Goal: Information Seeking & Learning: Learn about a topic

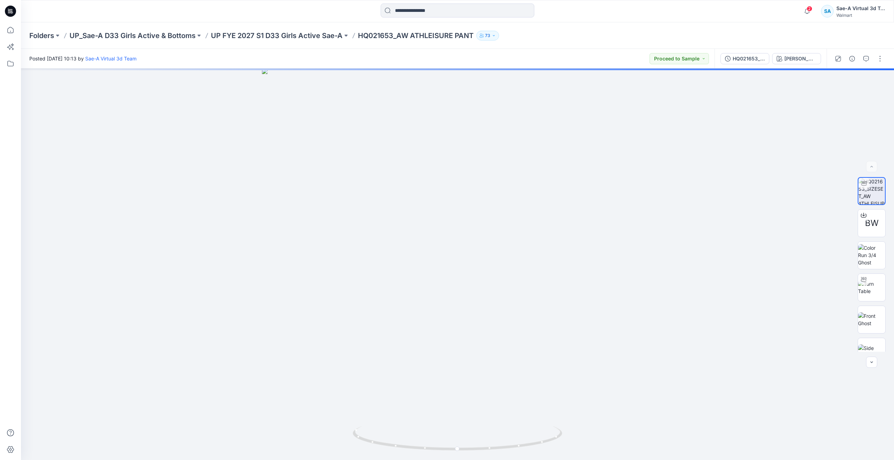
click at [356, 10] on span "2" at bounding box center [810, 9] width 6 height 6
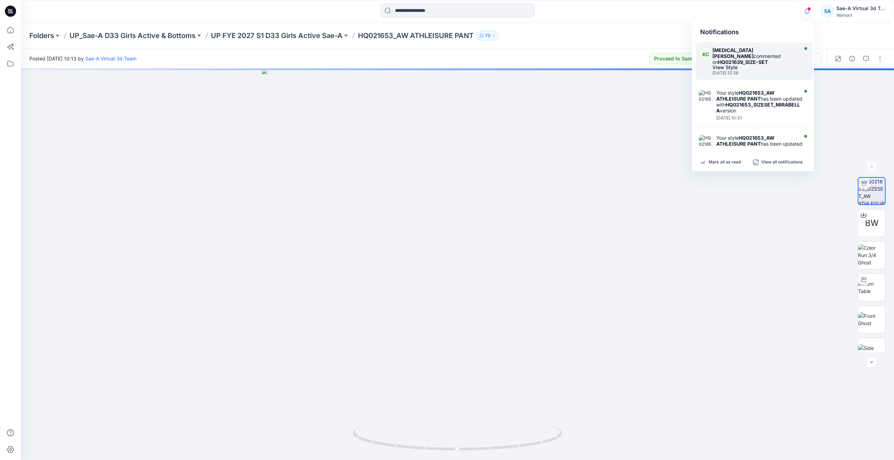
click at [356, 59] on strong "HQ021639_SIZE-SET" at bounding box center [743, 62] width 50 height 6
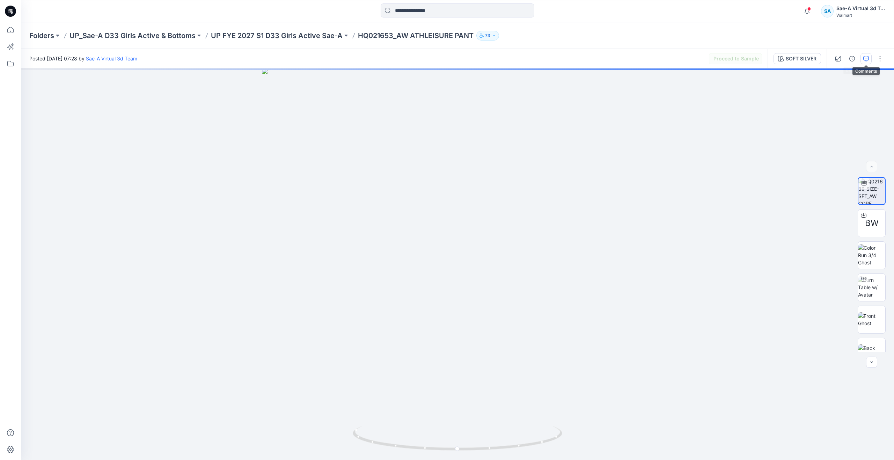
click at [356, 58] on icon "button" at bounding box center [866, 59] width 6 height 6
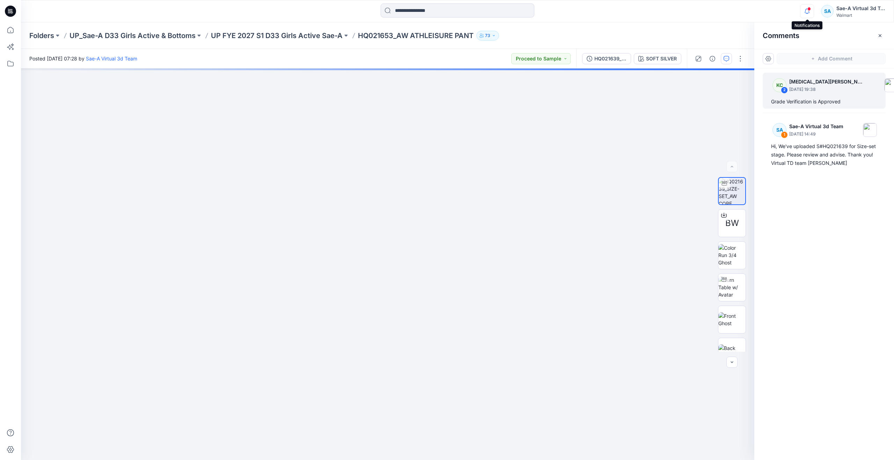
click at [356, 9] on icon "button" at bounding box center [806, 8] width 1 height 1
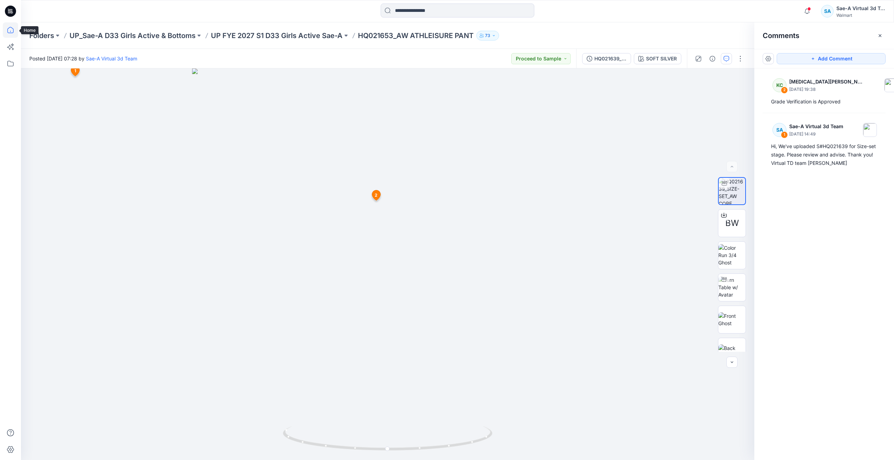
click at [9, 30] on icon at bounding box center [10, 29] width 15 height 15
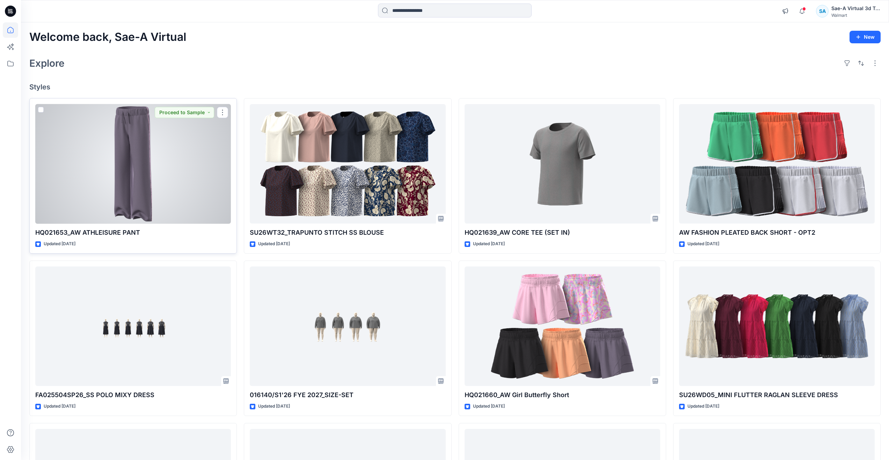
click at [145, 197] on div at bounding box center [133, 164] width 196 height 120
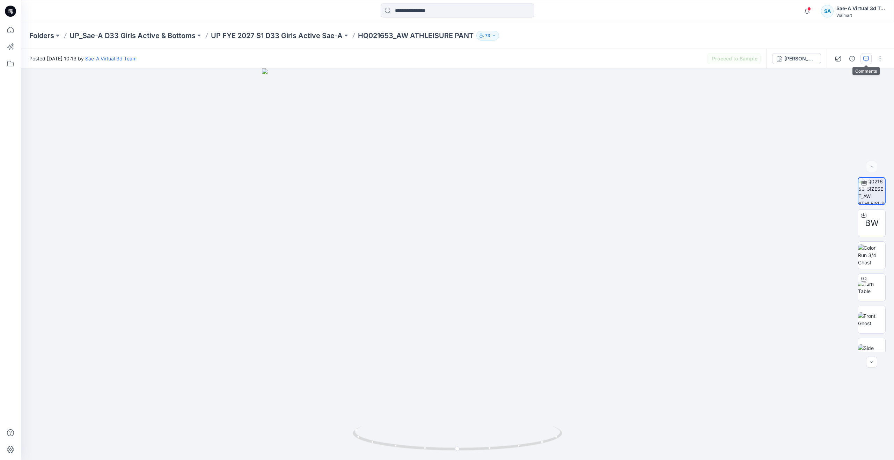
click at [356, 60] on icon "button" at bounding box center [866, 59] width 6 height 6
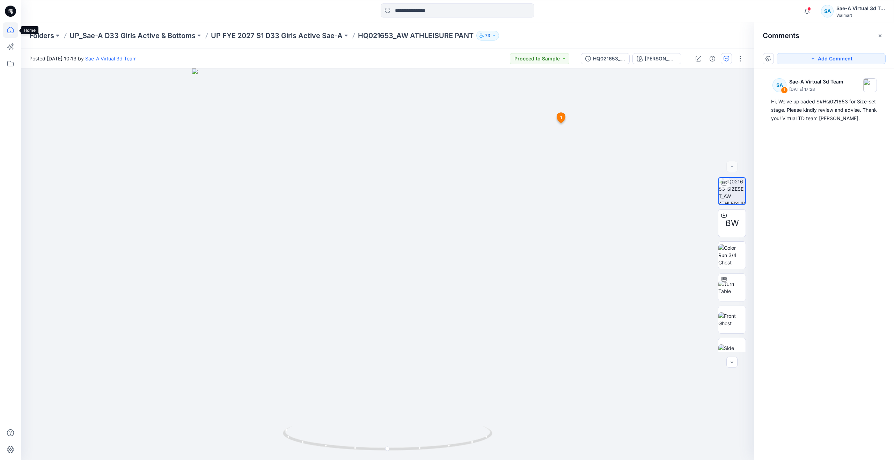
click at [9, 29] on icon at bounding box center [10, 29] width 15 height 15
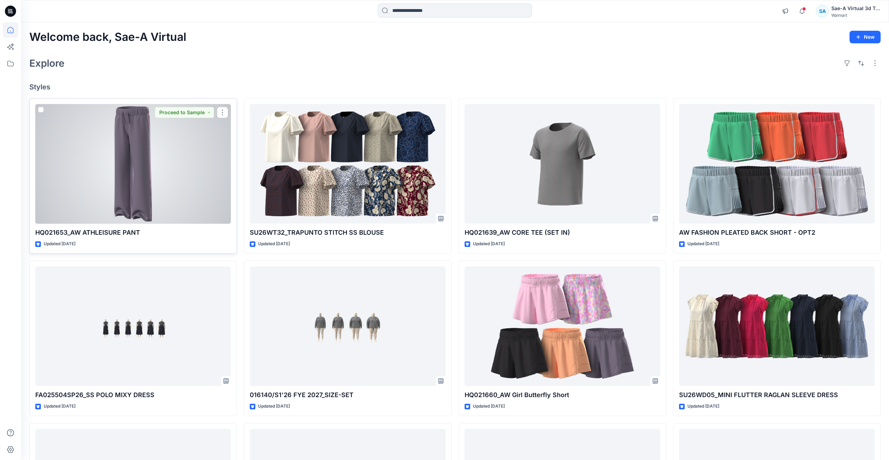
click at [185, 196] on div at bounding box center [133, 164] width 196 height 120
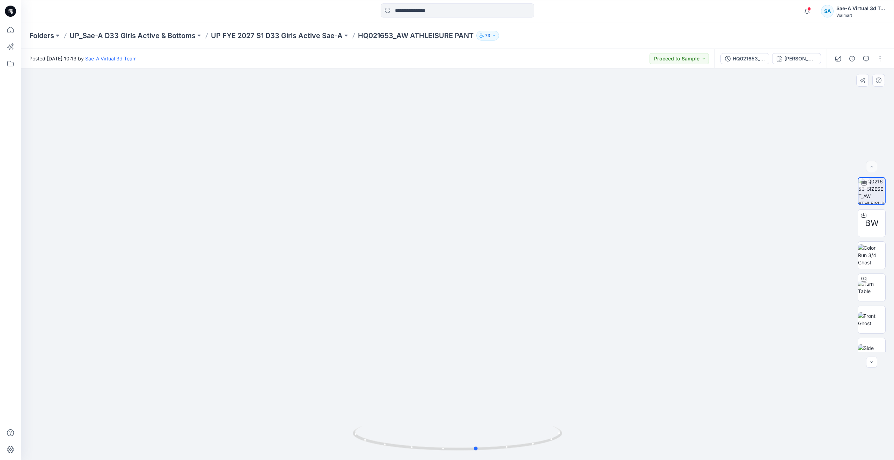
drag, startPoint x: 453, startPoint y: 447, endPoint x: 263, endPoint y: 403, distance: 195.4
click at [263, 219] on div at bounding box center [457, 263] width 873 height 391
click at [356, 56] on icon "button" at bounding box center [866, 59] width 6 height 6
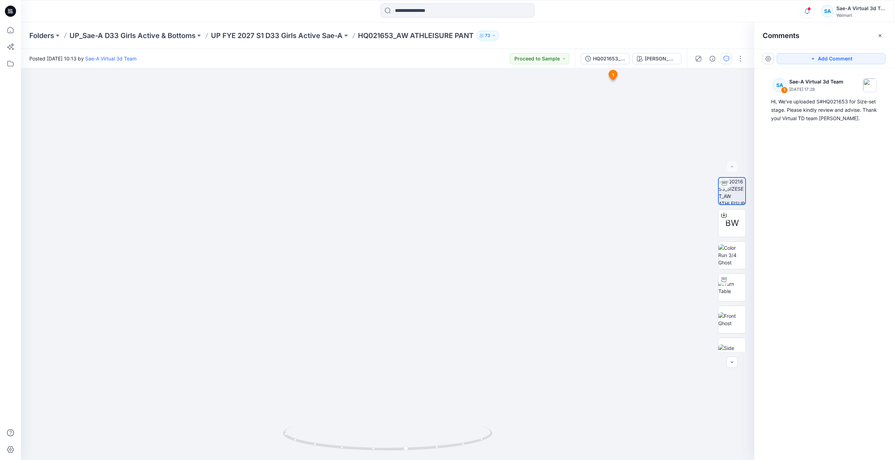
click at [356, 8] on icon "button" at bounding box center [806, 11] width 13 height 14
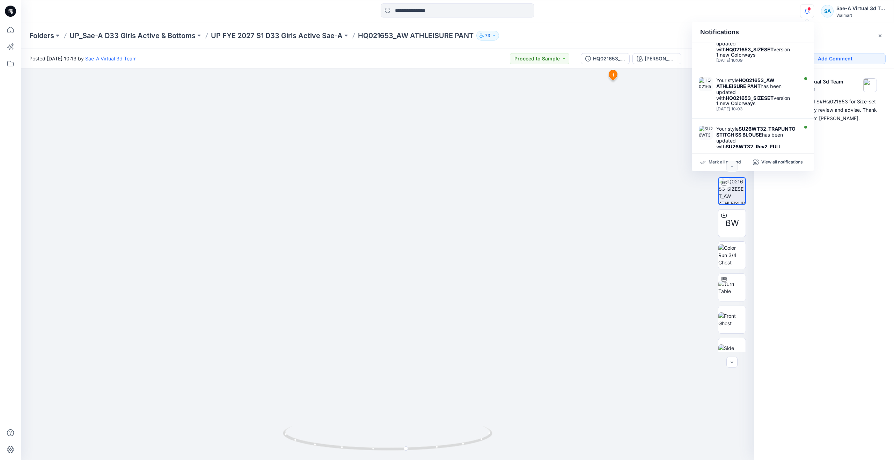
scroll to position [209, 0]
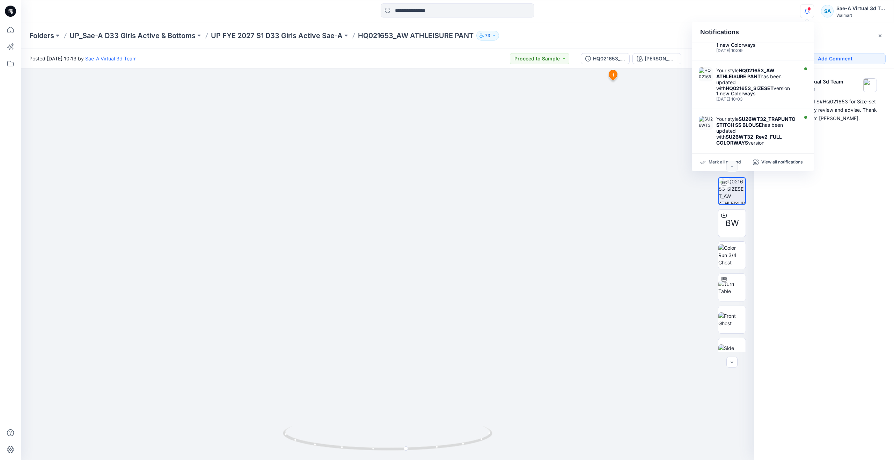
click at [356, 219] on div "SA 1 Sae-A Virtual 3d Team August 15, 2025 17:28 Hi, We've uploaded S#HQ021653 …" at bounding box center [824, 251] width 140 height 366
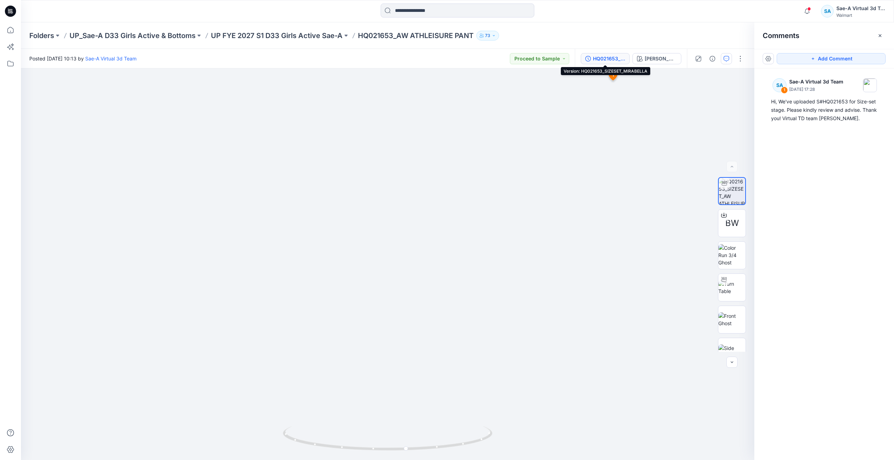
click at [356, 64] on button "HQ021653_SIZESET_MIRABELLA" at bounding box center [605, 58] width 49 height 11
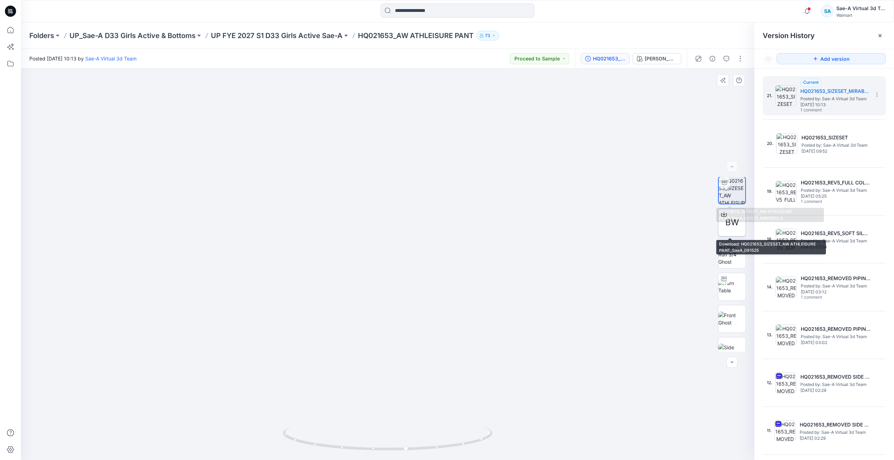
scroll to position [0, 0]
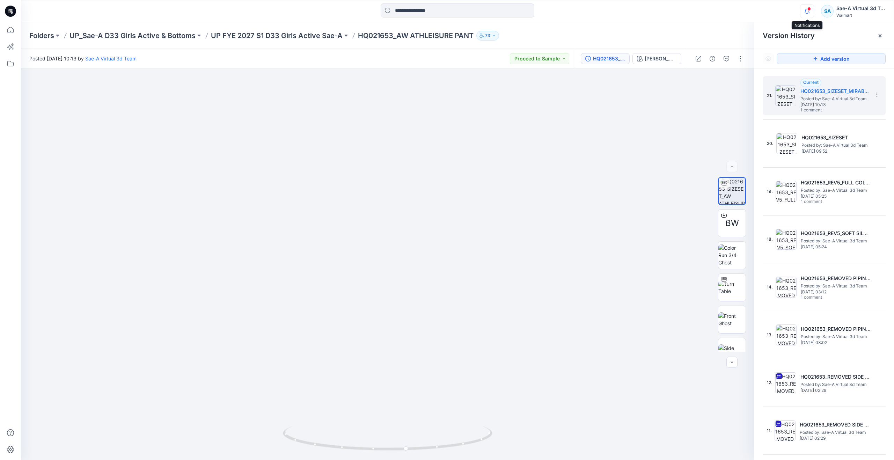
click at [356, 11] on icon "button" at bounding box center [806, 11] width 13 height 14
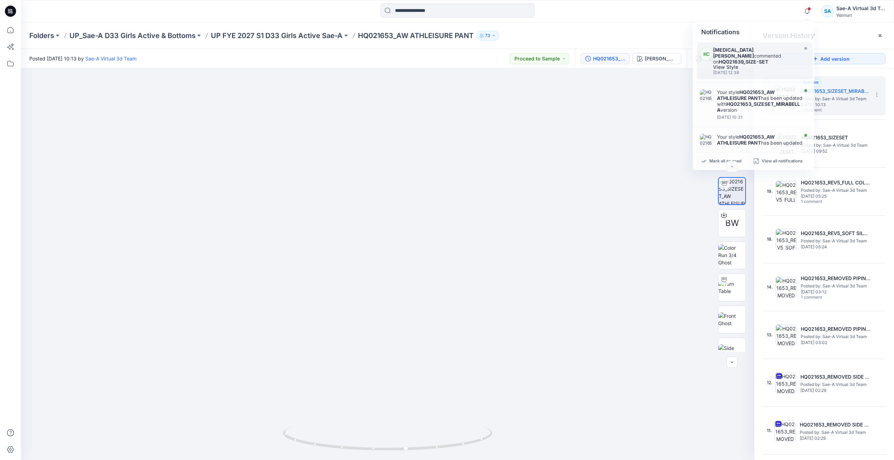
click at [356, 27] on div "Folders UP_Sae-A D33 Girls Active & Bottoms UP FYE 2027 S1 D33 Girls Active Sae…" at bounding box center [457, 35] width 873 height 27
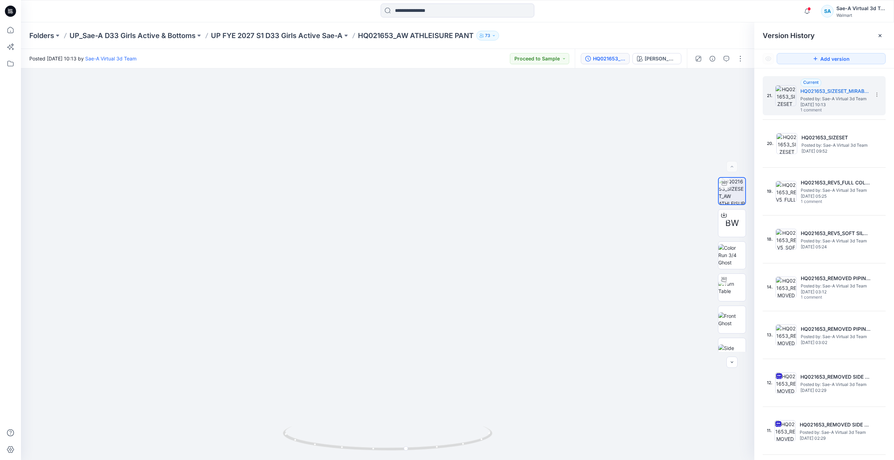
click at [310, 28] on div "Folders UP_Sae-A D33 Girls Active & Bottoms UP FYE 2027 S1 D33 Girls Active Sae…" at bounding box center [457, 35] width 873 height 27
click at [309, 38] on p "UP FYE 2027 S1 D33 Girls Active Sae-A" at bounding box center [277, 36] width 132 height 10
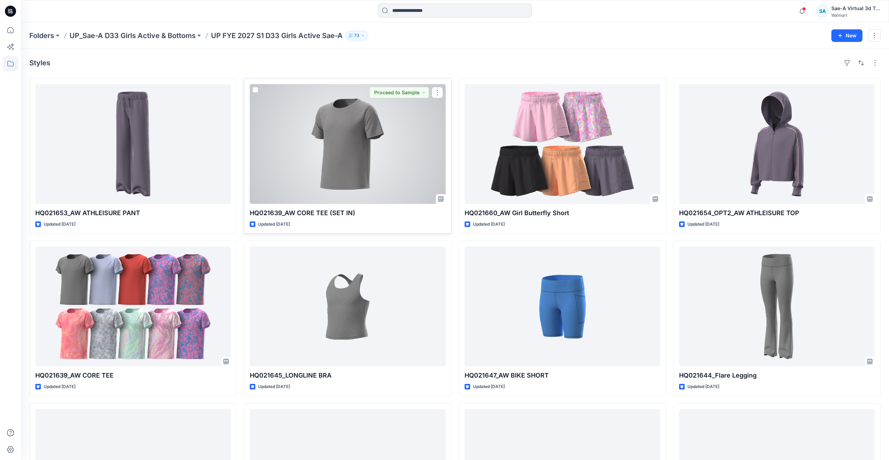
click at [356, 165] on div at bounding box center [348, 144] width 196 height 120
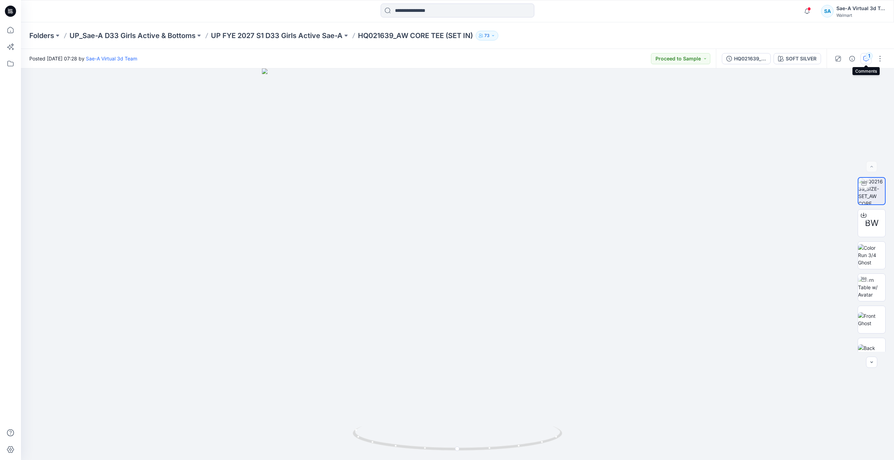
click at [356, 60] on icon "button" at bounding box center [866, 59] width 6 height 6
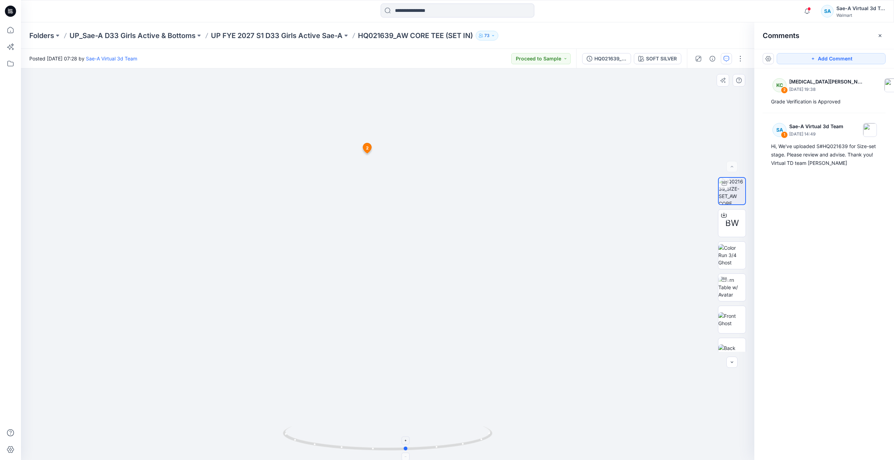
drag, startPoint x: 391, startPoint y: 452, endPoint x: 410, endPoint y: 443, distance: 20.9
click at [356, 219] on icon at bounding box center [388, 439] width 211 height 26
click at [6, 29] on icon at bounding box center [10, 29] width 15 height 15
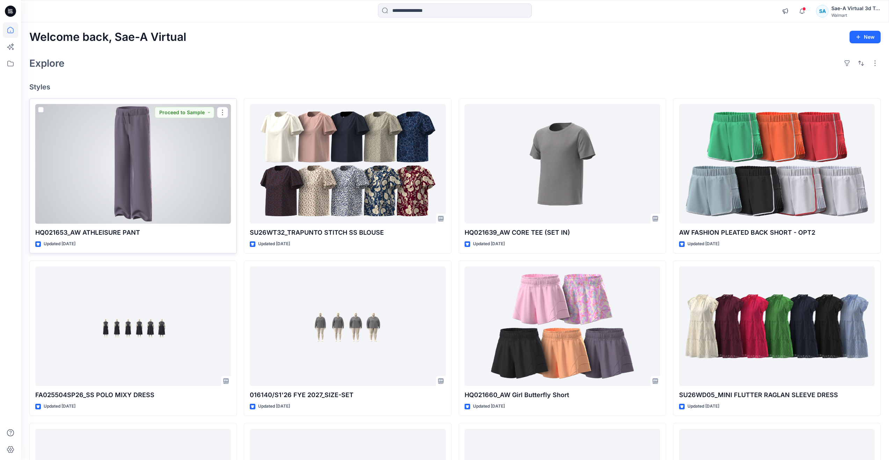
click at [123, 219] on div at bounding box center [133, 164] width 196 height 120
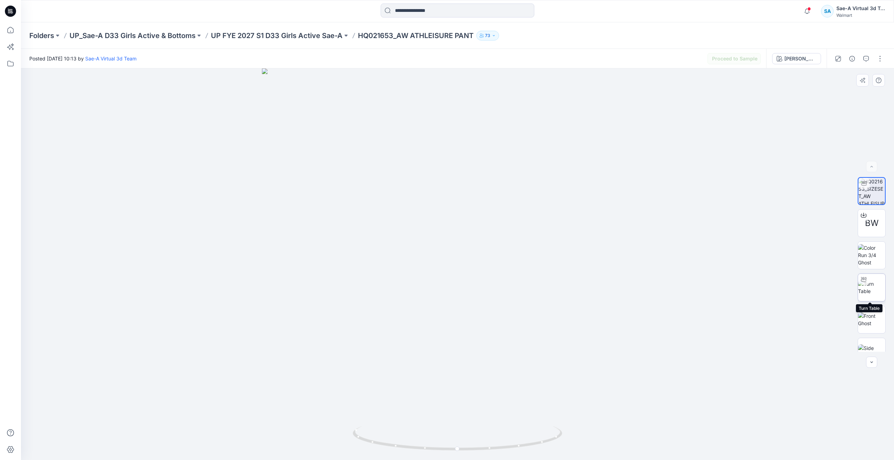
click at [356, 219] on img at bounding box center [871, 287] width 27 height 15
drag, startPoint x: 457, startPoint y: 450, endPoint x: 475, endPoint y: 428, distance: 28.4
click at [356, 219] on icon at bounding box center [458, 439] width 211 height 26
click at [356, 189] on img at bounding box center [871, 190] width 27 height 27
drag, startPoint x: 457, startPoint y: 448, endPoint x: 461, endPoint y: 406, distance: 42.5
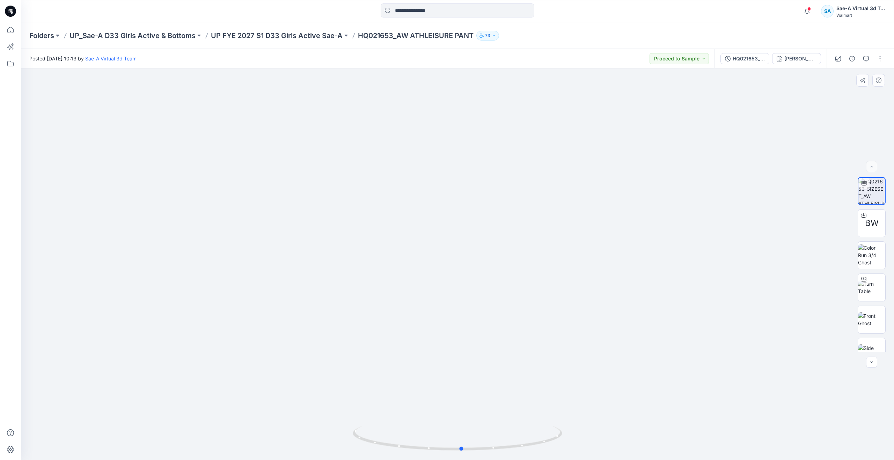
click at [356, 219] on div at bounding box center [457, 263] width 873 height 391
click at [12, 31] on icon at bounding box center [10, 29] width 15 height 15
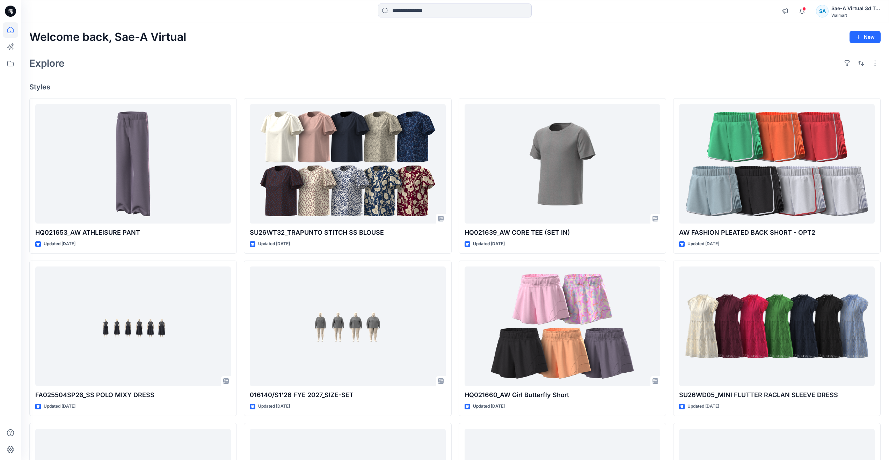
click at [281, 57] on div "Explore" at bounding box center [454, 63] width 851 height 17
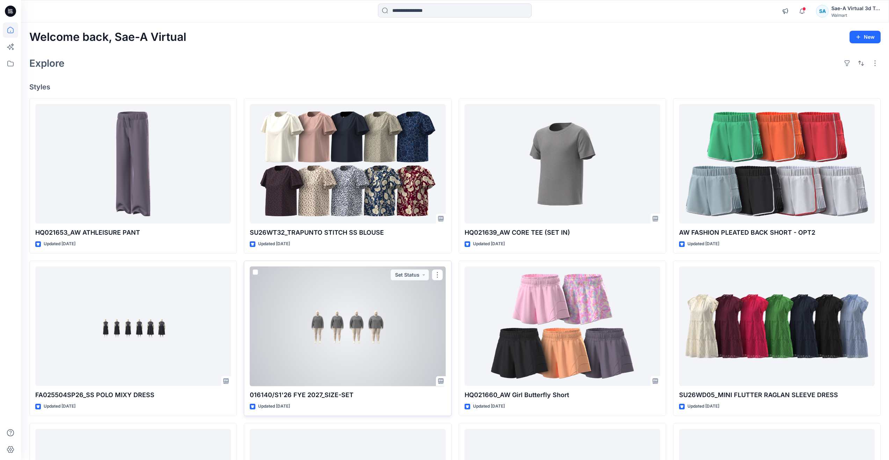
click at [356, 219] on div at bounding box center [348, 326] width 196 height 120
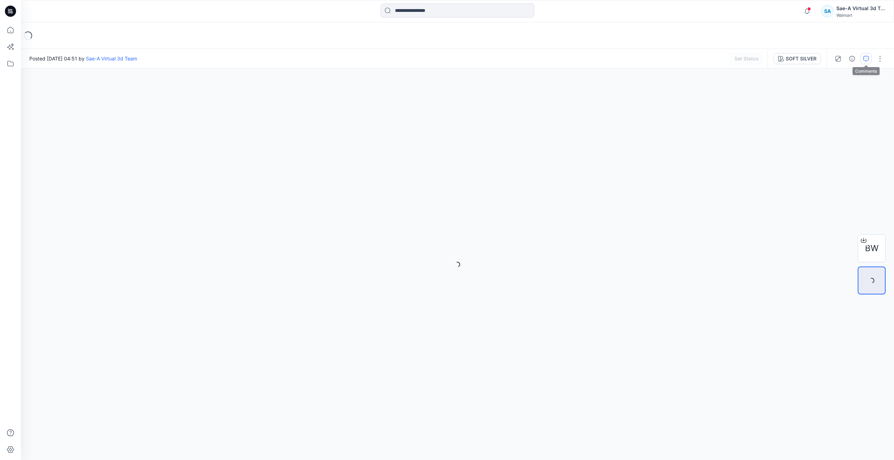
click at [356, 60] on icon "button" at bounding box center [866, 59] width 6 height 6
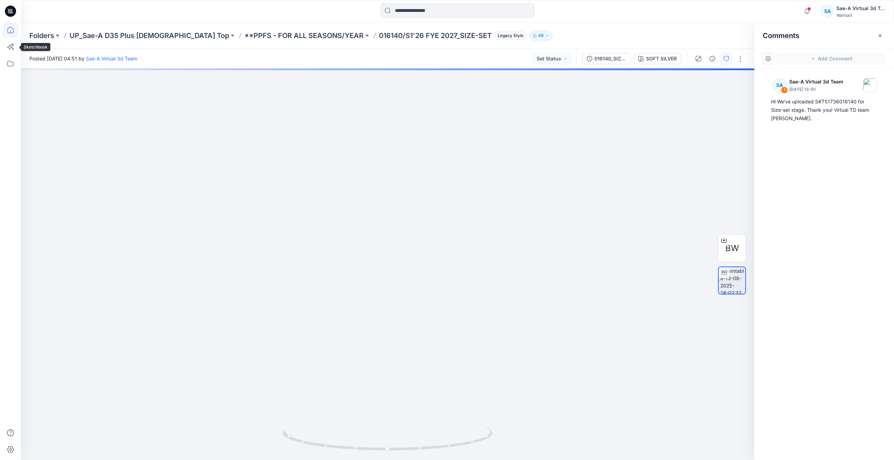
click at [12, 32] on icon at bounding box center [10, 29] width 15 height 15
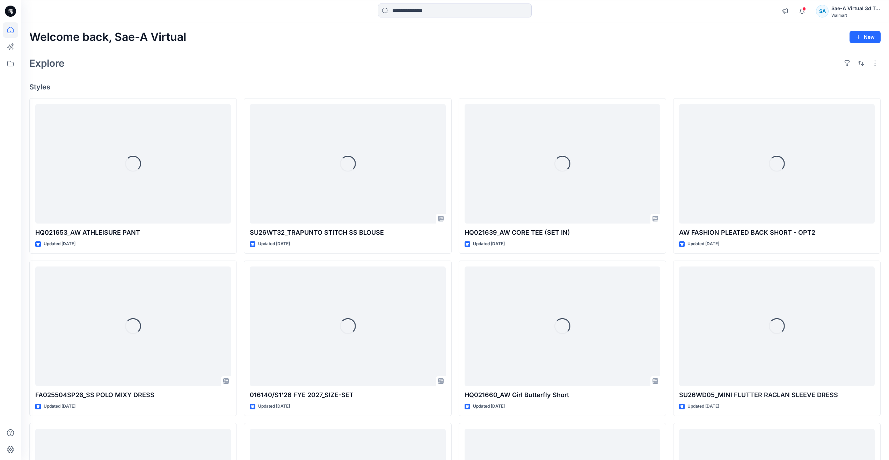
click at [289, 71] on div "Explore" at bounding box center [454, 63] width 851 height 17
click at [209, 78] on div "Welcome back, Sae-A Virtual New Explore Styles Loading... HQ021653_AW ATHLEISUR…" at bounding box center [455, 316] width 868 height 589
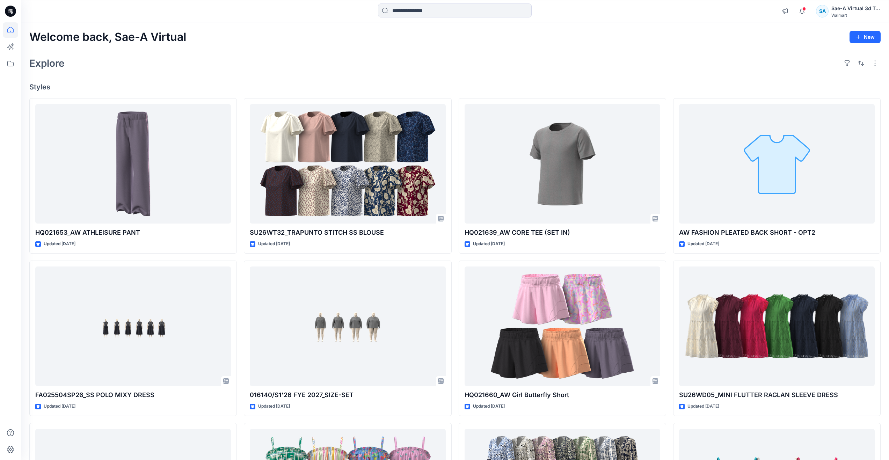
drag, startPoint x: 184, startPoint y: 69, endPoint x: 180, endPoint y: 78, distance: 10.0
click at [184, 69] on div "Explore" at bounding box center [454, 63] width 851 height 17
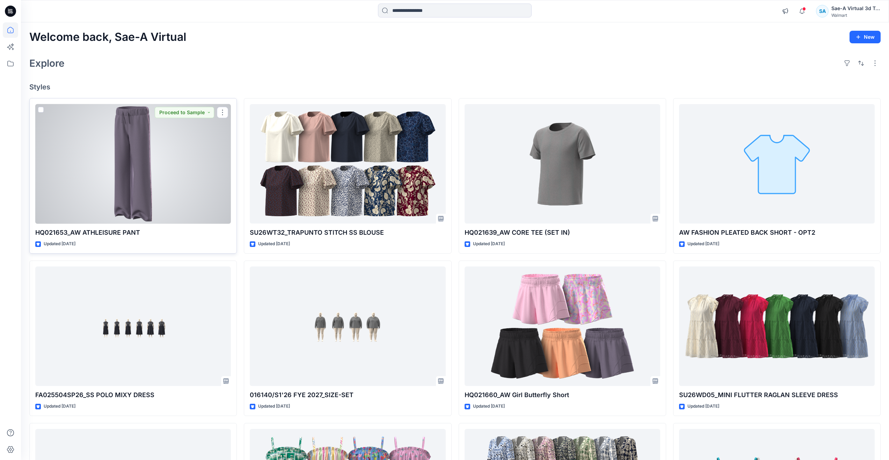
click at [145, 160] on div at bounding box center [133, 164] width 196 height 120
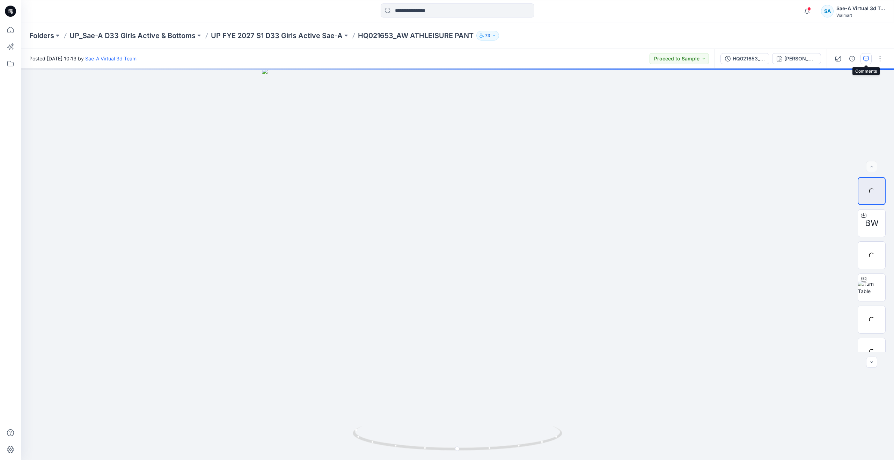
click at [863, 59] on icon "button" at bounding box center [866, 59] width 6 height 6
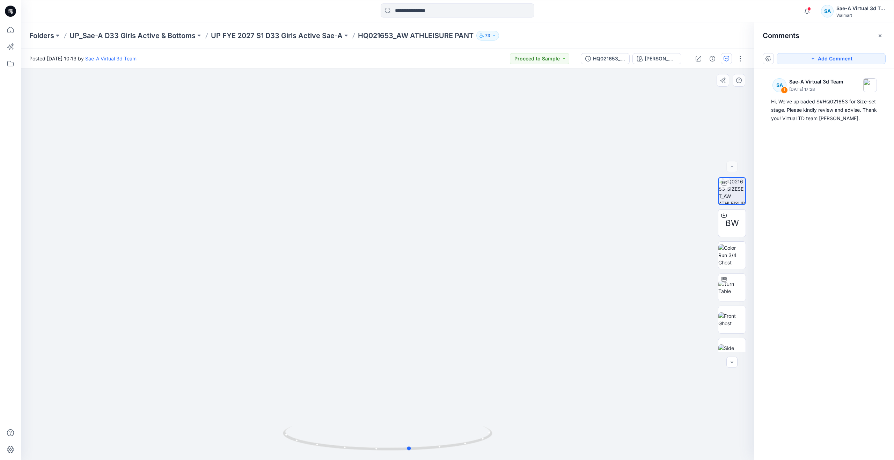
drag, startPoint x: 390, startPoint y: 451, endPoint x: 413, endPoint y: 404, distance: 52.5
click at [413, 404] on div at bounding box center [387, 263] width 733 height 391
click at [14, 30] on icon at bounding box center [10, 29] width 15 height 15
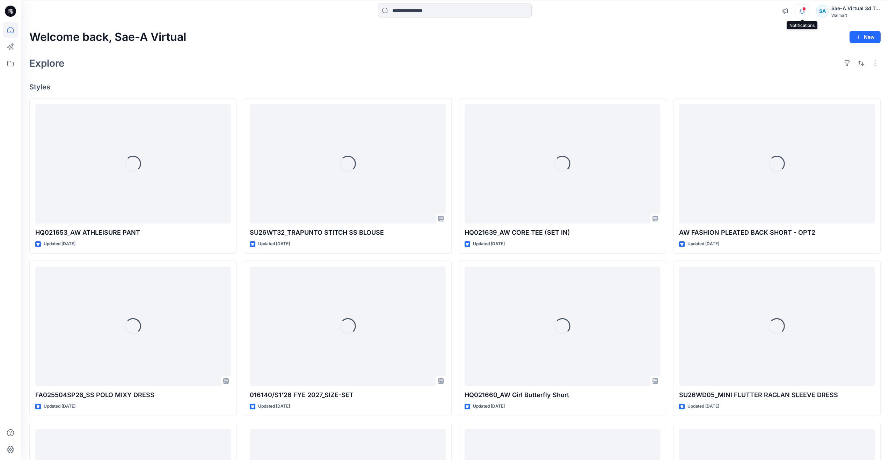
click at [799, 13] on icon "button" at bounding box center [801, 11] width 13 height 14
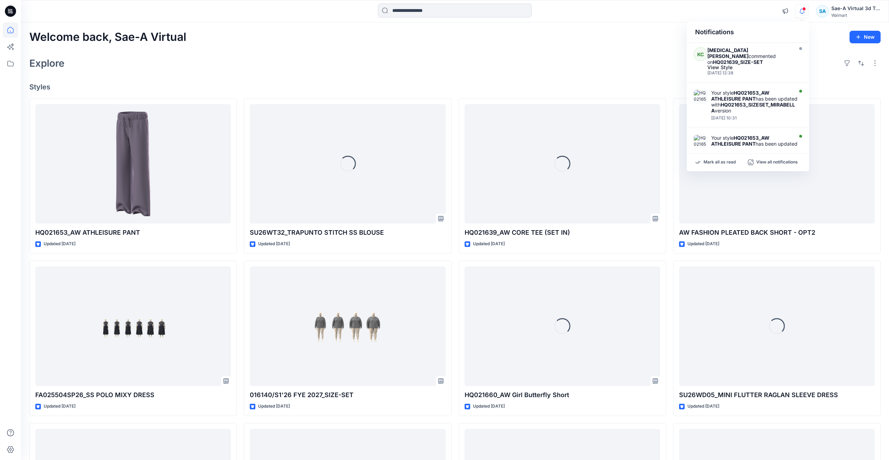
click at [524, 68] on div "Explore" at bounding box center [454, 63] width 851 height 17
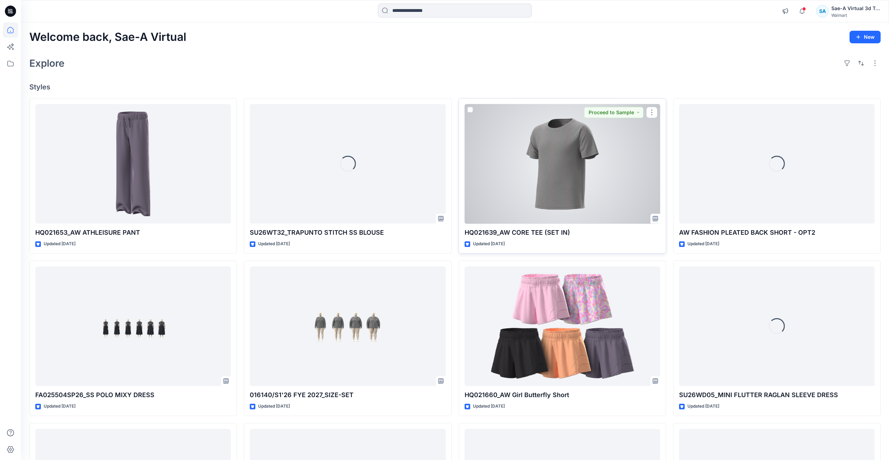
click at [592, 164] on div at bounding box center [562, 164] width 196 height 120
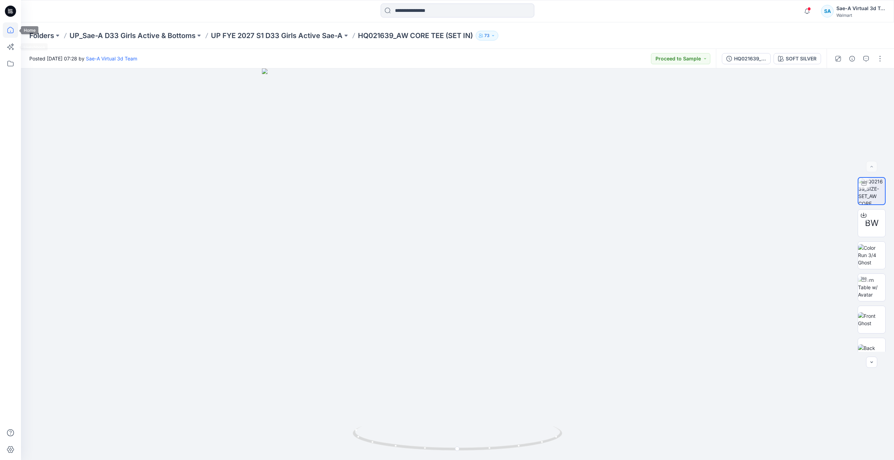
click at [10, 31] on icon at bounding box center [10, 29] width 15 height 15
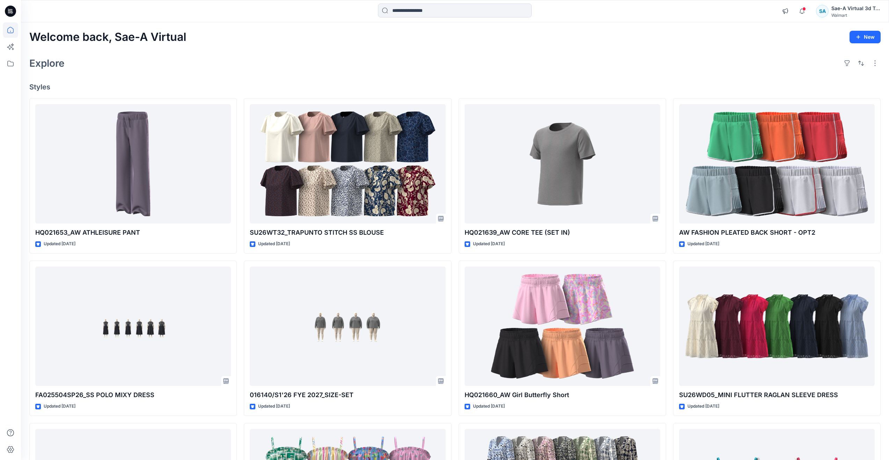
click at [462, 417] on div "HQ021639_AW CORE TEE (SET IN) Updated [DATE] HQ021660_AW Girl Butterfly Short U…" at bounding box center [561, 338] width 207 height 480
click at [361, 67] on div "Explore" at bounding box center [454, 63] width 851 height 17
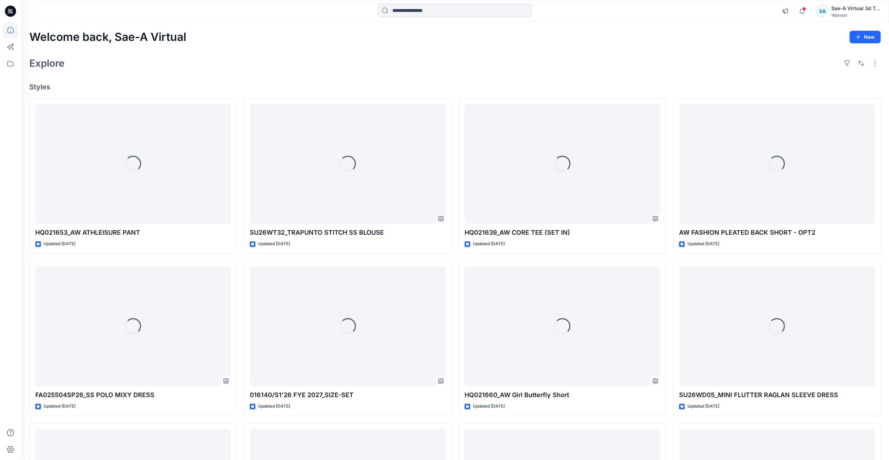
click at [312, 55] on div "Explore" at bounding box center [454, 63] width 851 height 17
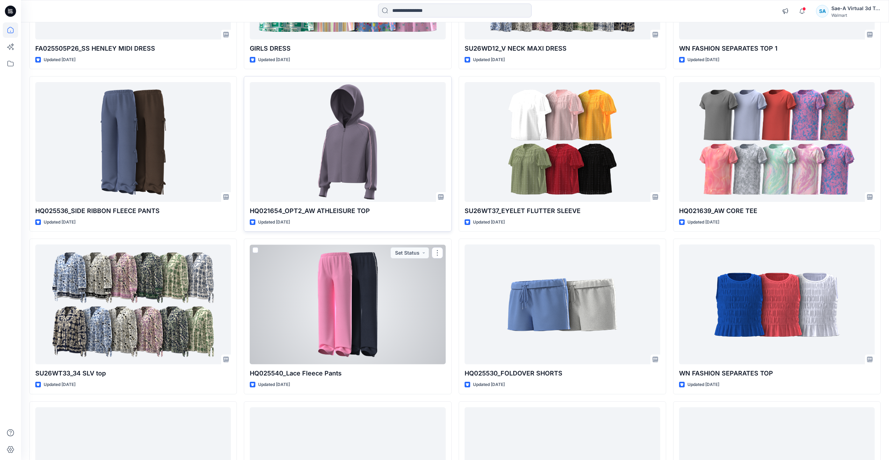
scroll to position [430, 0]
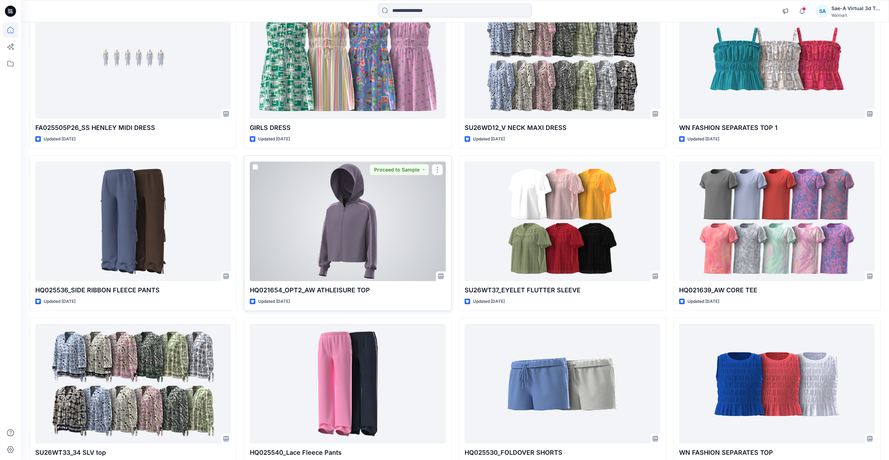
click at [336, 234] on div at bounding box center [348, 221] width 196 height 120
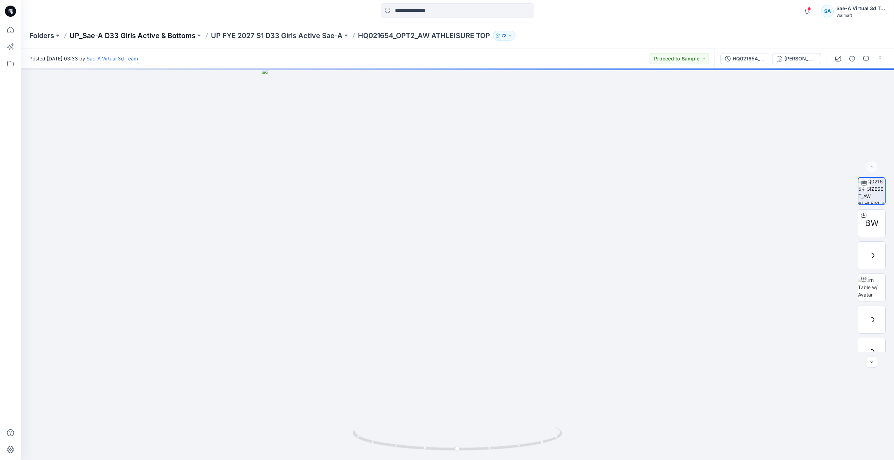
click at [159, 34] on p "UP_Sae-A D33 Girls Active & Bottoms" at bounding box center [132, 36] width 126 height 10
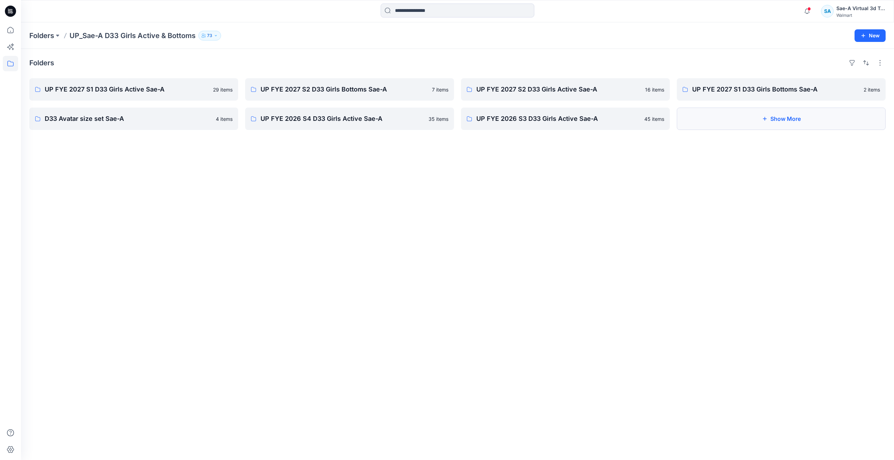
click at [712, 117] on button "Show More" at bounding box center [781, 119] width 209 height 22
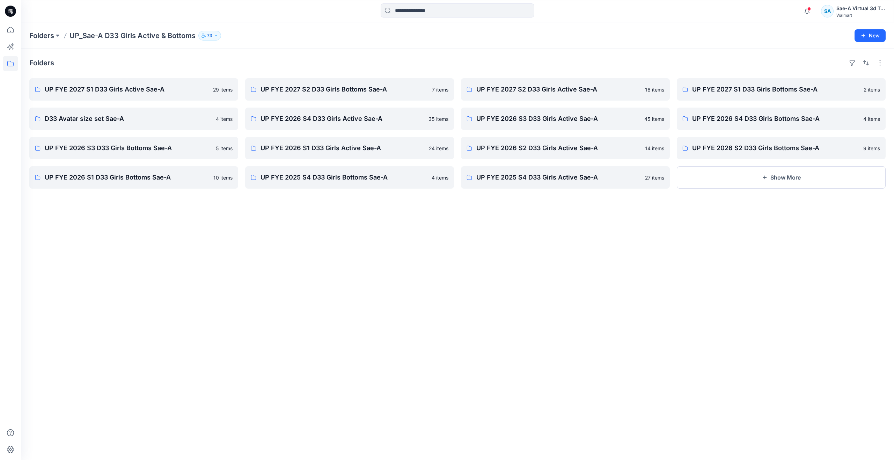
drag, startPoint x: 522, startPoint y: 358, endPoint x: 488, endPoint y: 425, distance: 75.1
click at [522, 358] on div "Folders UP FYE 2027 S1 D33 Girls Active Sae-A 29 items D33 Avatar size set Sae-…" at bounding box center [457, 254] width 873 height 411
click at [377, 88] on p "UP FYE 2027 S2 D33 Girls Bottoms Sae-A" at bounding box center [348, 89] width 177 height 10
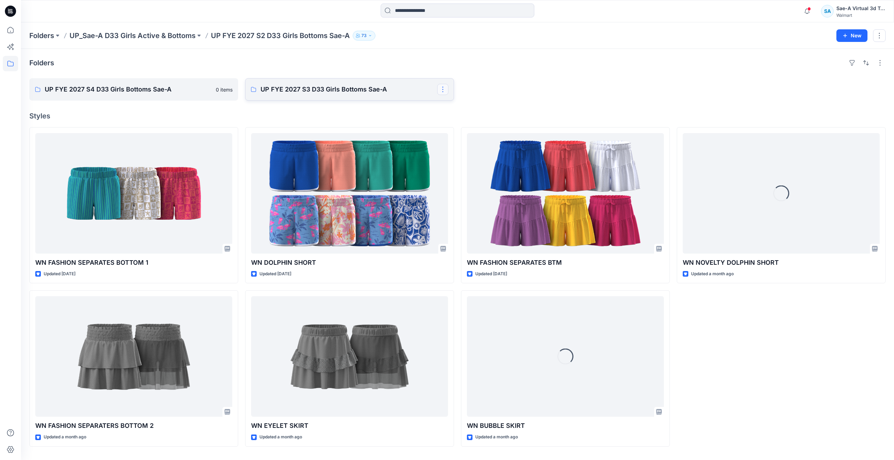
click at [443, 91] on button "button" at bounding box center [442, 89] width 11 height 11
click at [448, 105] on icon "button" at bounding box center [446, 106] width 6 height 6
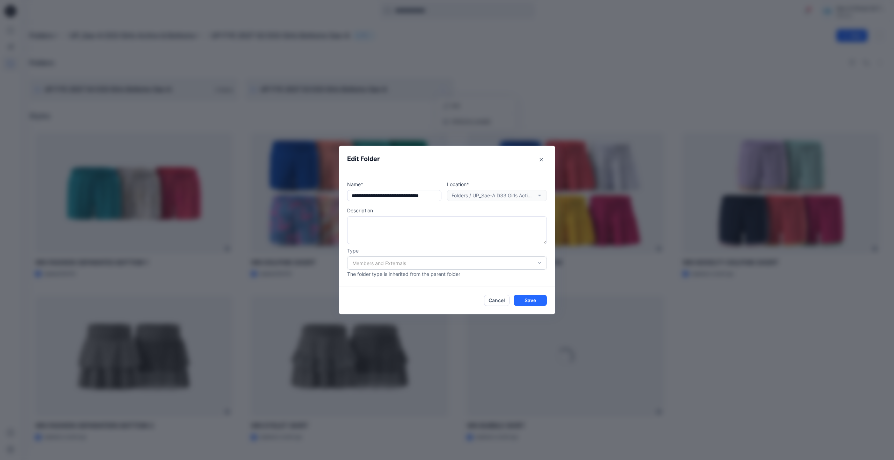
click at [531, 197] on div "Location* Folders / UP_Sae-A D33 Girls Active & Bottoms / UP FYE 2027 S2 D33 Gi…" at bounding box center [497, 191] width 100 height 21
click at [415, 197] on input "text" at bounding box center [394, 195] width 94 height 11
click at [519, 194] on div "Location* Folders / UP_Sae-A D33 Girls Active & Bottoms / UP FYE 2027 S2 D33 Gi…" at bounding box center [497, 191] width 100 height 21
click at [518, 193] on div "Location* Folders / UP_Sae-A D33 Girls Active & Bottoms / UP FYE 2027 S2 D33 Gi…" at bounding box center [497, 191] width 100 height 21
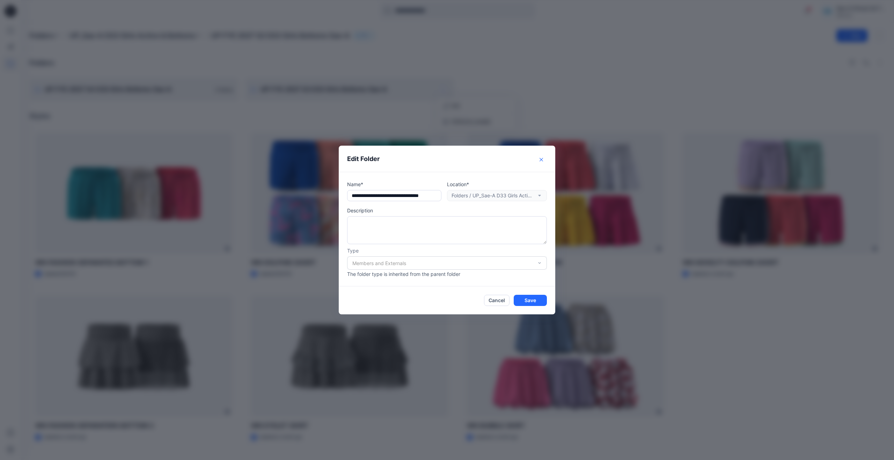
click at [544, 155] on button "Close" at bounding box center [541, 159] width 11 height 11
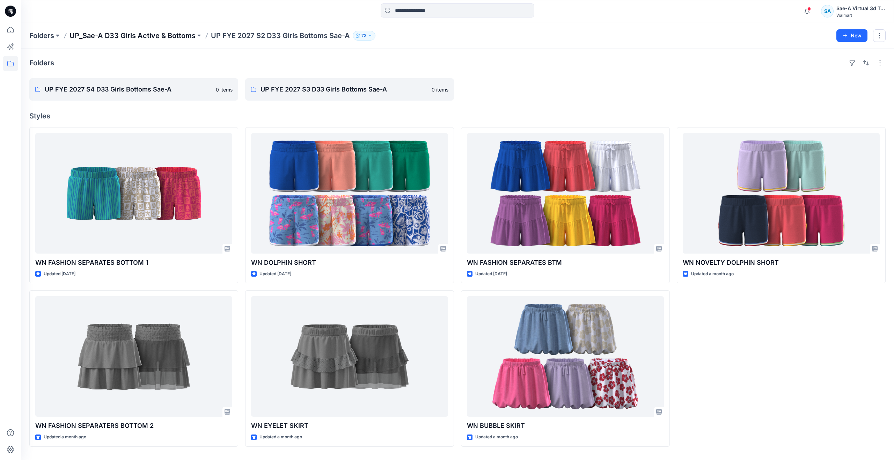
click at [177, 37] on p "UP_Sae-A D33 Girls Active & Bottoms" at bounding box center [132, 36] width 126 height 10
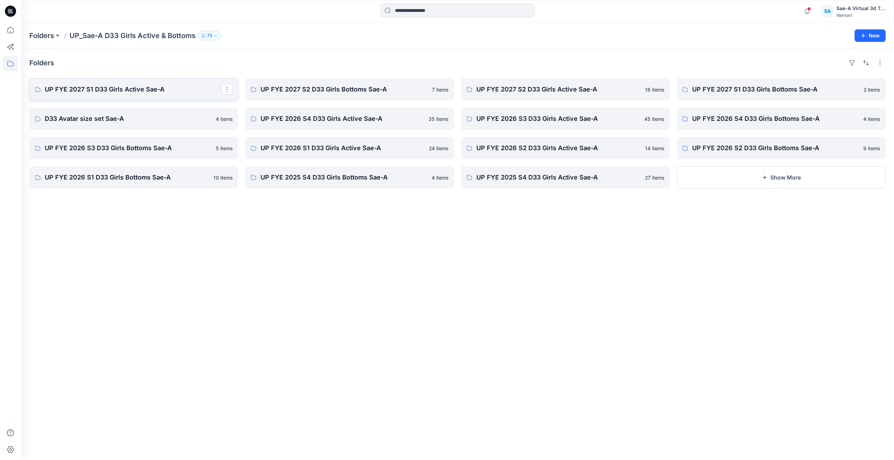
click at [154, 96] on link "UP FYE 2027 S1 D33 Girls Active Sae-A" at bounding box center [133, 89] width 209 height 22
click at [496, 90] on p "UP FYE 2027 S2 D33 Girls Active Sae-A" at bounding box center [564, 89] width 177 height 10
click at [302, 93] on p "UP FYE 2027 S2 D33 Girls Bottoms Sae-A" at bounding box center [348, 89] width 177 height 10
click at [11, 23] on icon at bounding box center [10, 29] width 15 height 15
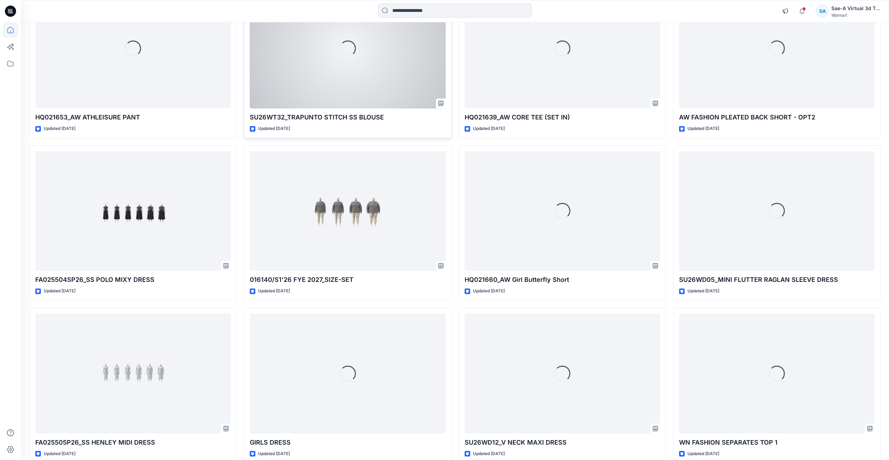
scroll to position [140, 0]
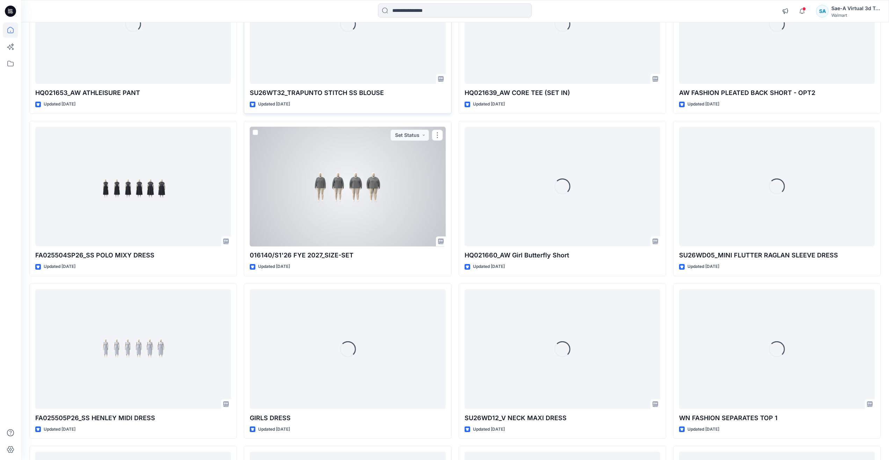
click at [364, 229] on div at bounding box center [348, 187] width 196 height 120
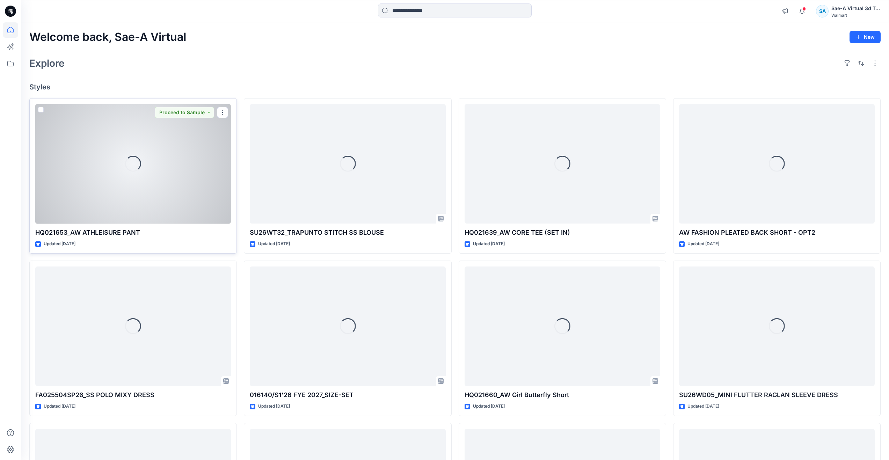
click at [183, 191] on div "Loading..." at bounding box center [133, 164] width 196 height 120
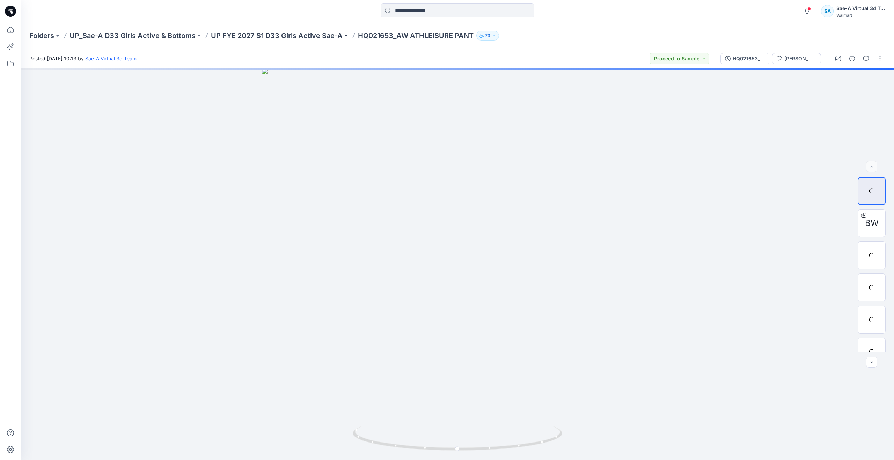
click at [346, 34] on button at bounding box center [346, 36] width 7 height 10
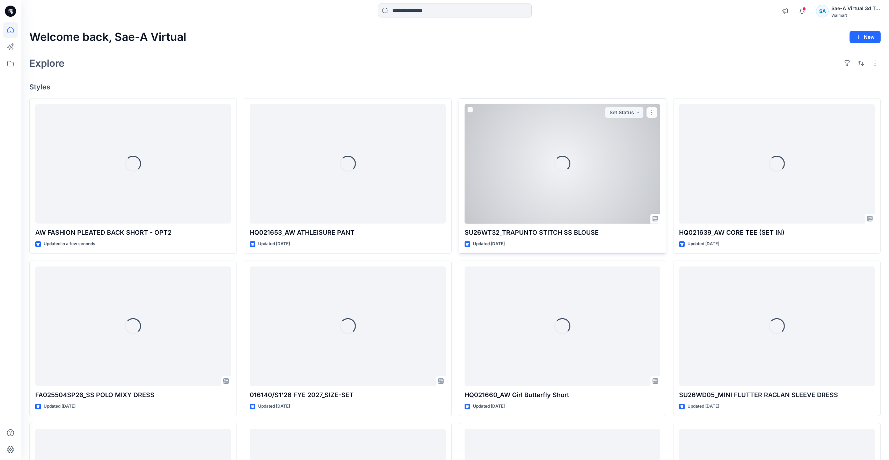
click at [542, 200] on div "Loading..." at bounding box center [562, 164] width 196 height 120
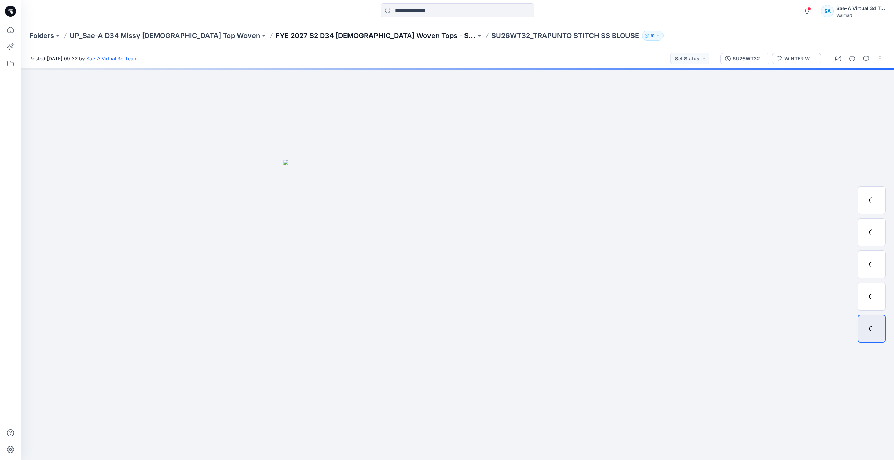
click at [283, 33] on p "FYE 2027 S2 D34 Ladies Woven Tops - Sae-A" at bounding box center [375, 36] width 200 height 10
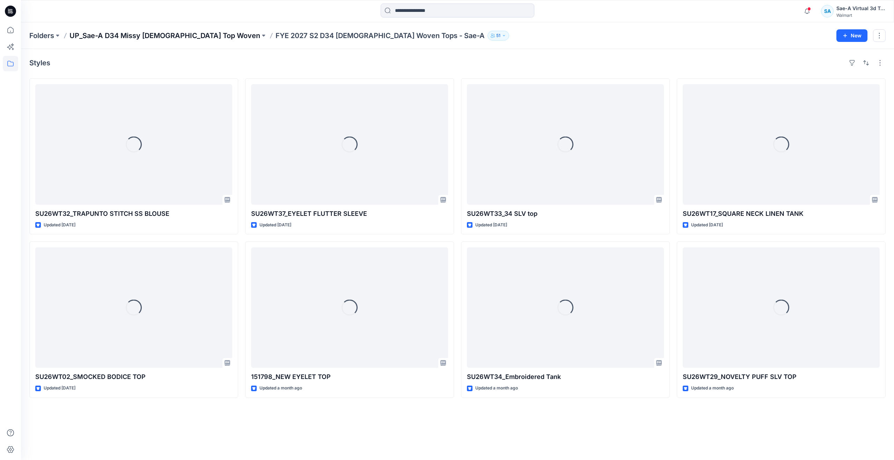
click at [178, 34] on p "UP_Sae-A D34 Missy Ladies Top Woven" at bounding box center [164, 36] width 191 height 10
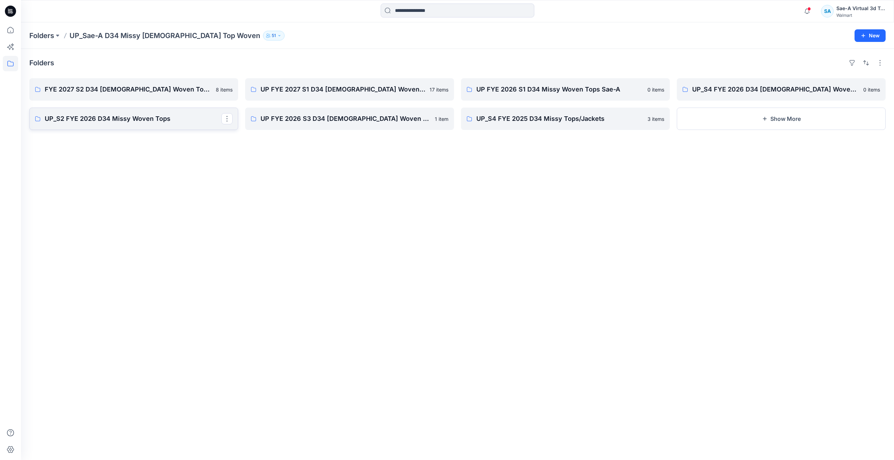
click at [139, 117] on p "UP_S2 FYE 2026 D34 Missy Woven Tops" at bounding box center [133, 119] width 177 height 10
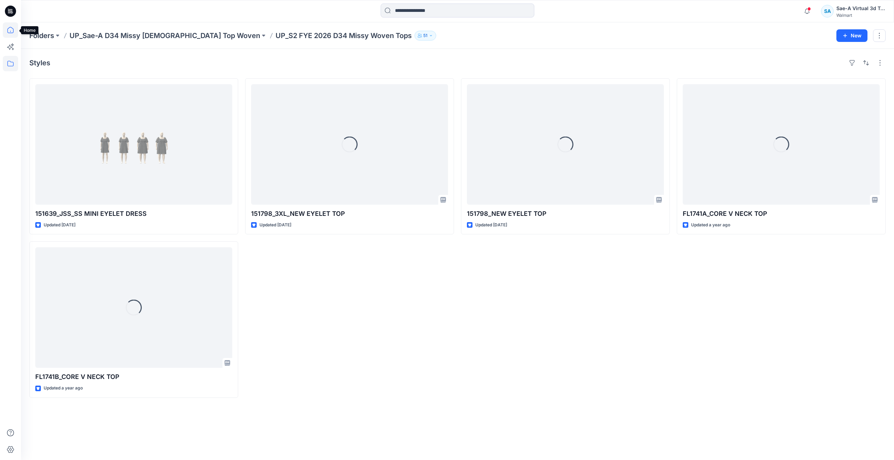
click at [9, 33] on icon at bounding box center [10, 30] width 6 height 6
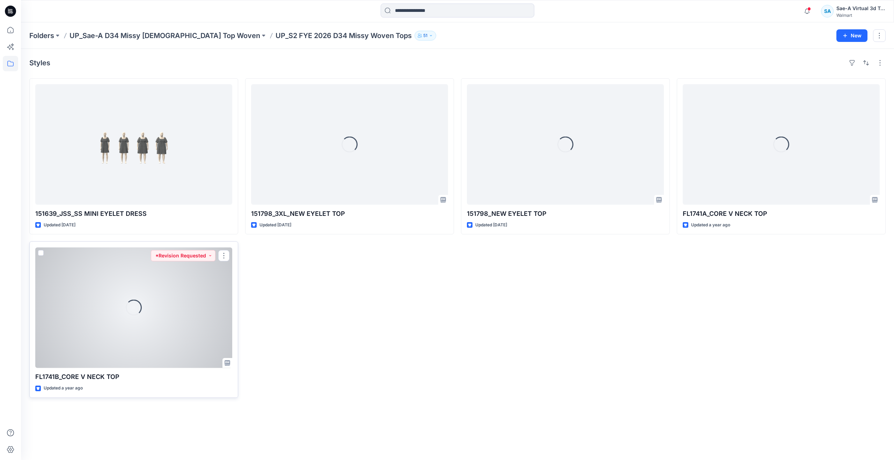
click at [119, 286] on div "Loading..." at bounding box center [133, 307] width 197 height 120
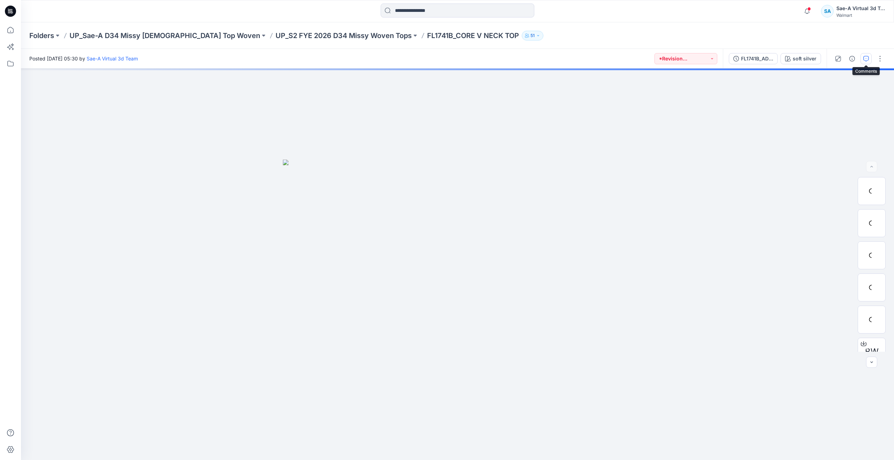
click at [868, 63] on button "button" at bounding box center [865, 58] width 11 height 11
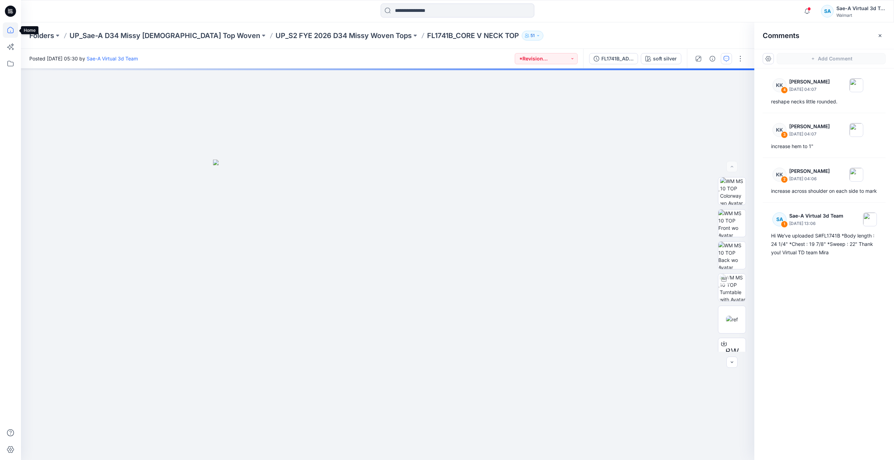
click at [14, 27] on icon at bounding box center [10, 29] width 15 height 15
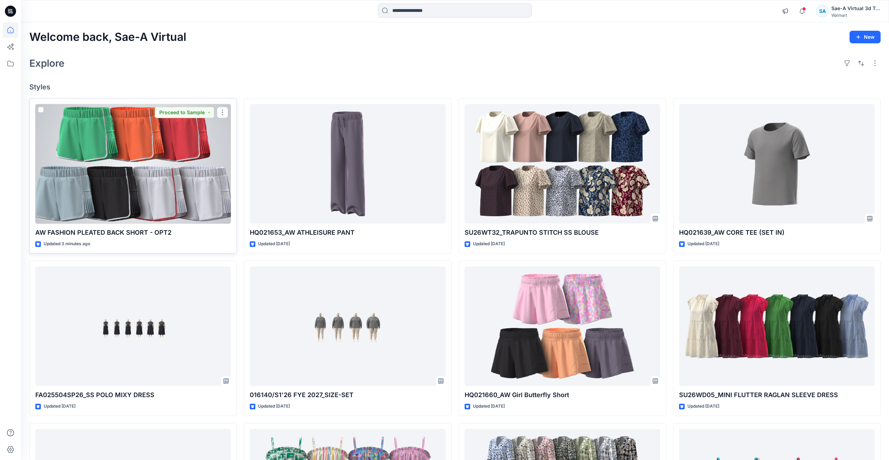
click at [54, 154] on div at bounding box center [133, 164] width 196 height 120
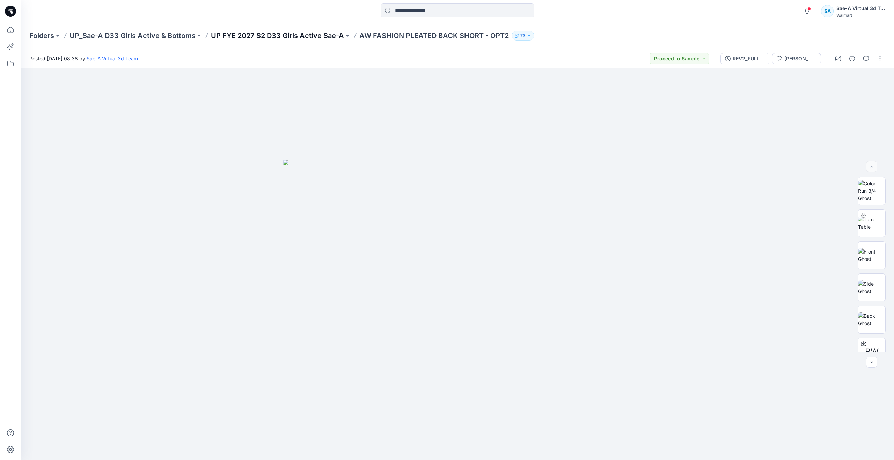
click at [272, 32] on p "UP FYE 2027 S2 D33 Girls Active Sae-A" at bounding box center [277, 36] width 133 height 10
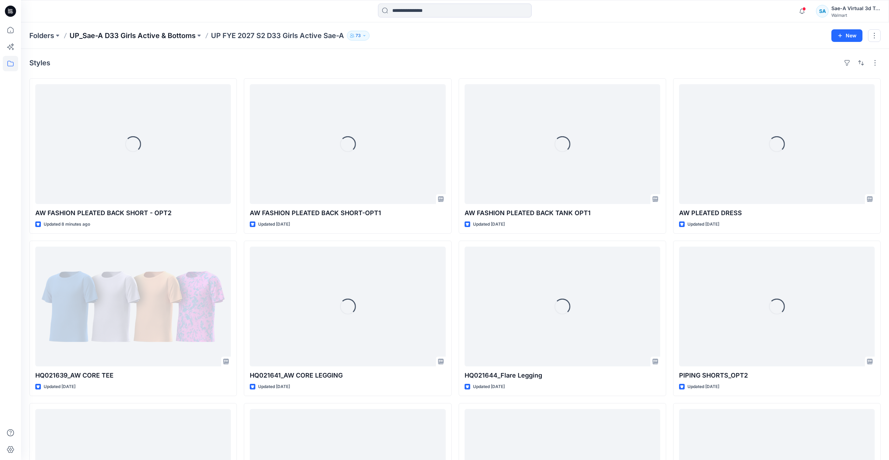
click at [132, 35] on p "UP_Sae-A D33 Girls Active & Bottoms" at bounding box center [132, 36] width 126 height 10
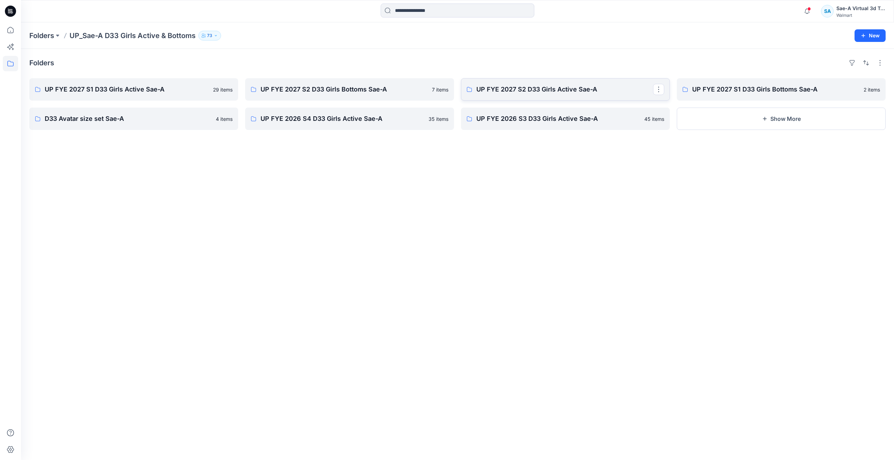
click at [542, 92] on p "UP FYE 2027 S2 D33 Girls Active Sae-A" at bounding box center [564, 89] width 177 height 10
click at [332, 93] on p "UP FYE 2027 S2 D33 Girls Bottoms Sae-A" at bounding box center [348, 89] width 177 height 10
click at [570, 85] on p "UP FYE 2027 S2 D33 Girls Active Sae-A" at bounding box center [564, 89] width 177 height 10
click at [5, 28] on icon at bounding box center [10, 29] width 15 height 15
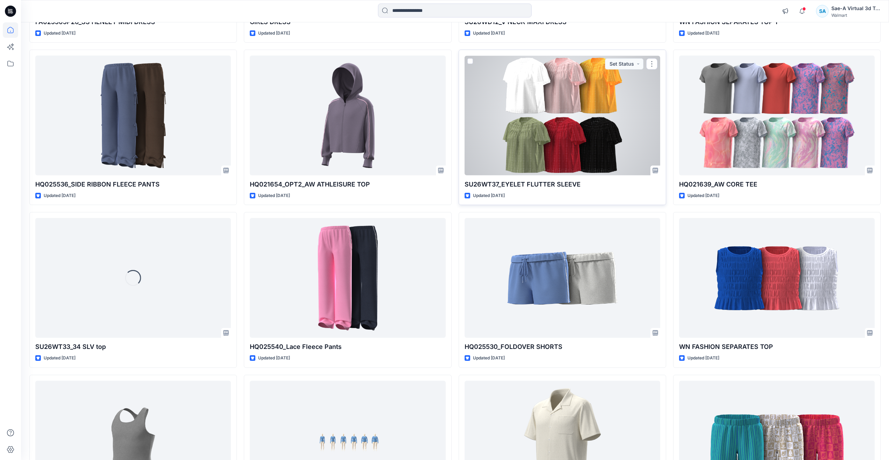
scroll to position [536, 0]
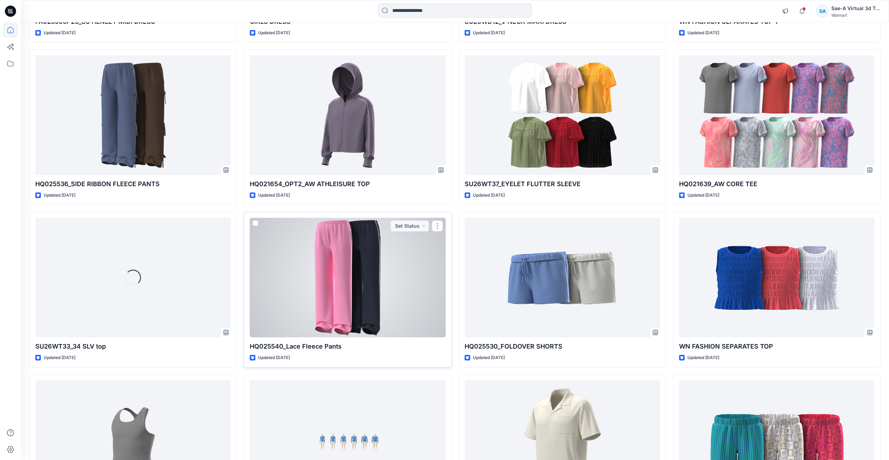
click at [343, 299] on div at bounding box center [348, 278] width 196 height 120
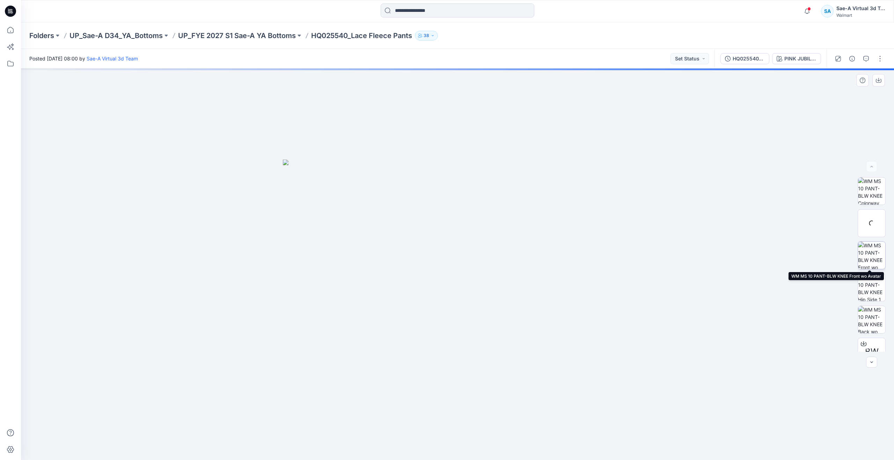
click at [875, 253] on img at bounding box center [871, 255] width 27 height 27
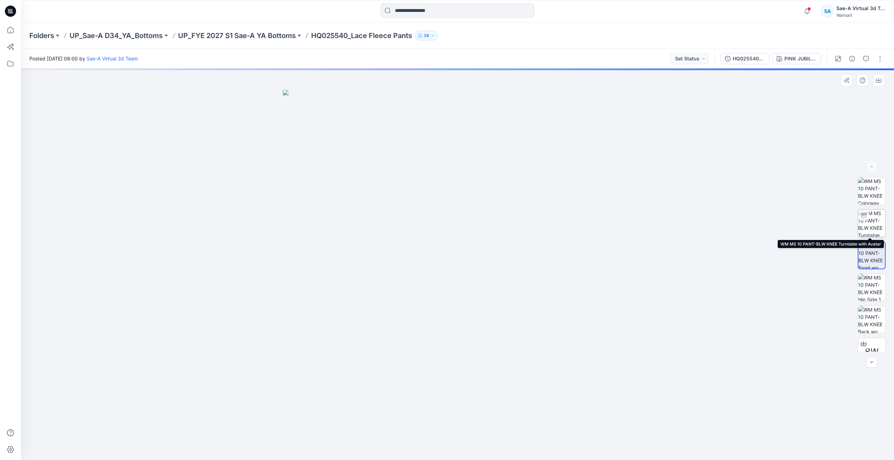
click at [873, 230] on img at bounding box center [871, 222] width 27 height 27
drag, startPoint x: 455, startPoint y: 452, endPoint x: 262, endPoint y: 376, distance: 207.5
click at [262, 376] on div at bounding box center [457, 263] width 873 height 391
click at [223, 33] on p "UP_FYE 2027 S1 Sae-A YA Bottoms" at bounding box center [237, 36] width 118 height 10
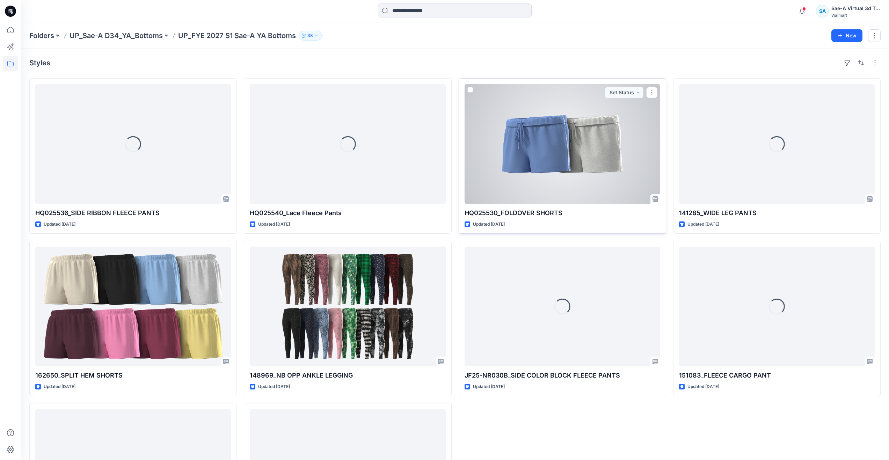
click at [538, 133] on div at bounding box center [562, 144] width 196 height 120
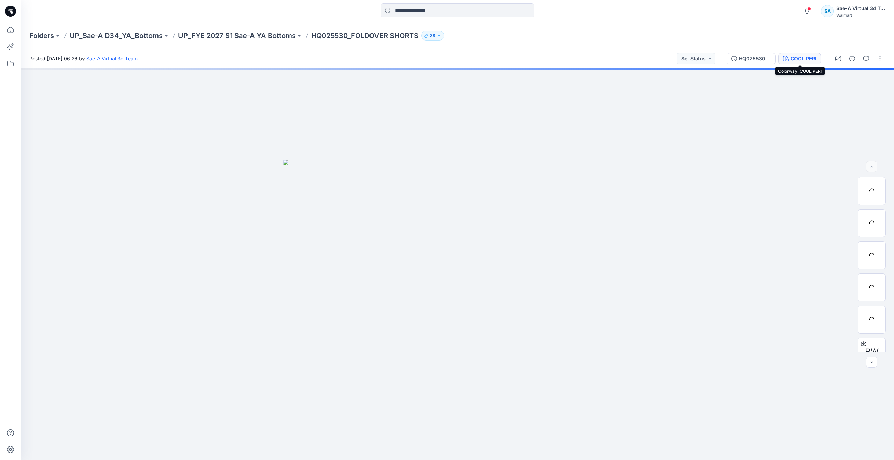
click at [794, 54] on button "COOL PERI" at bounding box center [799, 58] width 43 height 11
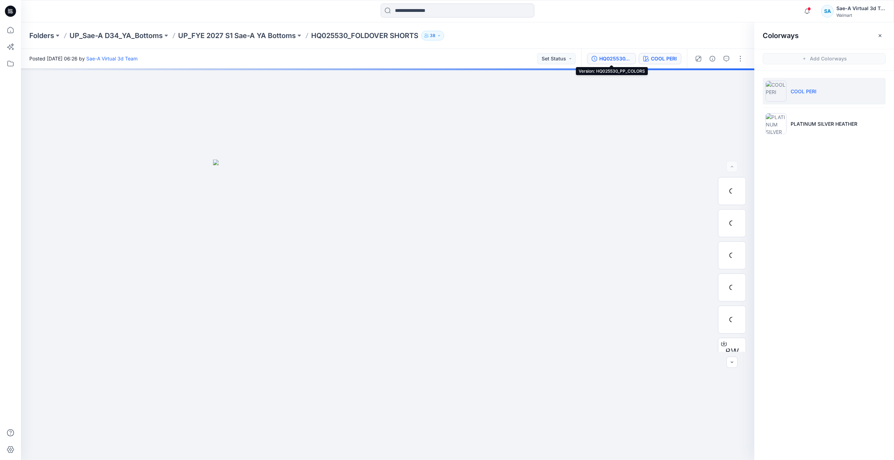
click at [622, 56] on div "HQ025530_PP_COLORS" at bounding box center [615, 59] width 32 height 8
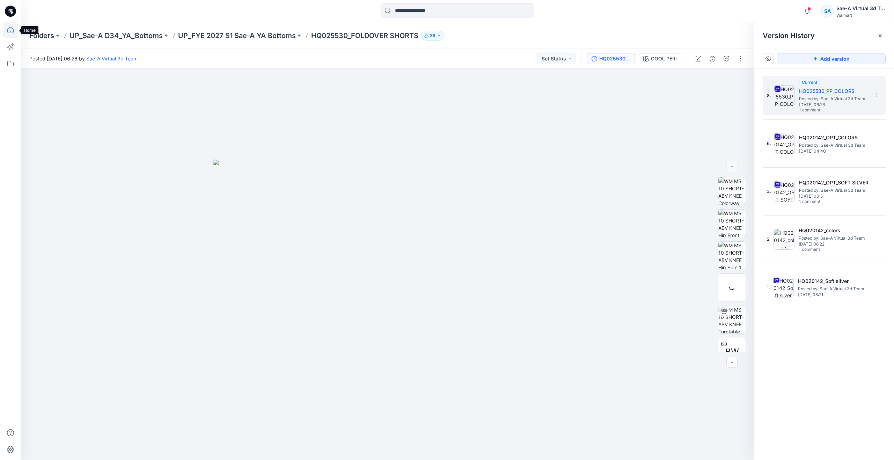
click at [11, 33] on icon at bounding box center [10, 30] width 6 height 6
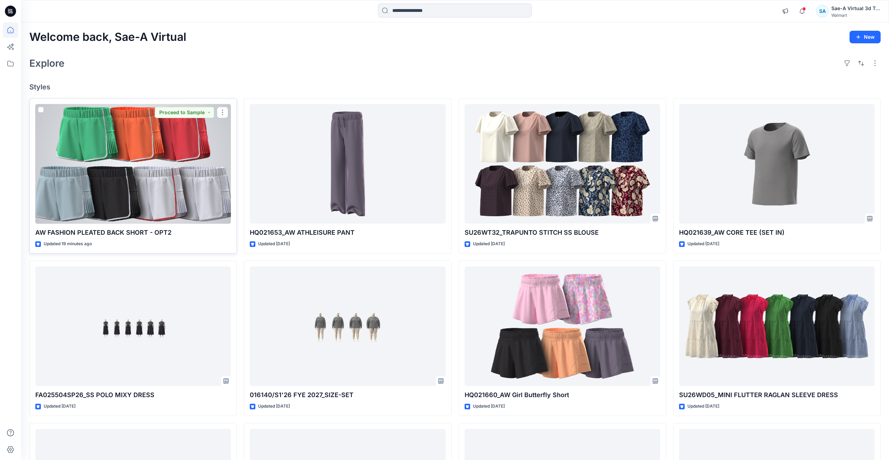
click at [174, 205] on div at bounding box center [133, 164] width 196 height 120
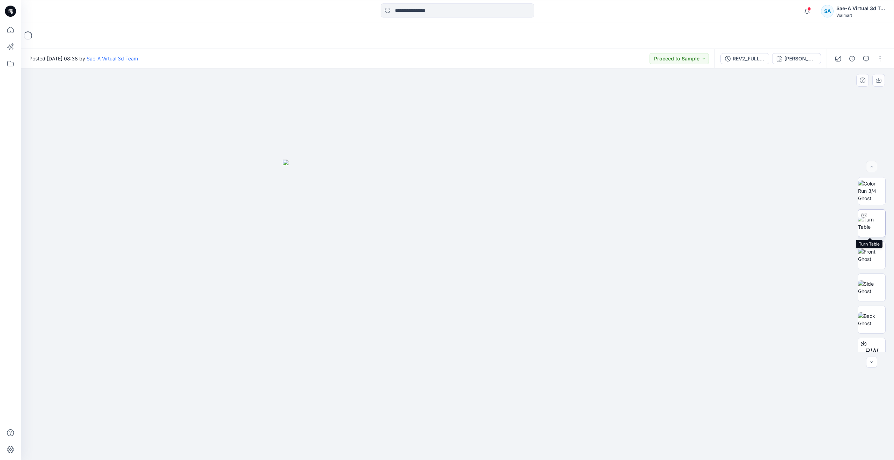
click at [868, 226] on img at bounding box center [871, 223] width 27 height 15
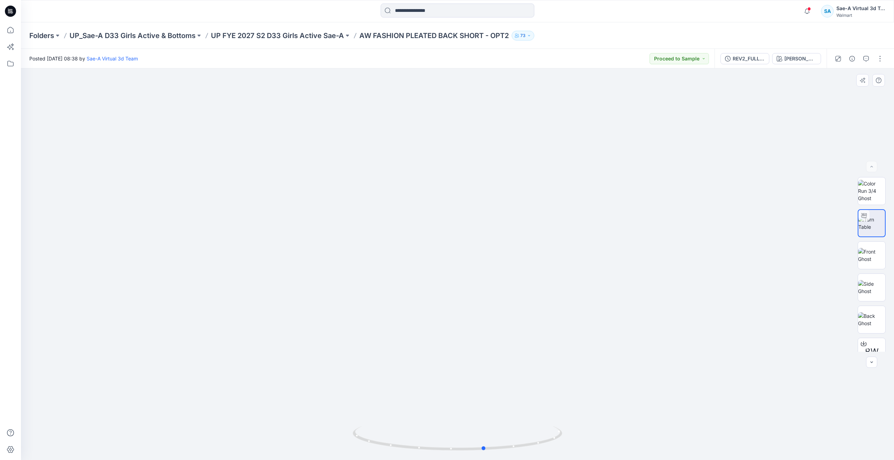
drag, startPoint x: 461, startPoint y: 446, endPoint x: 278, endPoint y: 356, distance: 203.1
click at [278, 356] on div at bounding box center [457, 263] width 873 height 391
click at [14, 29] on icon at bounding box center [10, 29] width 15 height 15
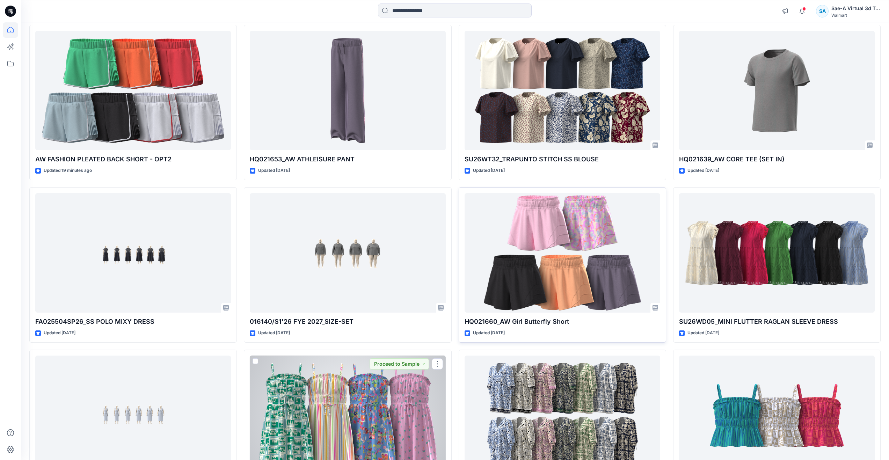
scroll to position [70, 0]
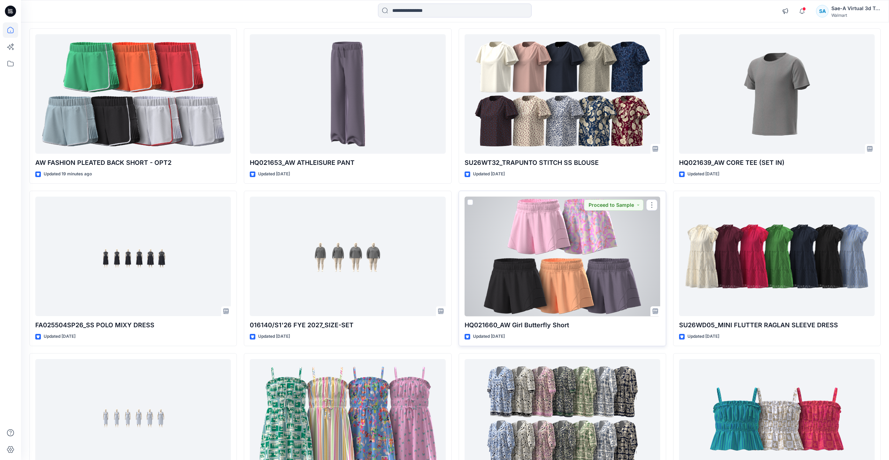
click at [525, 265] on div at bounding box center [562, 257] width 196 height 120
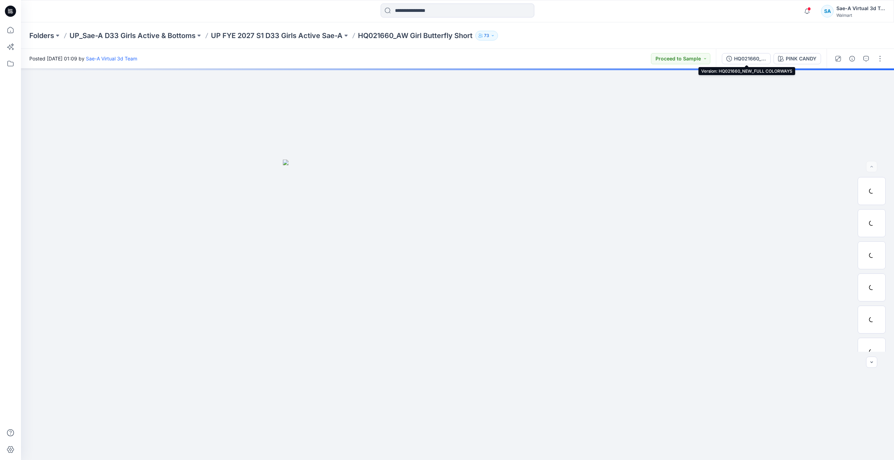
click at [753, 59] on div "HQ021660_NEW_FULL COLORWAYS" at bounding box center [750, 59] width 32 height 8
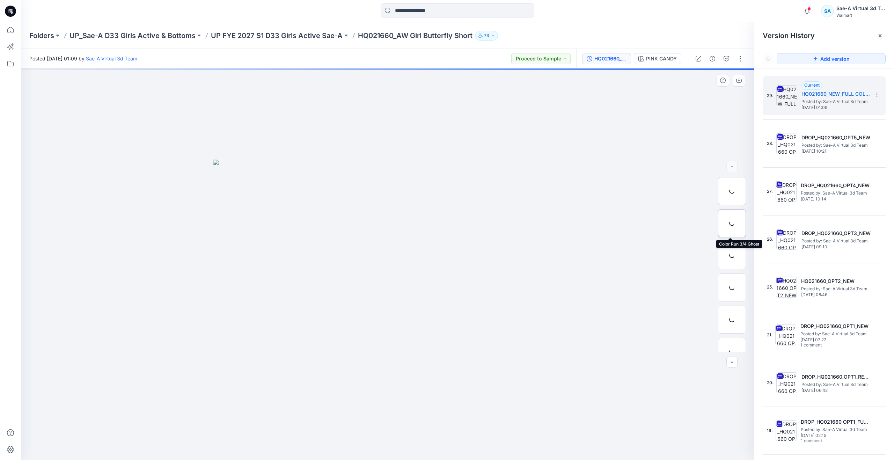
click at [733, 228] on div at bounding box center [732, 223] width 28 height 28
click at [734, 253] on img at bounding box center [731, 255] width 27 height 15
drag, startPoint x: 390, startPoint y: 450, endPoint x: 212, endPoint y: 405, distance: 183.9
click at [212, 405] on div at bounding box center [387, 263] width 733 height 391
drag, startPoint x: 14, startPoint y: 31, endPoint x: 20, endPoint y: 35, distance: 7.1
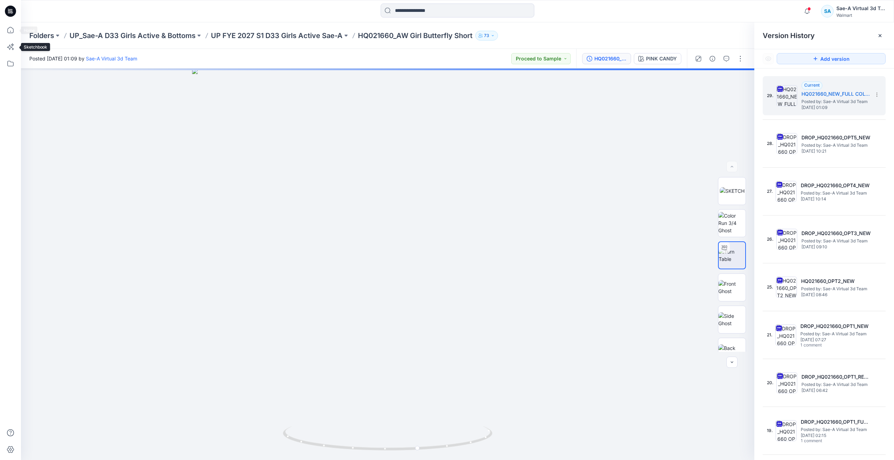
click at [14, 31] on icon at bounding box center [10, 30] width 6 height 6
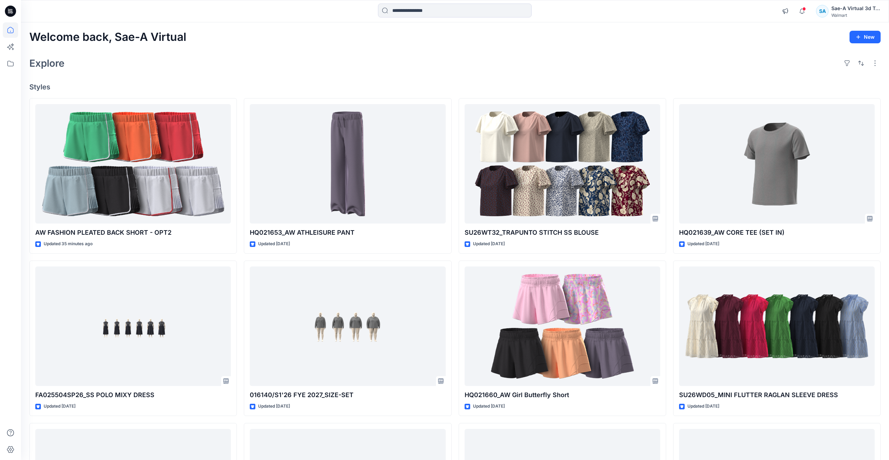
click at [345, 58] on div "Explore" at bounding box center [454, 63] width 851 height 17
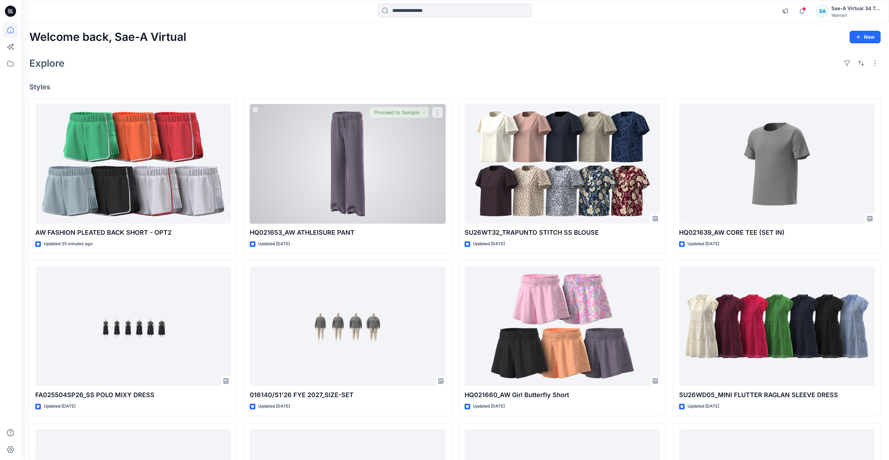
click at [284, 176] on div at bounding box center [348, 164] width 196 height 120
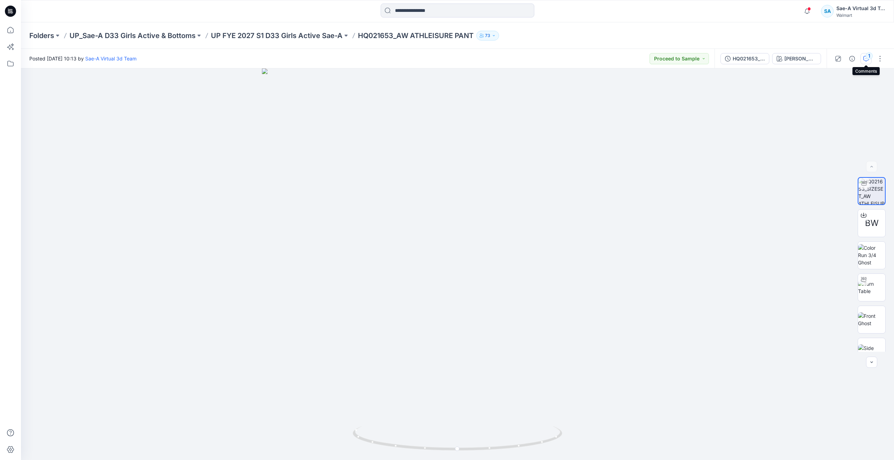
click at [868, 59] on div "1" at bounding box center [869, 55] width 7 height 7
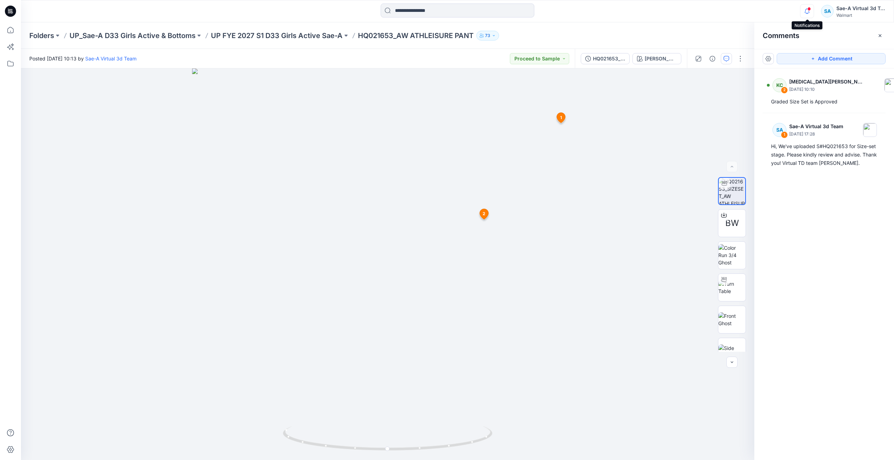
click at [807, 6] on icon "button" at bounding box center [806, 11] width 13 height 14
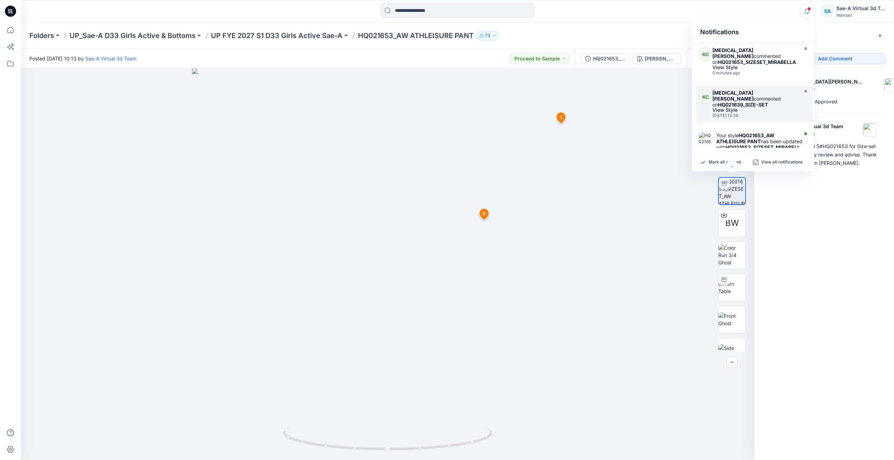
click at [718, 102] on strong "HQ021639_SIZE-SET" at bounding box center [743, 105] width 50 height 6
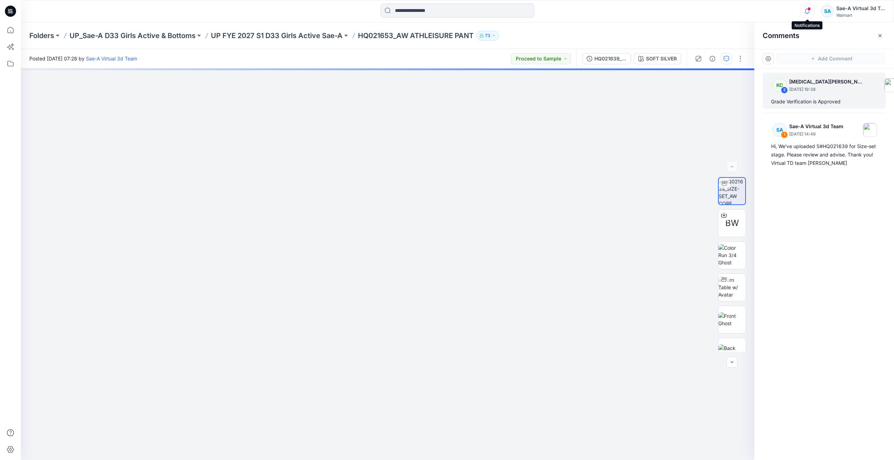
click at [804, 10] on icon "button" at bounding box center [806, 11] width 13 height 14
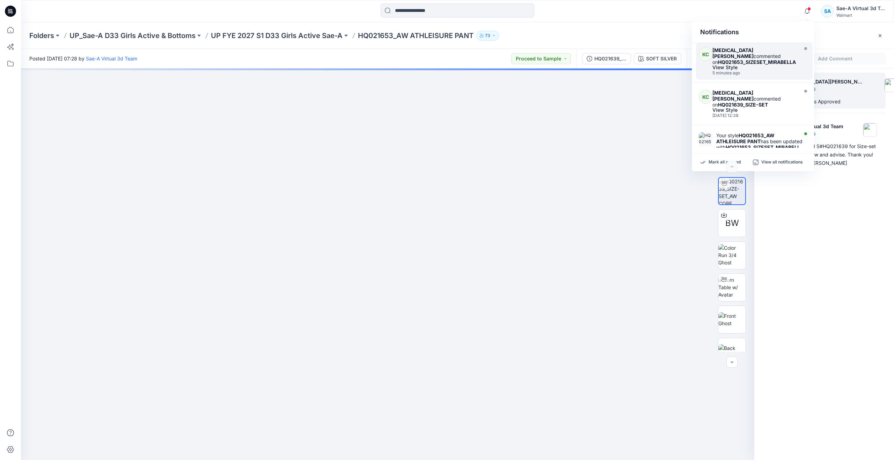
click at [739, 59] on strong "HQ021653_SIZESET_MIRABELLA" at bounding box center [757, 62] width 78 height 6
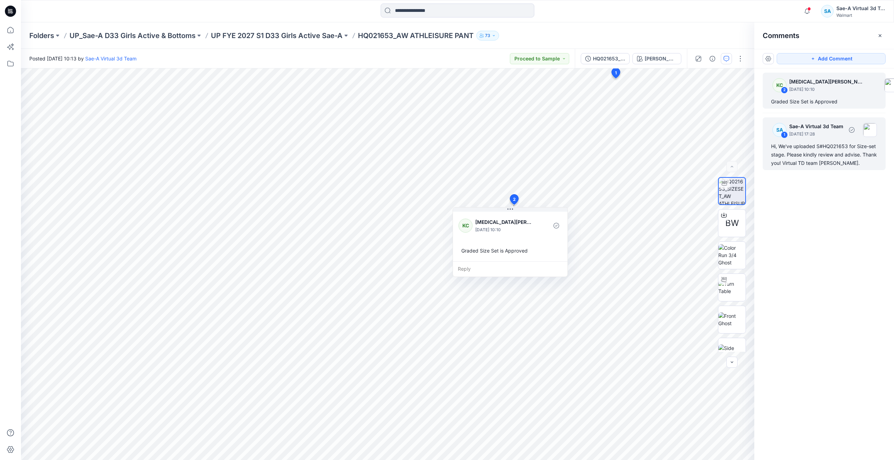
click at [801, 144] on div "Hi, We've uploaded S#HQ021653 for Size-set stage. Please kindly review and advi…" at bounding box center [824, 154] width 106 height 25
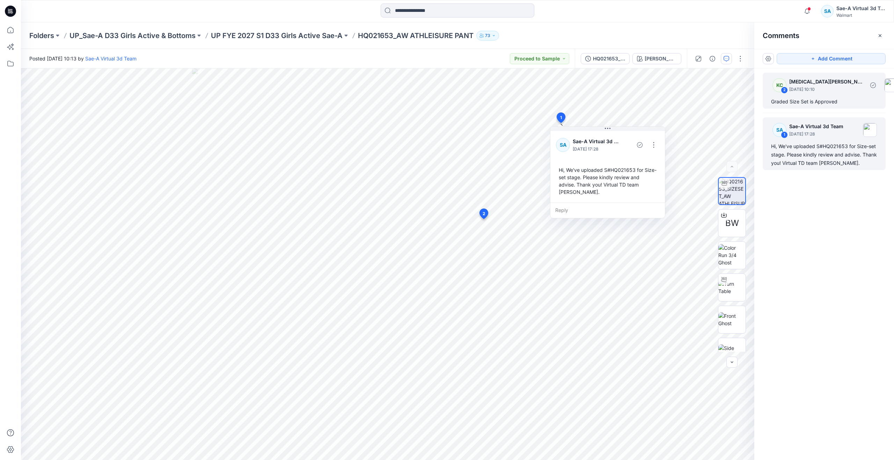
click at [796, 103] on div "Graded Size Set is Approved" at bounding box center [824, 101] width 106 height 8
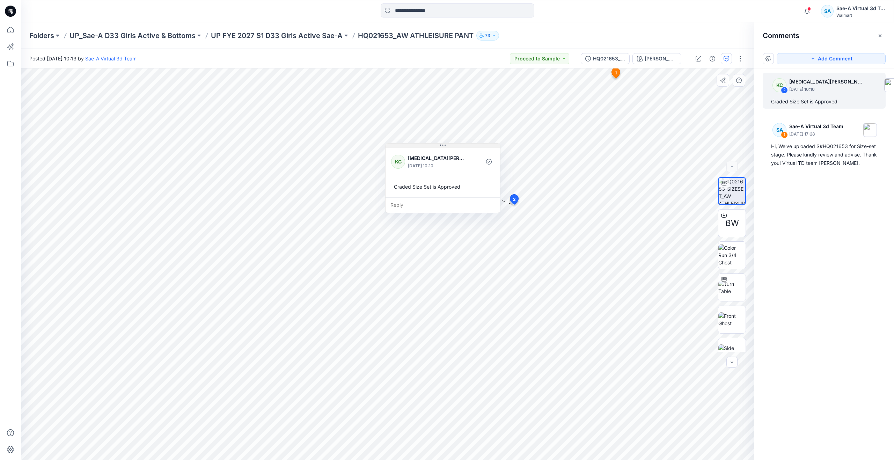
drag, startPoint x: 503, startPoint y: 208, endPoint x: 436, endPoint y: 144, distance: 92.9
click at [436, 144] on button at bounding box center [442, 145] width 115 height 4
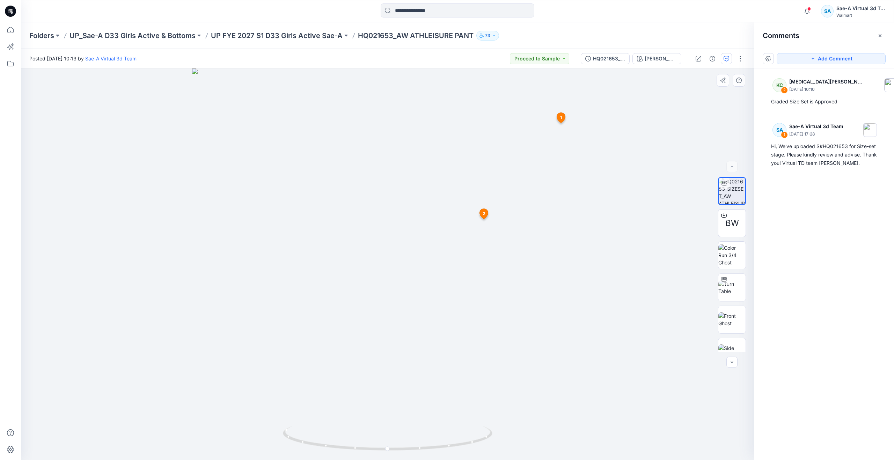
click at [525, 287] on img at bounding box center [387, 263] width 391 height 391
drag, startPoint x: 387, startPoint y: 448, endPoint x: 191, endPoint y: 415, distance: 198.6
click at [191, 415] on div at bounding box center [387, 263] width 733 height 391
click at [7, 35] on icon at bounding box center [10, 29] width 15 height 15
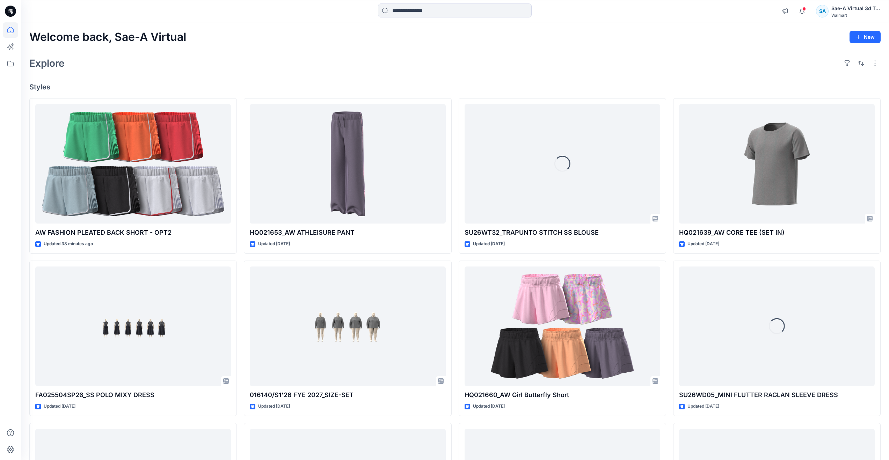
click at [308, 58] on div "Explore" at bounding box center [454, 63] width 851 height 17
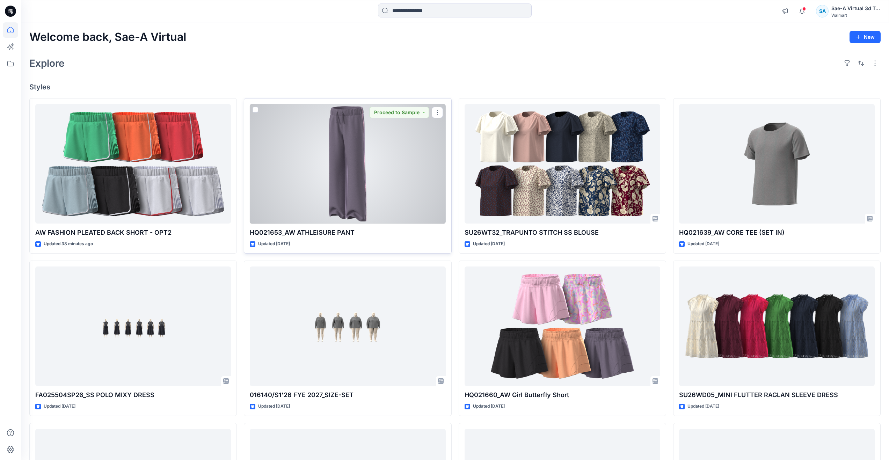
click at [308, 180] on div at bounding box center [348, 164] width 196 height 120
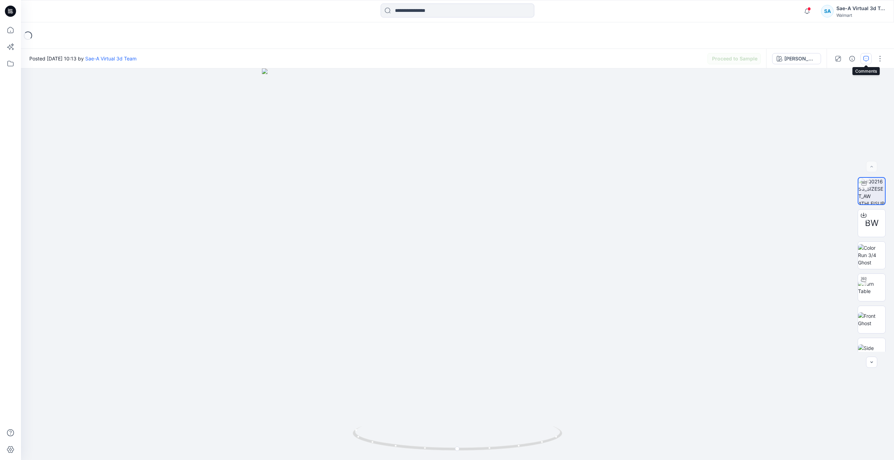
click at [867, 58] on icon "button" at bounding box center [866, 59] width 6 height 6
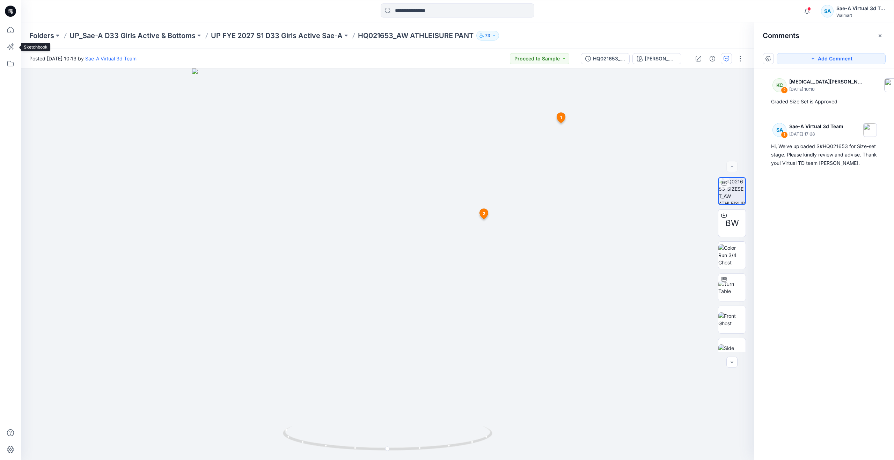
click at [8, 32] on icon at bounding box center [10, 30] width 6 height 6
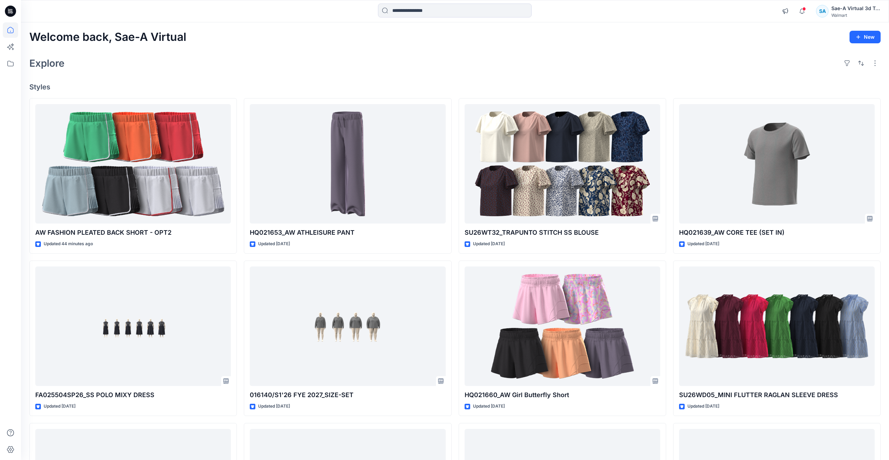
click at [635, 52] on div "Welcome back, Sae-A Virtual New Explore Styles AW FASHION PLEATED BACK SHORT - …" at bounding box center [455, 316] width 868 height 589
click at [802, 12] on icon "button" at bounding box center [801, 11] width 13 height 14
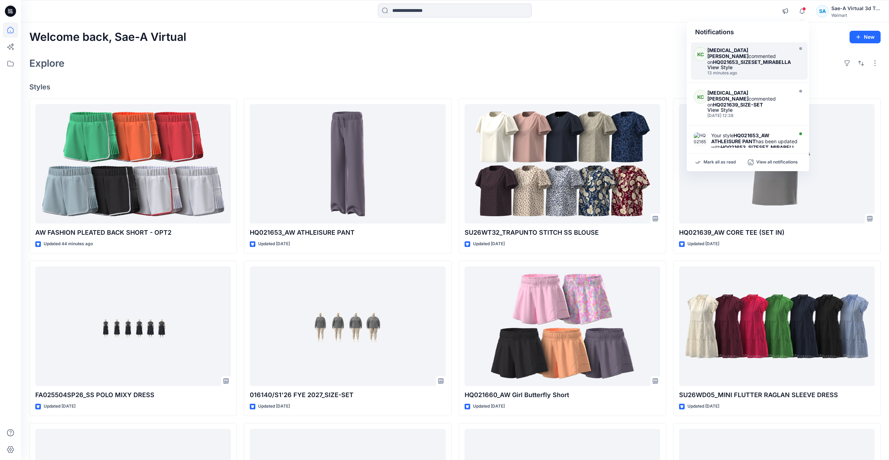
click at [736, 71] on div "13 minutes ago" at bounding box center [749, 73] width 84 height 5
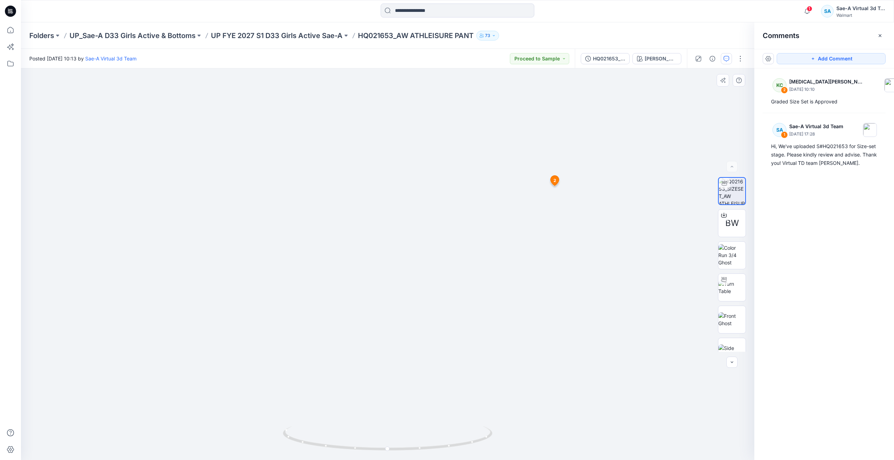
click at [544, 421] on img at bounding box center [387, 192] width 681 height 536
click at [466, 399] on img at bounding box center [387, 192] width 681 height 536
click at [615, 64] on button "HQ021653_SIZESET_MIRABELLA" at bounding box center [605, 58] width 49 height 11
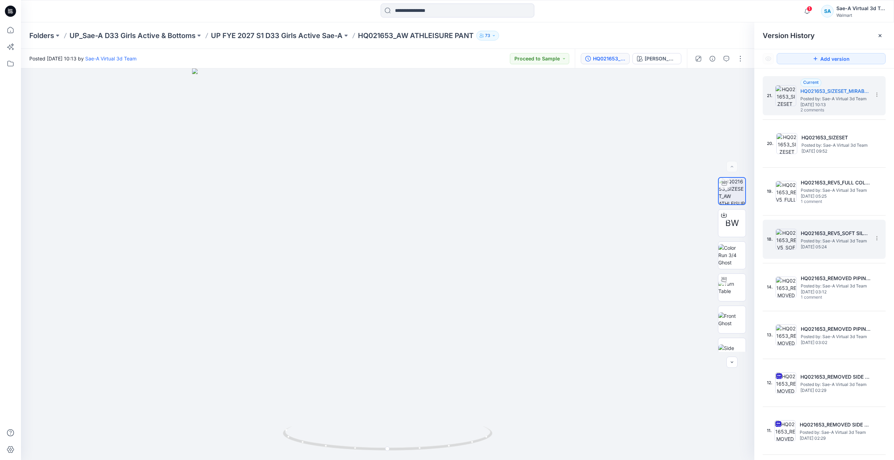
click at [808, 236] on h5 "HQ021653_REV5_SOFT SILVER" at bounding box center [836, 233] width 70 height 8
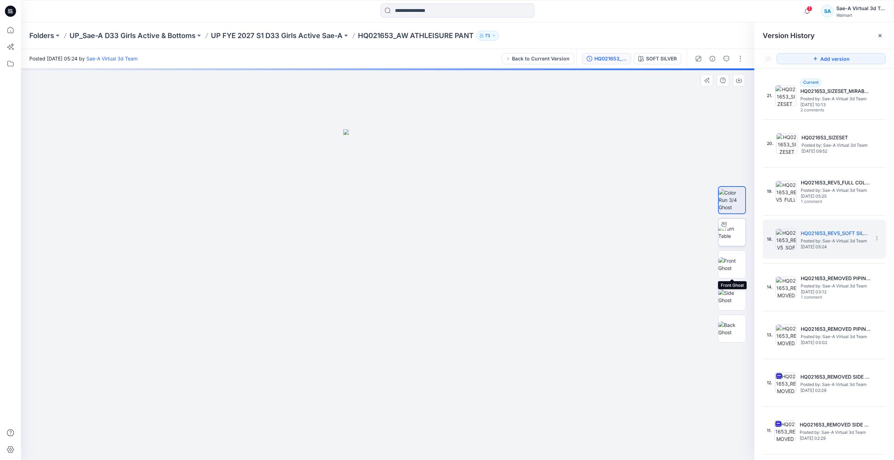
click at [733, 234] on img at bounding box center [731, 232] width 27 height 15
drag, startPoint x: 391, startPoint y: 449, endPoint x: 336, endPoint y: 429, distance: 58.2
click at [336, 429] on icon at bounding box center [388, 439] width 211 height 26
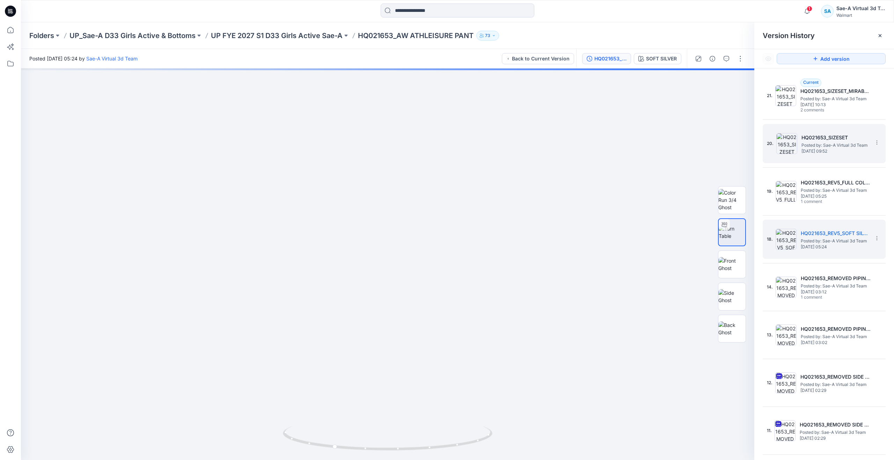
click at [790, 142] on img at bounding box center [786, 143] width 21 height 21
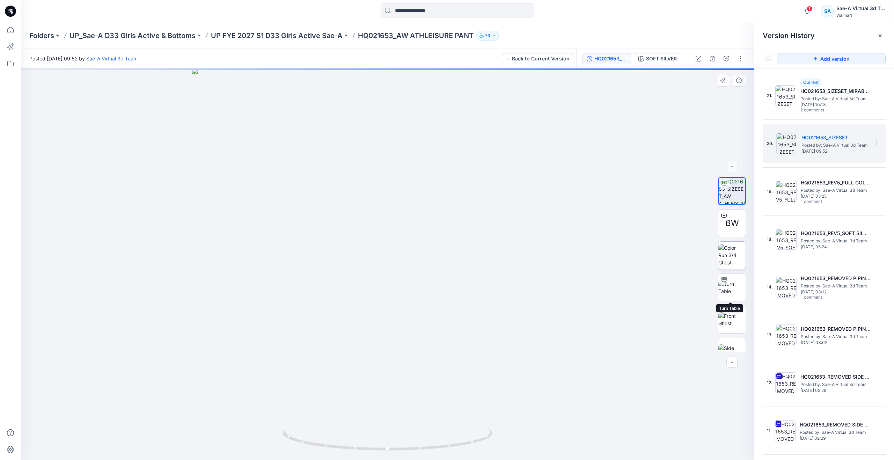
click at [725, 257] on img at bounding box center [731, 255] width 27 height 22
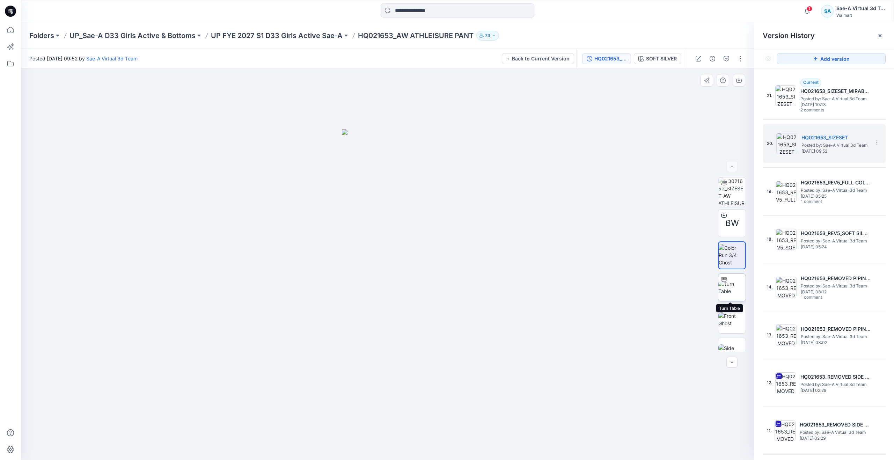
click at [723, 290] on img at bounding box center [731, 287] width 27 height 15
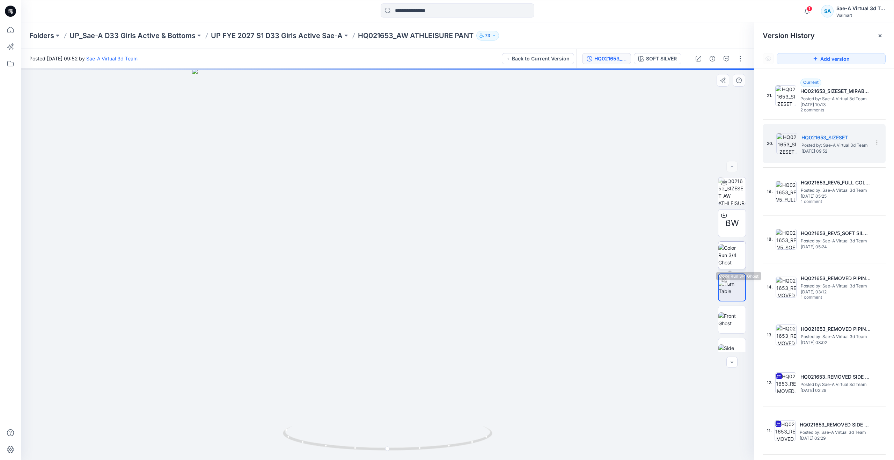
click at [726, 255] on img at bounding box center [731, 255] width 27 height 22
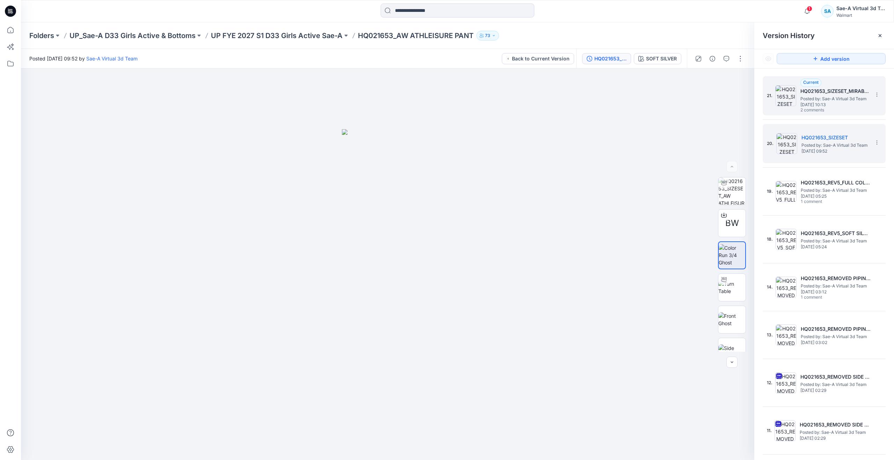
click at [786, 99] on img at bounding box center [785, 95] width 21 height 21
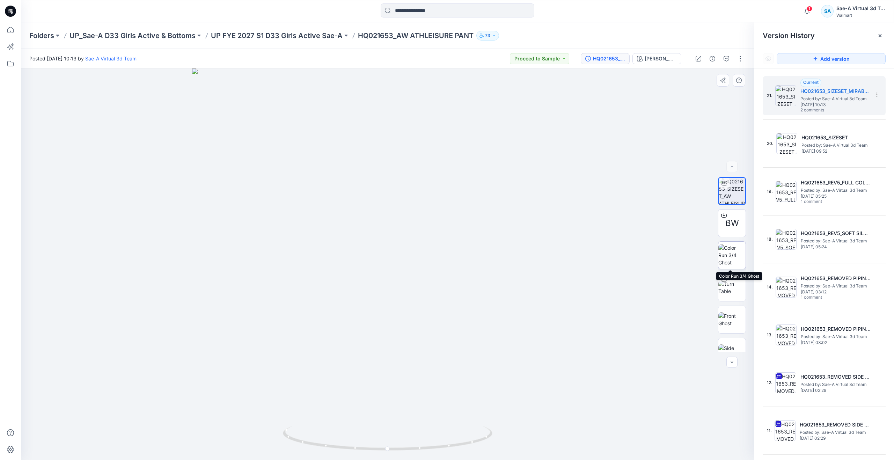
click at [723, 254] on img at bounding box center [731, 255] width 27 height 22
click at [7, 26] on icon at bounding box center [10, 29] width 15 height 15
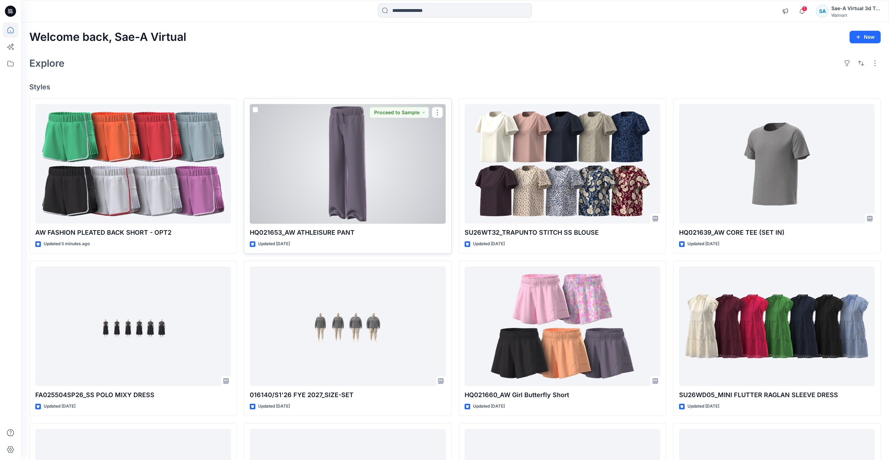
click at [330, 182] on div at bounding box center [348, 164] width 196 height 120
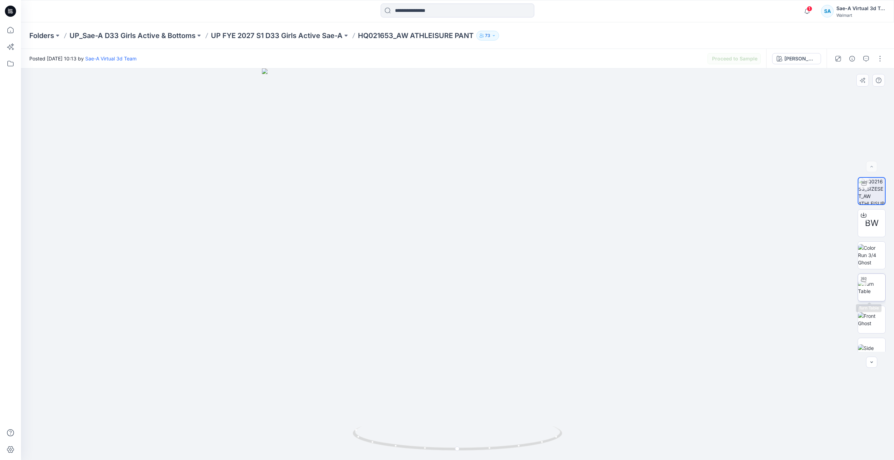
click at [871, 293] on img at bounding box center [871, 287] width 27 height 15
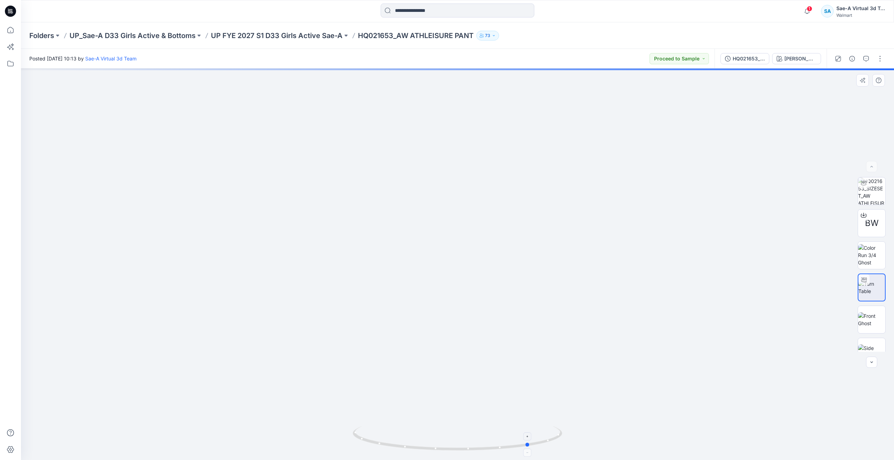
drag, startPoint x: 457, startPoint y: 451, endPoint x: 529, endPoint y: 439, distance: 73.6
click at [529, 439] on icon at bounding box center [458, 439] width 211 height 26
drag, startPoint x: 495, startPoint y: 326, endPoint x: 498, endPoint y: 177, distance: 149.5
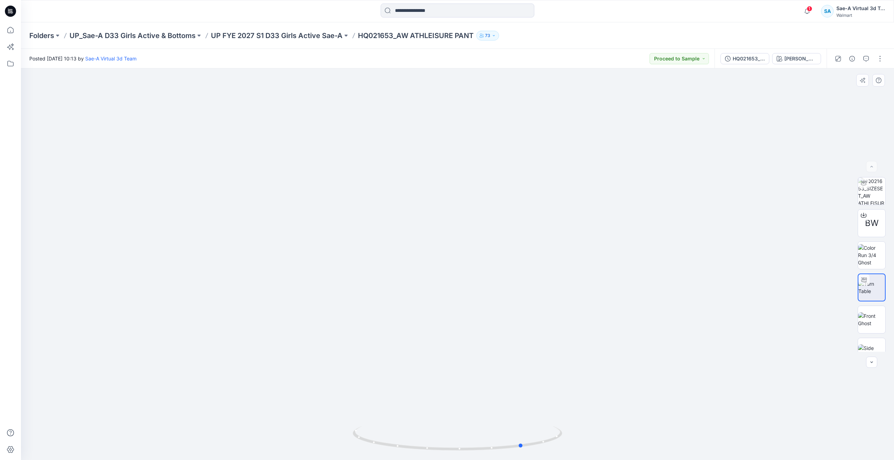
drag, startPoint x: 528, startPoint y: 446, endPoint x: 521, endPoint y: 399, distance: 47.3
click at [521, 399] on div at bounding box center [457, 263] width 873 height 391
click at [184, 36] on p "UP_Sae-A D33 Girls Active & Bottoms" at bounding box center [132, 36] width 126 height 10
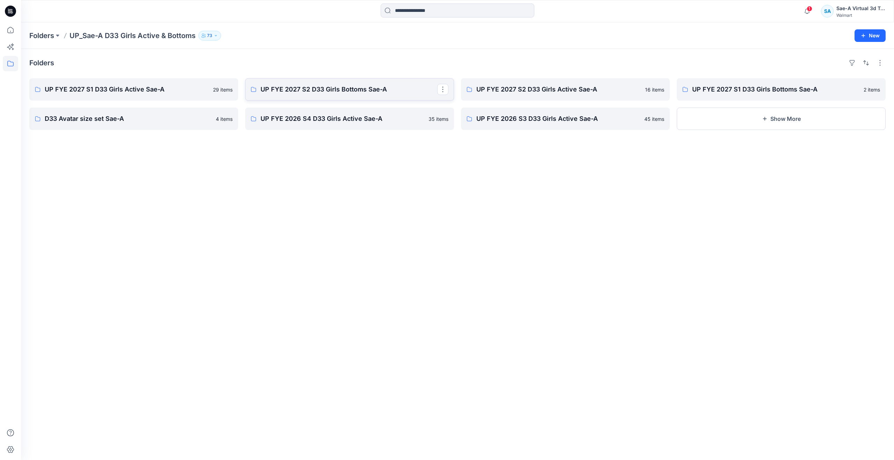
click at [373, 83] on link "UP FYE 2027 S2 D33 Girls Bottoms Sae-A" at bounding box center [349, 89] width 209 height 22
click at [484, 90] on p "UP FYE 2027 S2 D33 Girls Active Sae-A" at bounding box center [564, 89] width 177 height 10
click at [711, 84] on link "UP FYE 2027 S1 D33 Girls Bottoms Sae-A" at bounding box center [781, 89] width 209 height 22
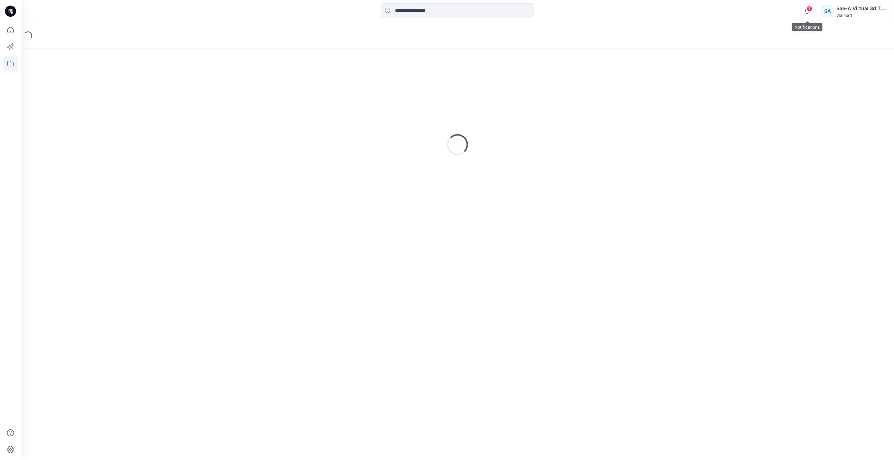
click at [807, 10] on span "1" at bounding box center [810, 9] width 6 height 6
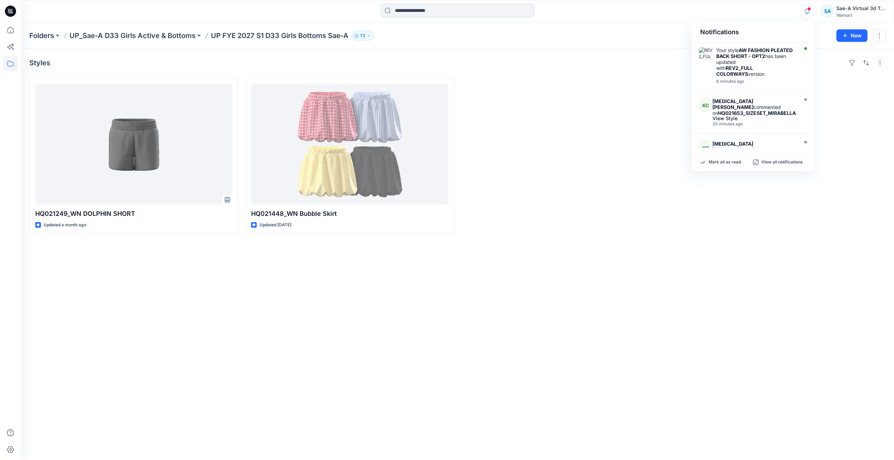
click at [596, 286] on div "Styles HQ021249_WN DOLPHIN SHORT Updated a month ago HQ021448_WN Bubble Skirt U…" at bounding box center [457, 254] width 873 height 411
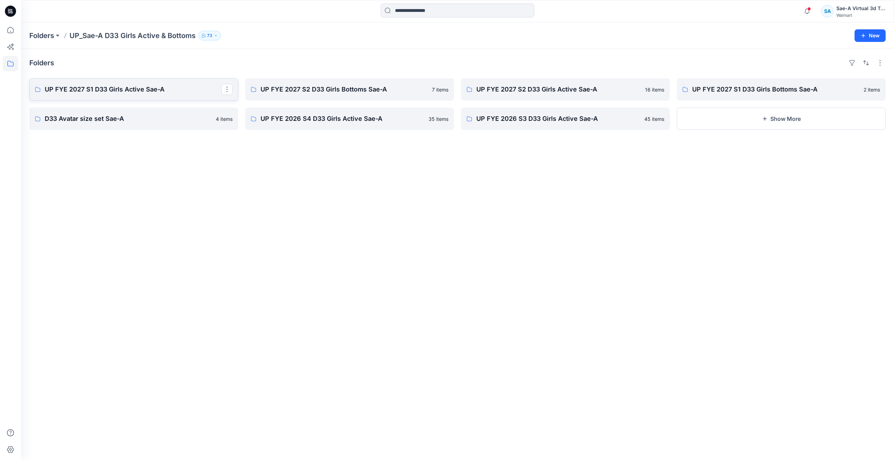
click at [144, 87] on p "UP FYE 2027 S1 D33 Girls Active Sae-A" at bounding box center [133, 89] width 177 height 10
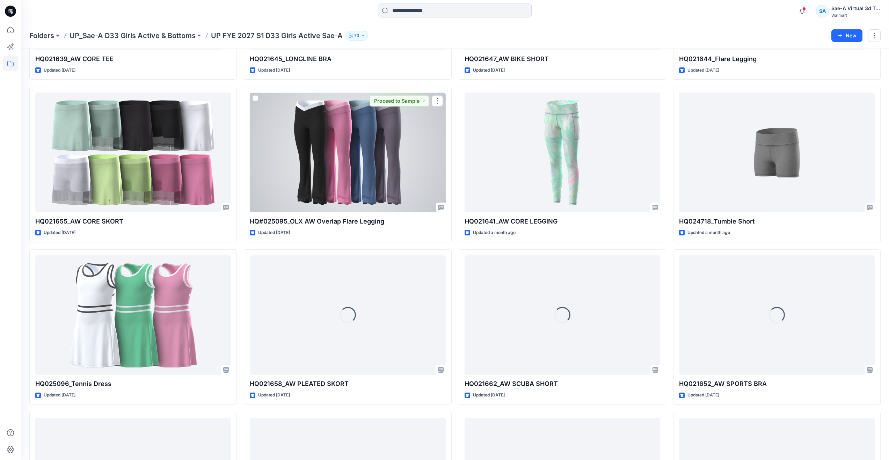
scroll to position [412, 0]
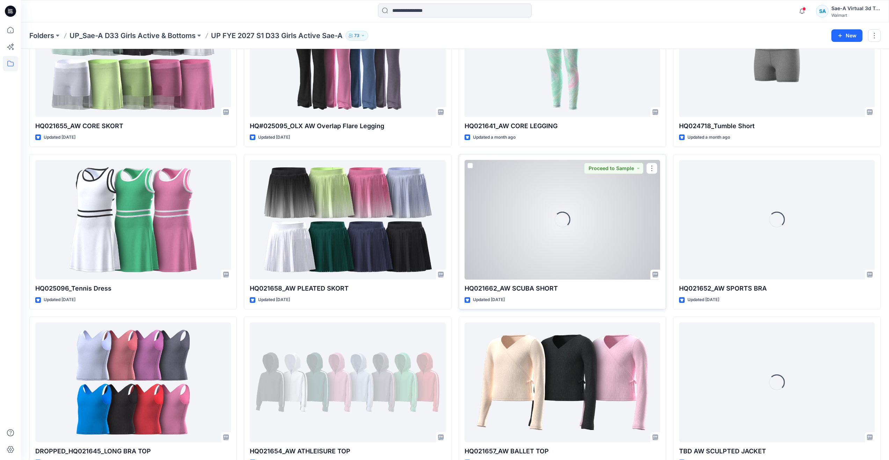
click at [494, 257] on div "Loading..." at bounding box center [562, 220] width 196 height 120
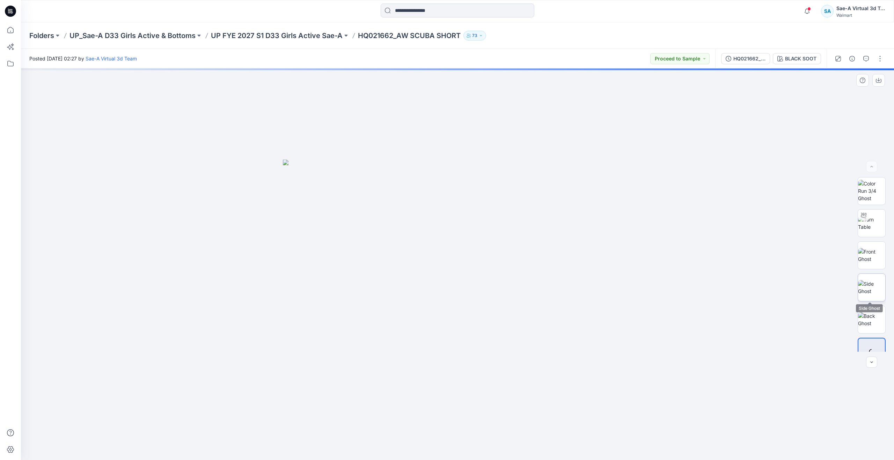
click at [875, 290] on img at bounding box center [871, 287] width 27 height 15
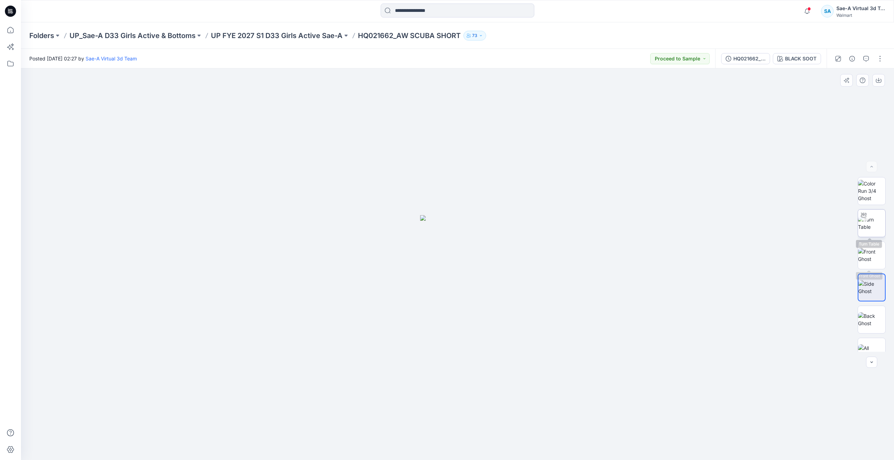
click at [873, 225] on img at bounding box center [871, 223] width 27 height 15
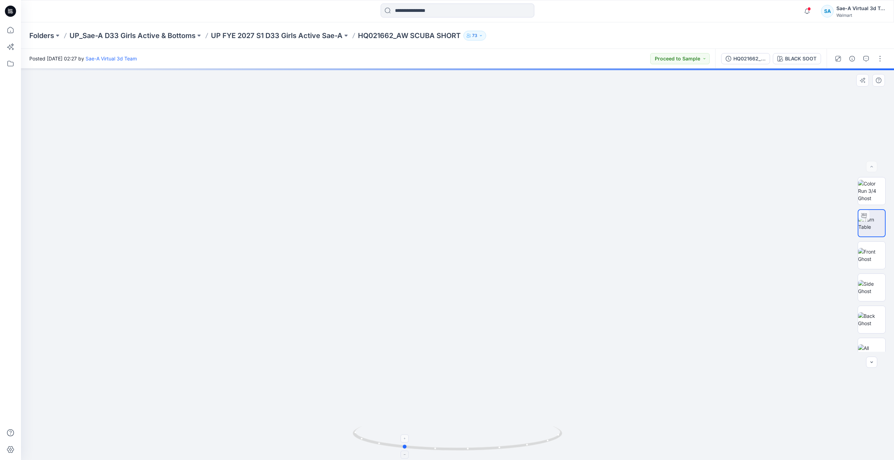
drag, startPoint x: 437, startPoint y: 447, endPoint x: 407, endPoint y: 443, distance: 29.9
click at [407, 443] on icon at bounding box center [458, 439] width 211 height 26
drag, startPoint x: 485, startPoint y: 346, endPoint x: 475, endPoint y: 206, distance: 139.6
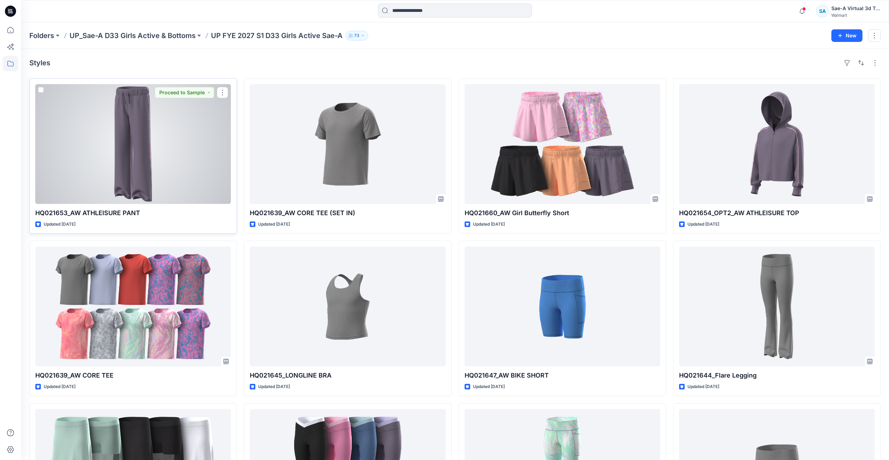
click at [141, 188] on div at bounding box center [133, 144] width 196 height 120
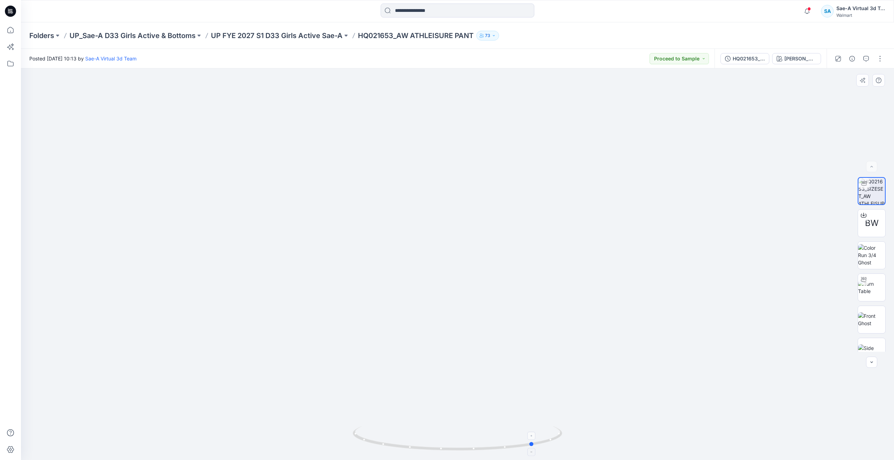
drag, startPoint x: 476, startPoint y: 447, endPoint x: 533, endPoint y: 444, distance: 56.6
click at [533, 444] on circle at bounding box center [532, 444] width 4 height 4
click at [865, 291] on img at bounding box center [871, 287] width 27 height 15
drag, startPoint x: 458, startPoint y: 449, endPoint x: 533, endPoint y: 439, distance: 75.8
click at [533, 439] on icon at bounding box center [458, 439] width 211 height 26
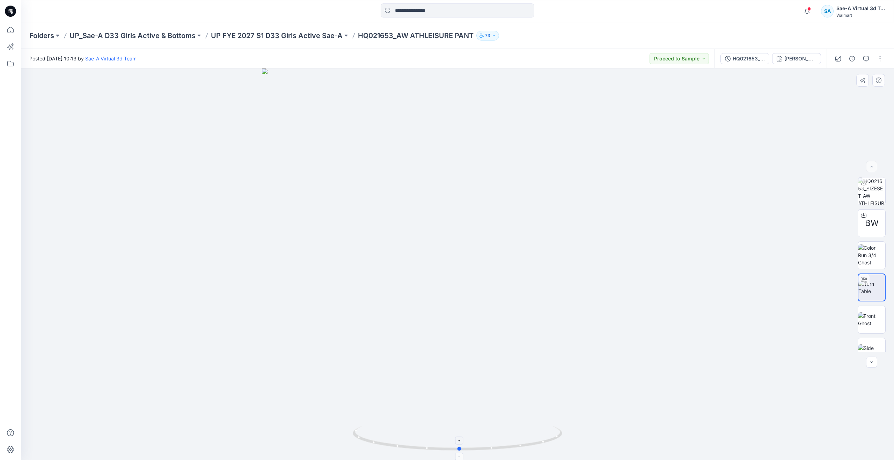
drag, startPoint x: 535, startPoint y: 444, endPoint x: 462, endPoint y: 446, distance: 73.0
click at [462, 446] on icon at bounding box center [458, 439] width 211 height 26
drag, startPoint x: 463, startPoint y: 447, endPoint x: 475, endPoint y: 427, distance: 23.4
click at [475, 427] on icon at bounding box center [458, 439] width 211 height 26
click at [15, 28] on icon at bounding box center [10, 29] width 15 height 15
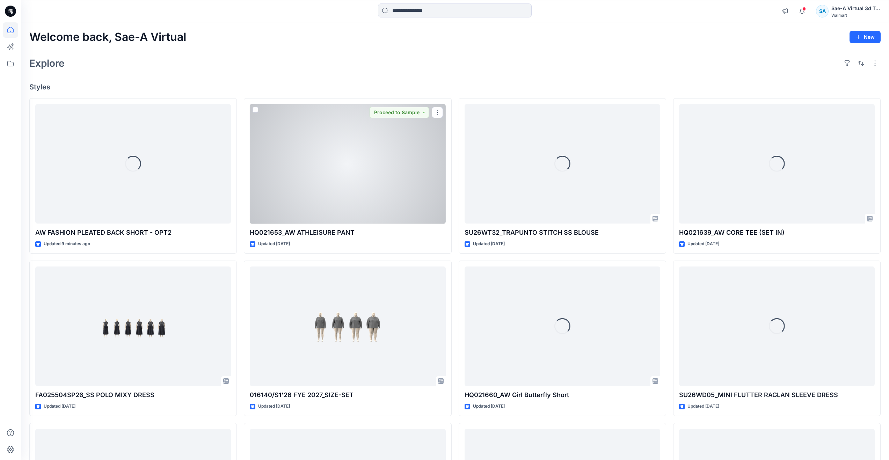
click at [337, 191] on div at bounding box center [348, 164] width 196 height 120
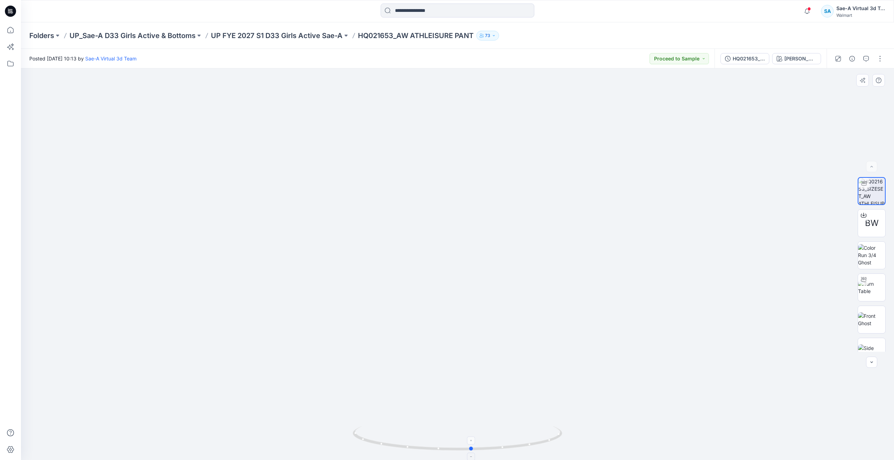
drag, startPoint x: 462, startPoint y: 448, endPoint x: 477, endPoint y: 440, distance: 16.4
click at [477, 440] on icon at bounding box center [458, 439] width 211 height 26
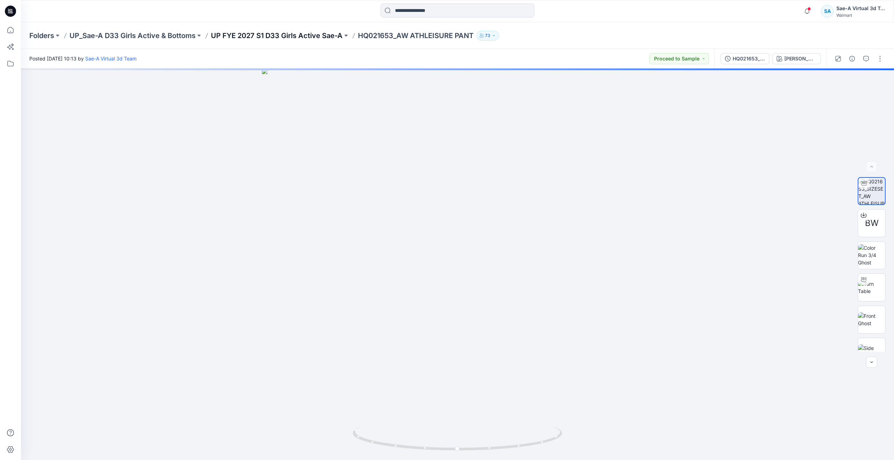
click at [261, 37] on p "UP FYE 2027 S1 D33 Girls Active Sae-A" at bounding box center [277, 36] width 132 height 10
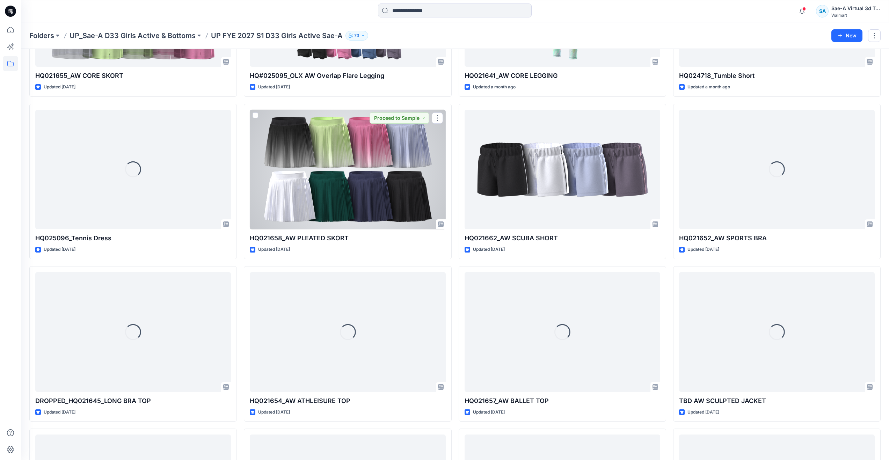
scroll to position [551, 0]
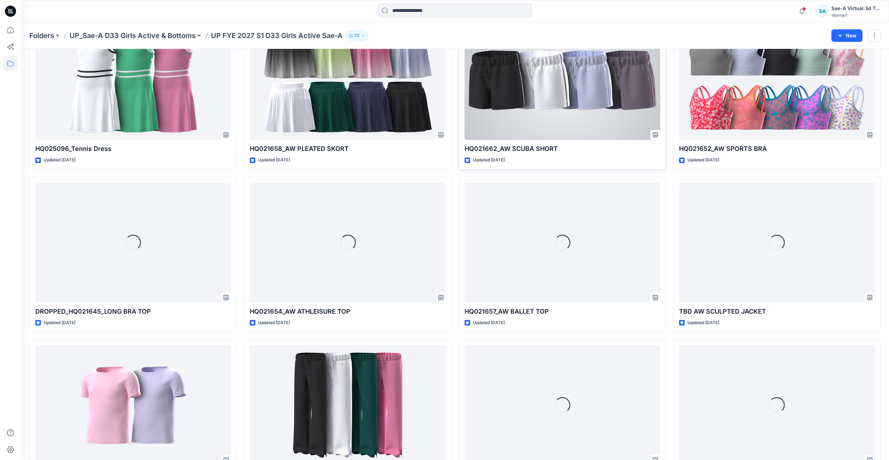
click at [501, 137] on div at bounding box center [562, 80] width 196 height 120
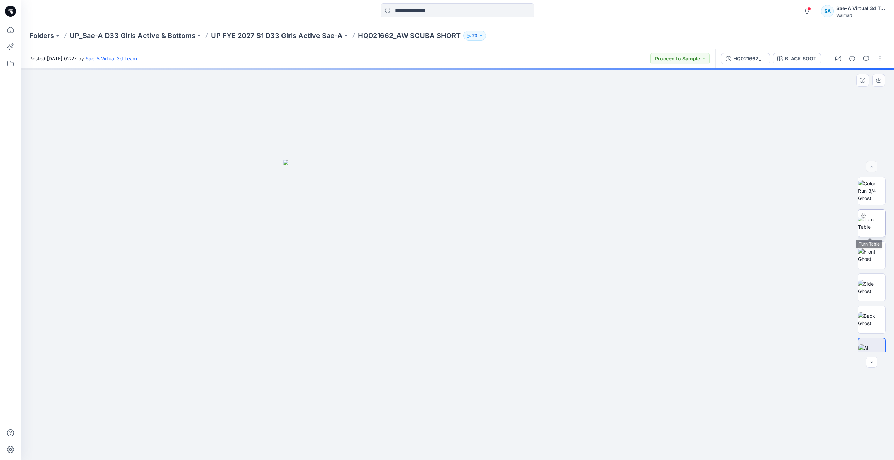
click at [870, 229] on img at bounding box center [871, 223] width 27 height 15
drag, startPoint x: 462, startPoint y: 449, endPoint x: 463, endPoint y: 437, distance: 12.6
click at [463, 437] on icon at bounding box center [458, 439] width 211 height 26
drag, startPoint x: 466, startPoint y: 446, endPoint x: 525, endPoint y: 439, distance: 59.5
click at [525, 439] on icon at bounding box center [458, 439] width 211 height 26
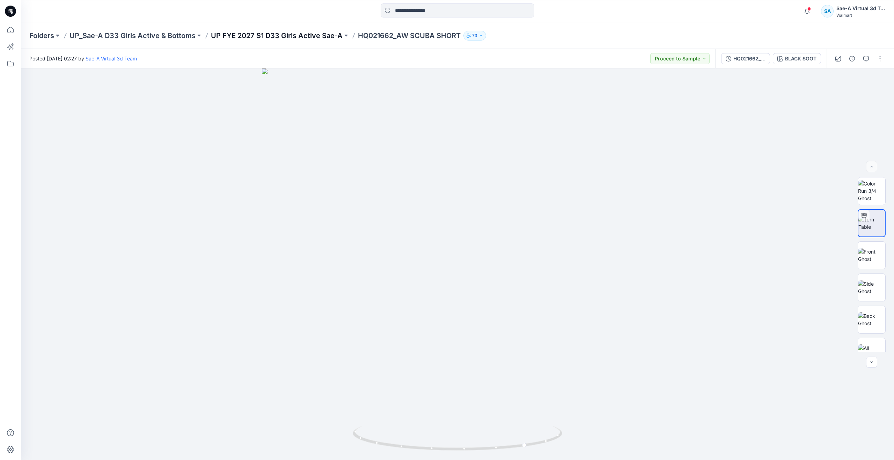
click at [255, 36] on p "UP FYE 2027 S1 D33 Girls Active Sae-A" at bounding box center [277, 36] width 132 height 10
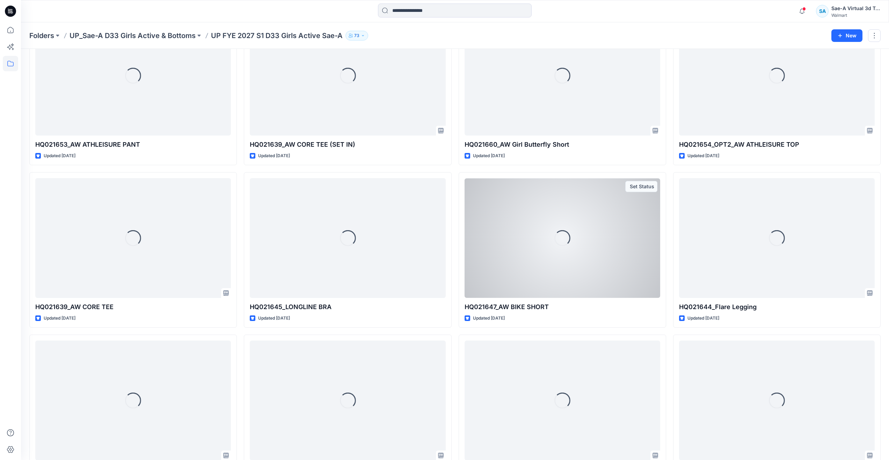
scroll to position [70, 0]
click at [527, 280] on div "Loading..." at bounding box center [562, 237] width 196 height 120
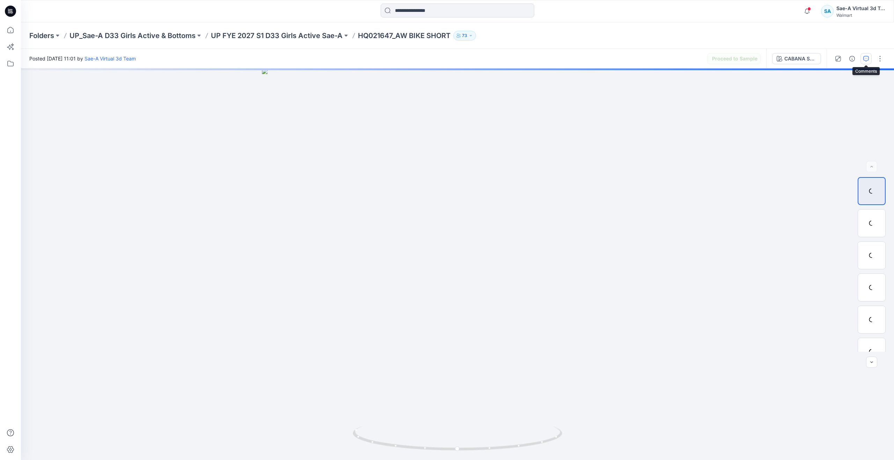
click at [863, 59] on icon "button" at bounding box center [866, 59] width 6 height 6
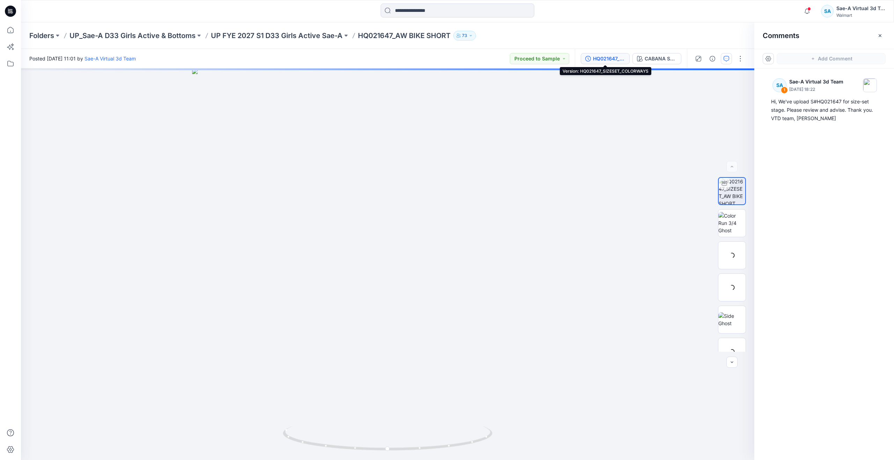
click at [612, 61] on div "HQ021647_SIZESET_COLORWAYS" at bounding box center [609, 59] width 32 height 8
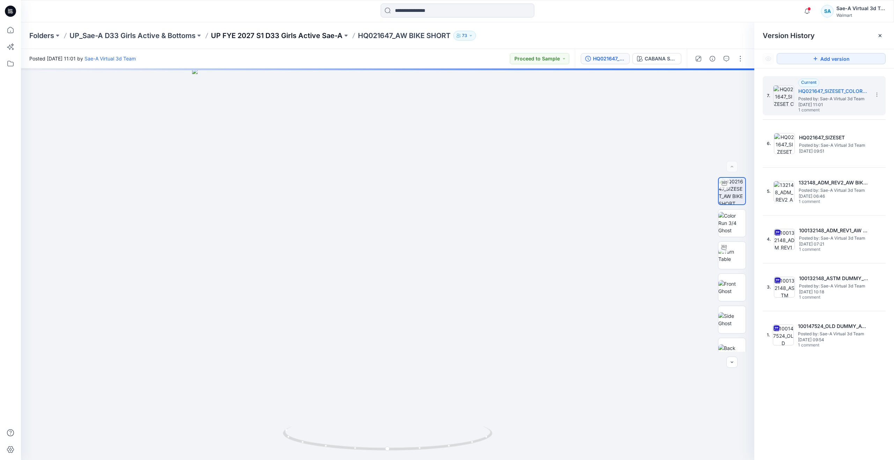
click at [303, 37] on p "UP FYE 2027 S1 D33 Girls Active Sae-A" at bounding box center [277, 36] width 132 height 10
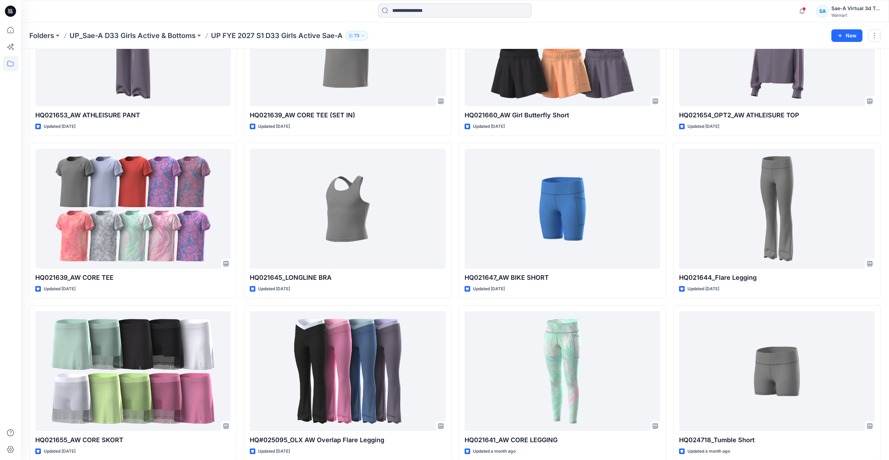
scroll to position [132, 0]
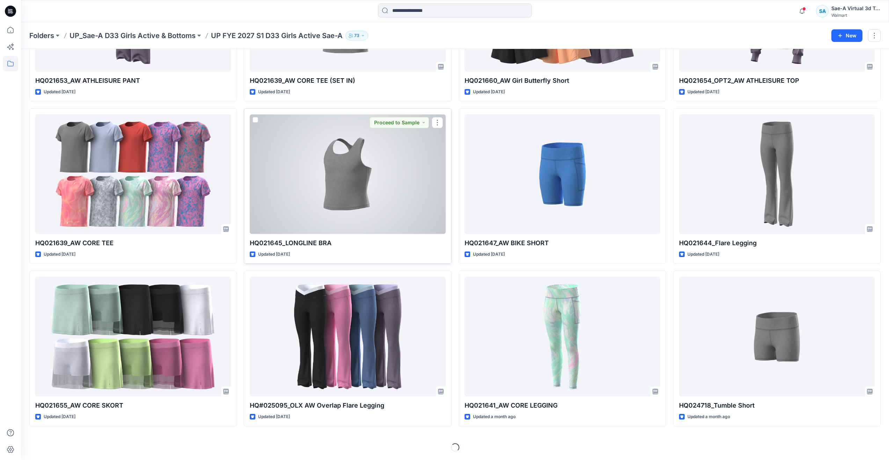
click at [331, 193] on div at bounding box center [348, 174] width 196 height 120
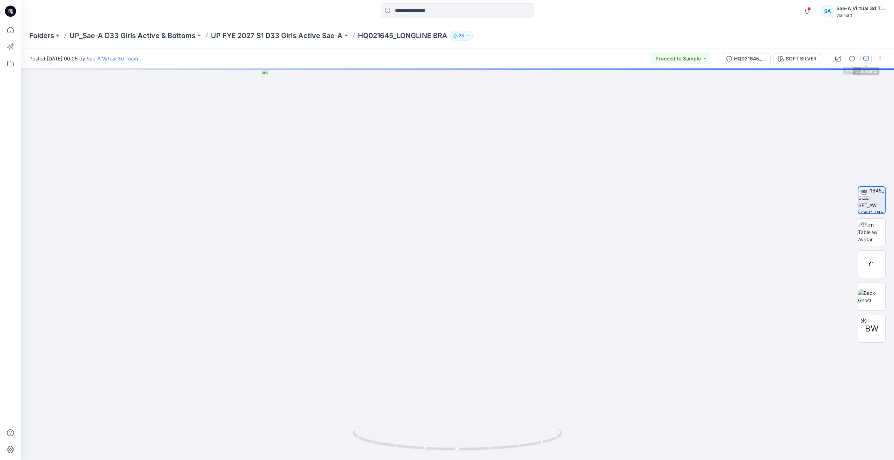
click at [866, 58] on icon "button" at bounding box center [866, 59] width 6 height 6
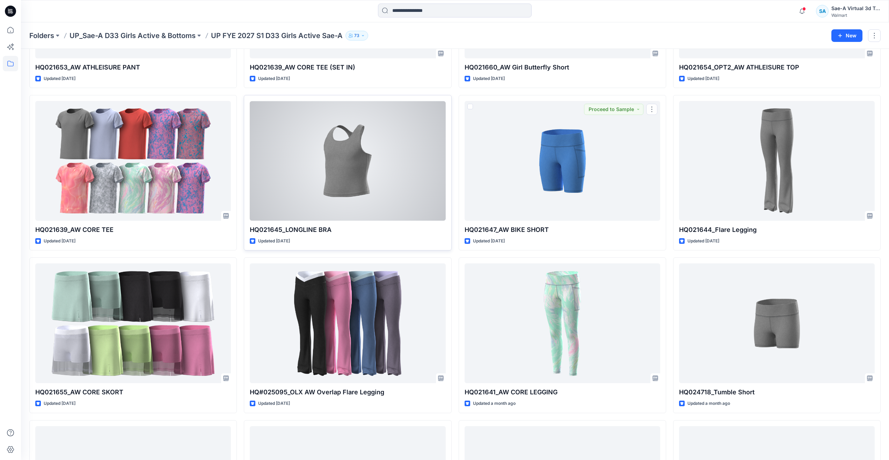
scroll to position [132, 0]
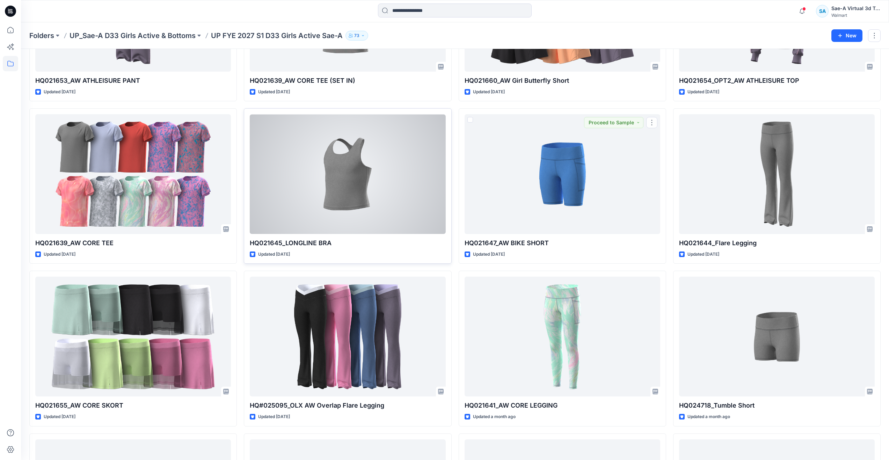
click at [377, 202] on div at bounding box center [348, 174] width 196 height 120
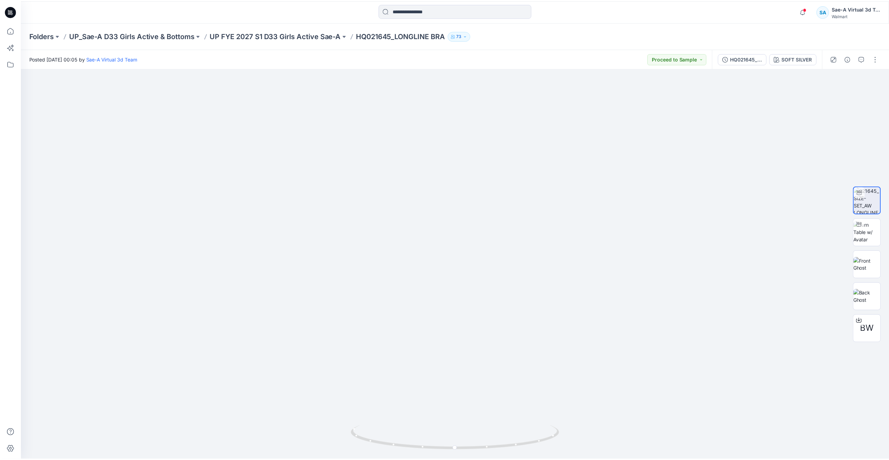
scroll to position [132, 0]
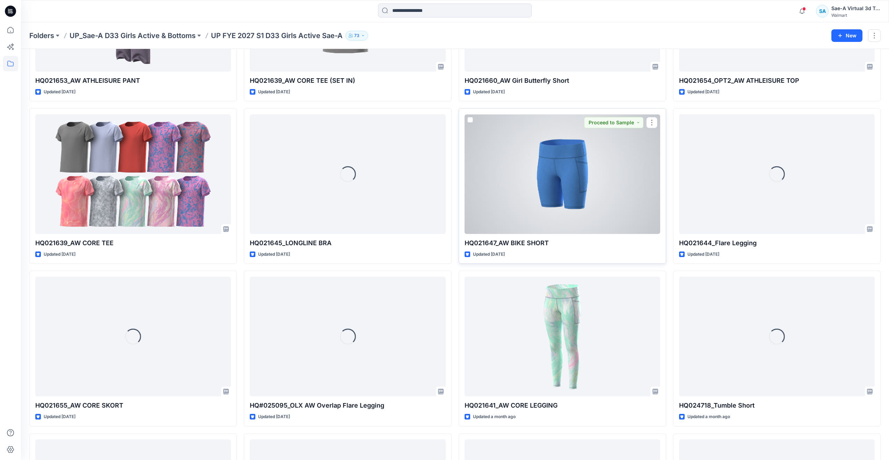
click at [588, 210] on div at bounding box center [562, 174] width 196 height 120
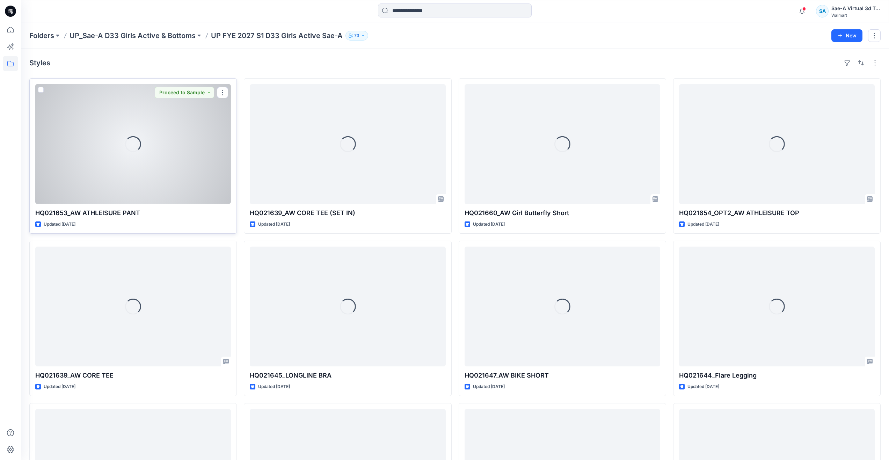
click at [125, 151] on div "Loading..." at bounding box center [133, 144] width 16 height 16
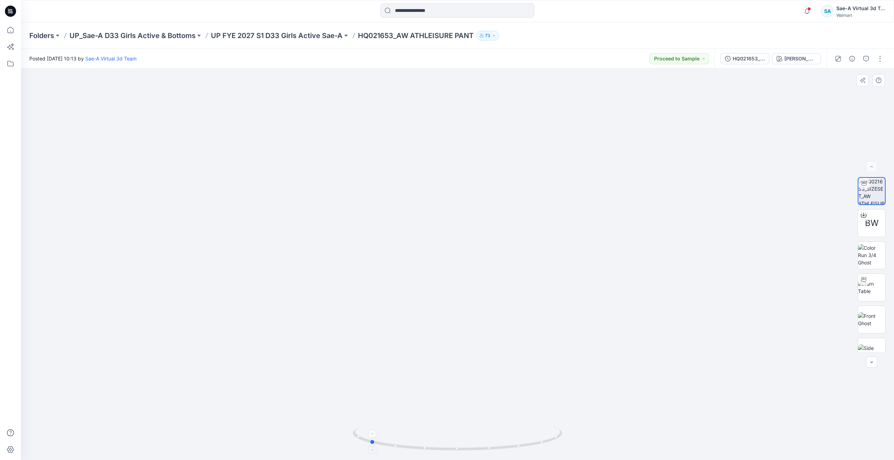
drag, startPoint x: 462, startPoint y: 451, endPoint x: 374, endPoint y: 439, distance: 88.9
click at [374, 439] on icon at bounding box center [458, 439] width 211 height 26
click at [751, 62] on div "HQ021653_SIZESET_MIRABELLA" at bounding box center [749, 59] width 32 height 8
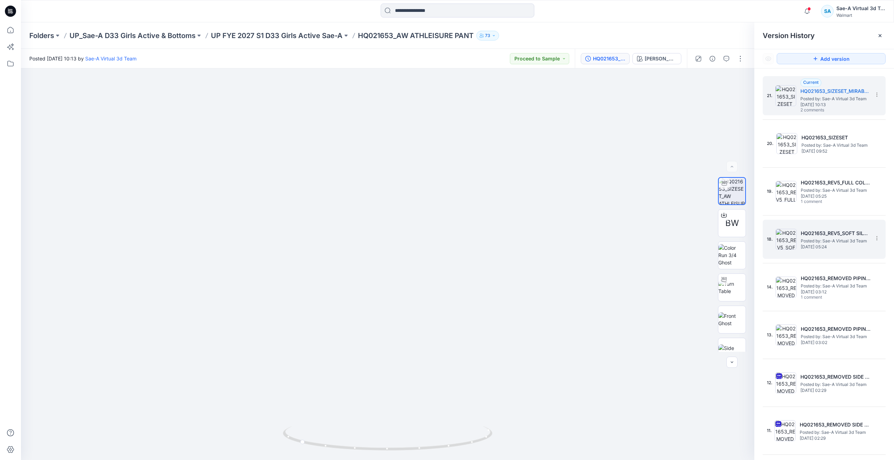
click at [823, 237] on span "Posted by: Sae-A Virtual 3d Team" at bounding box center [836, 240] width 70 height 7
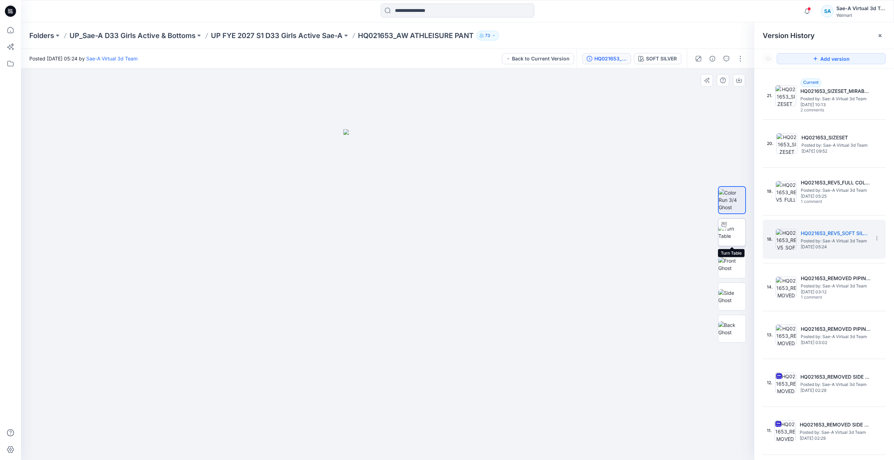
click at [733, 234] on img at bounding box center [731, 232] width 27 height 15
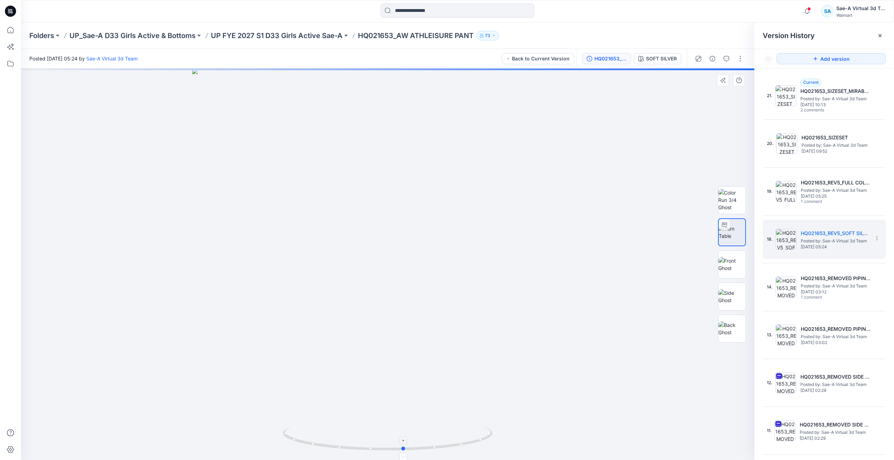
drag, startPoint x: 387, startPoint y: 452, endPoint x: 404, endPoint y: 430, distance: 27.4
click at [404, 430] on div at bounding box center [387, 263] width 733 height 391
click at [787, 109] on div "21. Current HQ021653_SIZESET_MIRABELLA Posted by: Sae-A Virtual 3d Team Friday,…" at bounding box center [819, 96] width 105 height 34
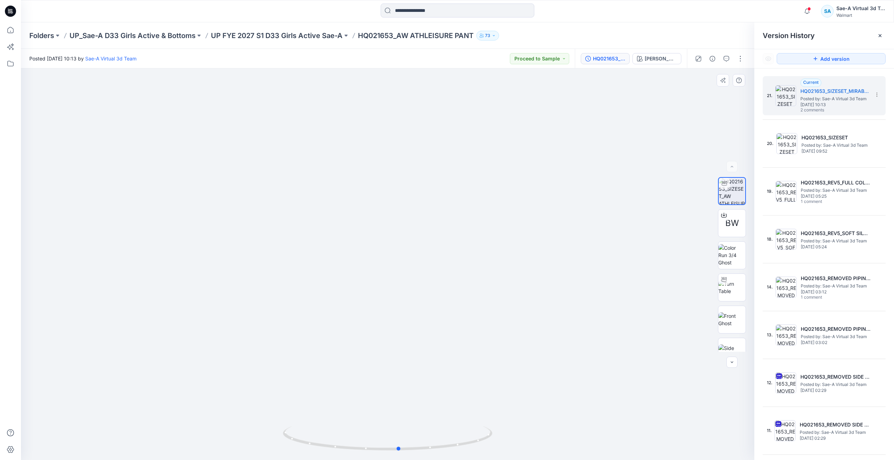
drag, startPoint x: 389, startPoint y: 449, endPoint x: 400, endPoint y: 420, distance: 31.5
click at [400, 420] on div at bounding box center [387, 263] width 733 height 391
click at [6, 29] on icon at bounding box center [10, 29] width 15 height 15
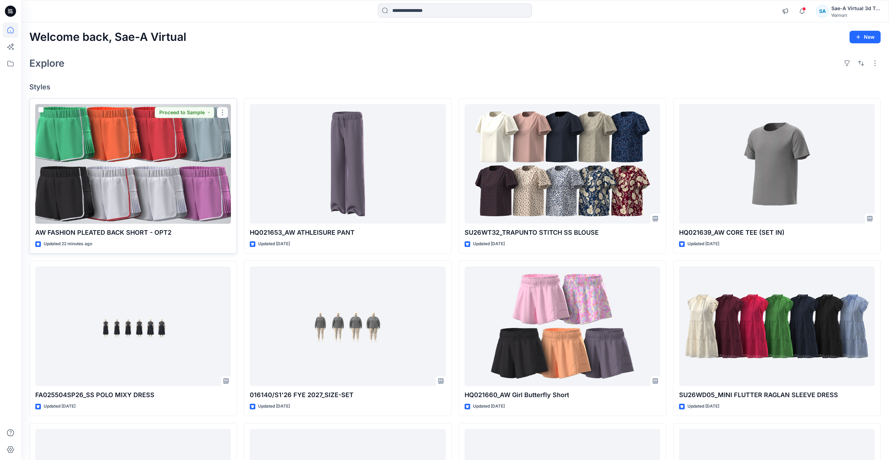
click at [173, 189] on div at bounding box center [133, 164] width 196 height 120
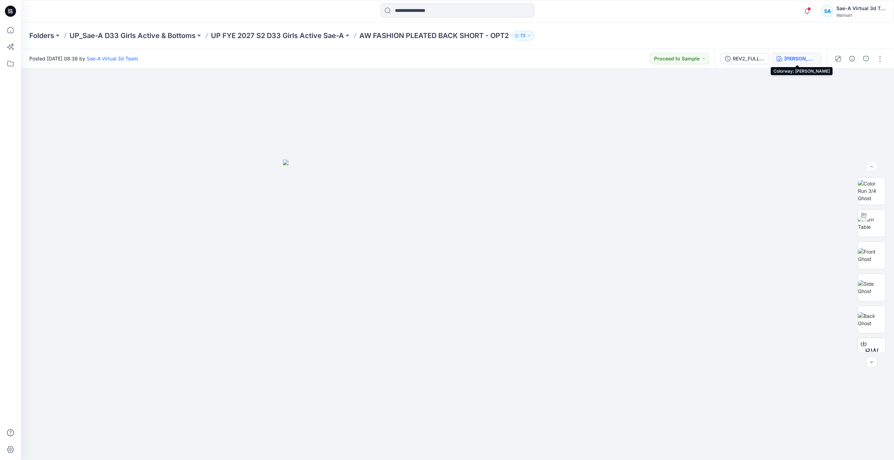
click at [782, 59] on icon "button" at bounding box center [779, 59] width 6 height 6
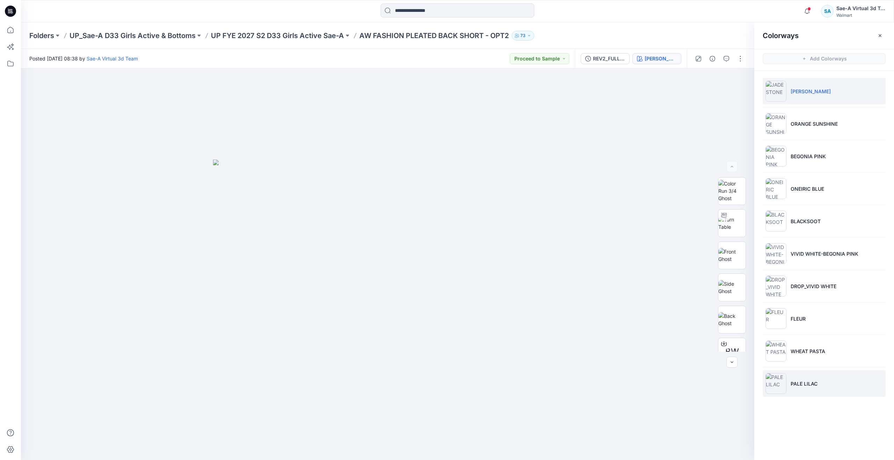
click at [823, 376] on li "PALE LILAC" at bounding box center [824, 383] width 123 height 27
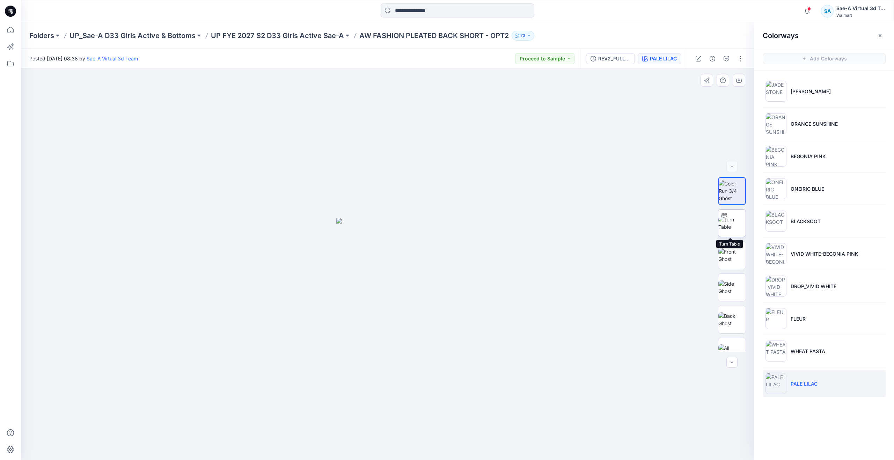
click at [729, 226] on img at bounding box center [731, 223] width 27 height 15
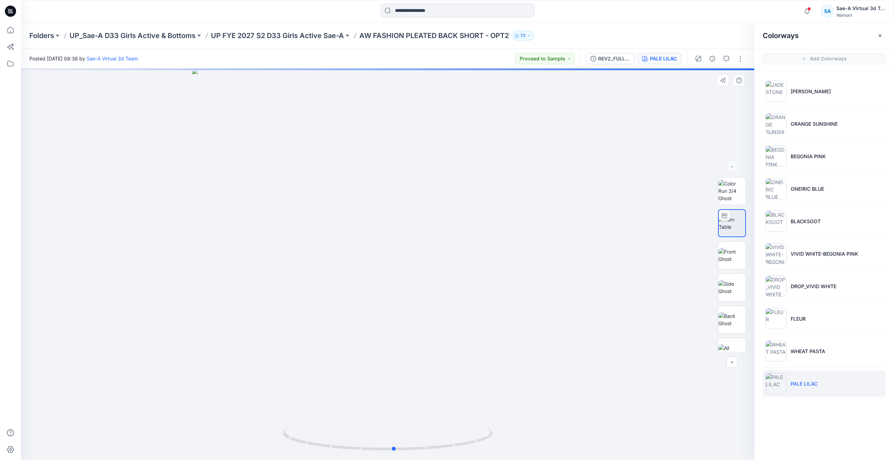
drag, startPoint x: 393, startPoint y: 450, endPoint x: 604, endPoint y: 422, distance: 213.0
click at [604, 422] on div at bounding box center [387, 263] width 733 height 391
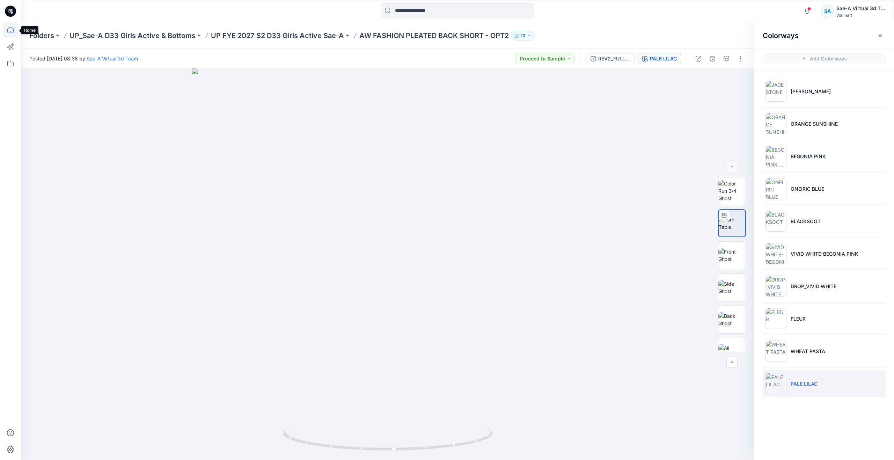
click at [14, 29] on icon at bounding box center [10, 29] width 15 height 15
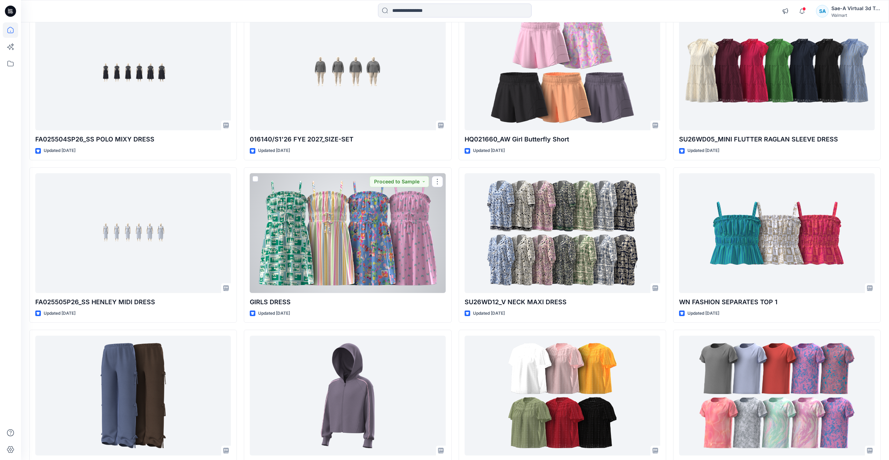
scroll to position [314, 0]
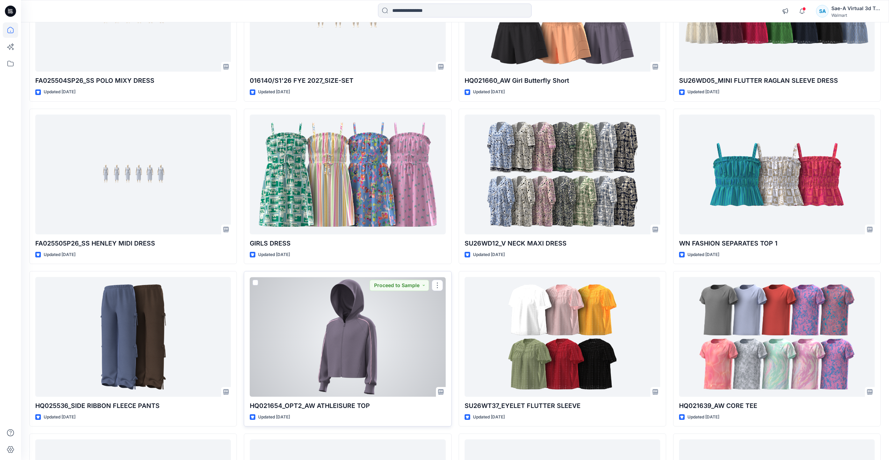
click at [262, 336] on div at bounding box center [348, 337] width 196 height 120
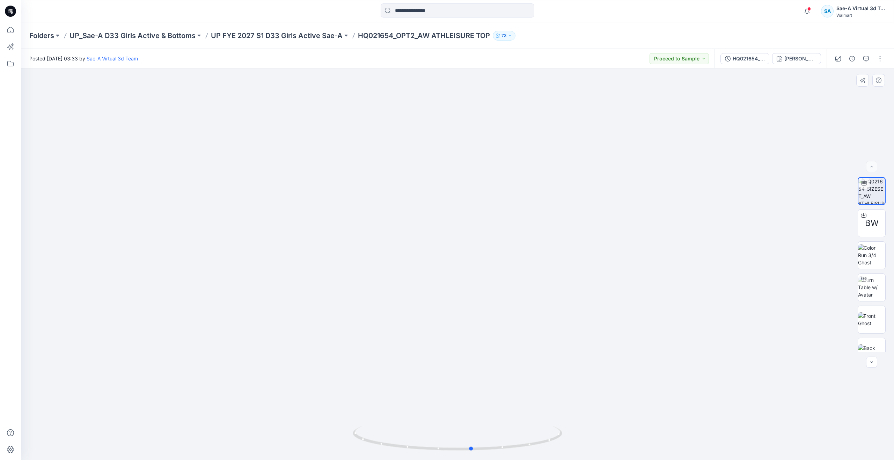
drag, startPoint x: 458, startPoint y: 449, endPoint x: 472, endPoint y: 412, distance: 40.0
click at [472, 412] on div at bounding box center [457, 263] width 873 height 391
click at [873, 295] on img at bounding box center [871, 287] width 27 height 22
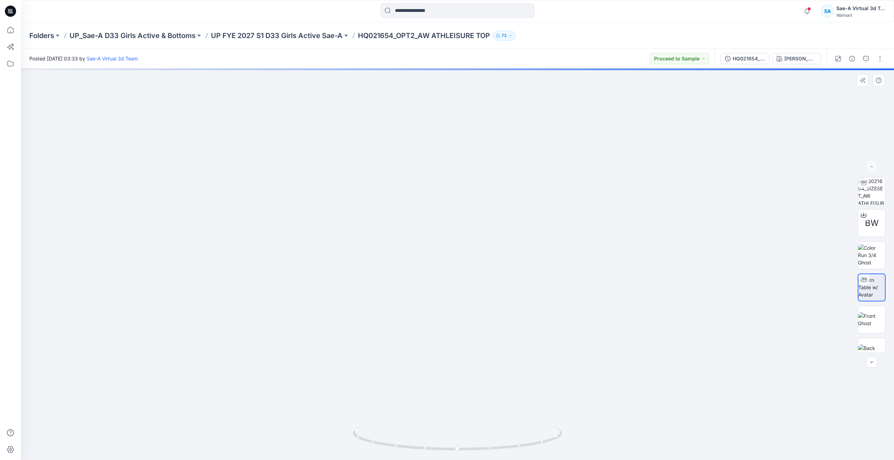
drag, startPoint x: 522, startPoint y: 373, endPoint x: 523, endPoint y: 405, distance: 32.8
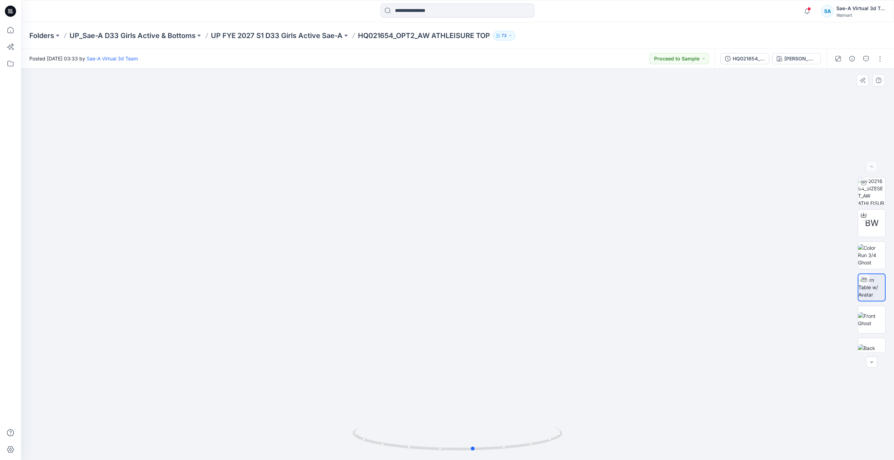
drag, startPoint x: 461, startPoint y: 449, endPoint x: 687, endPoint y: 398, distance: 231.2
click at [687, 398] on div at bounding box center [457, 263] width 873 height 391
drag, startPoint x: 478, startPoint y: 448, endPoint x: 267, endPoint y: 406, distance: 214.7
click at [267, 406] on div at bounding box center [457, 263] width 873 height 391
click at [870, 56] on button "button" at bounding box center [865, 58] width 11 height 11
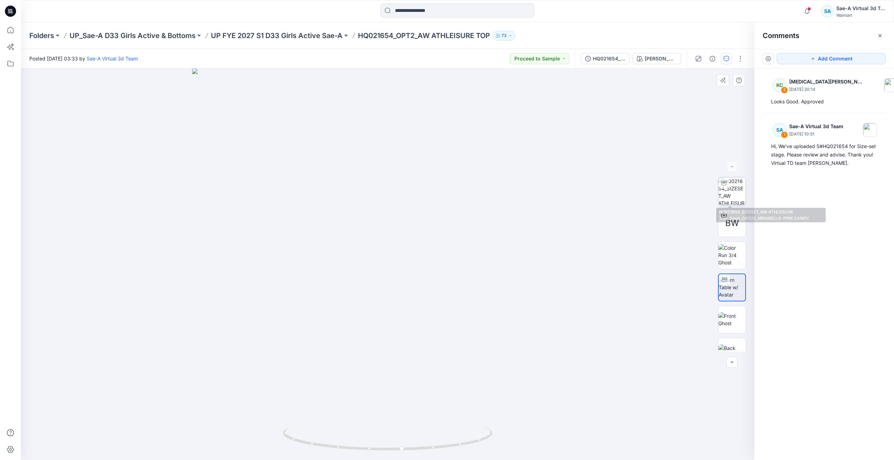
click at [732, 186] on img at bounding box center [731, 190] width 27 height 27
click at [314, 32] on p "UP FYE 2027 S1 D33 Girls Active Sae-A" at bounding box center [277, 36] width 132 height 10
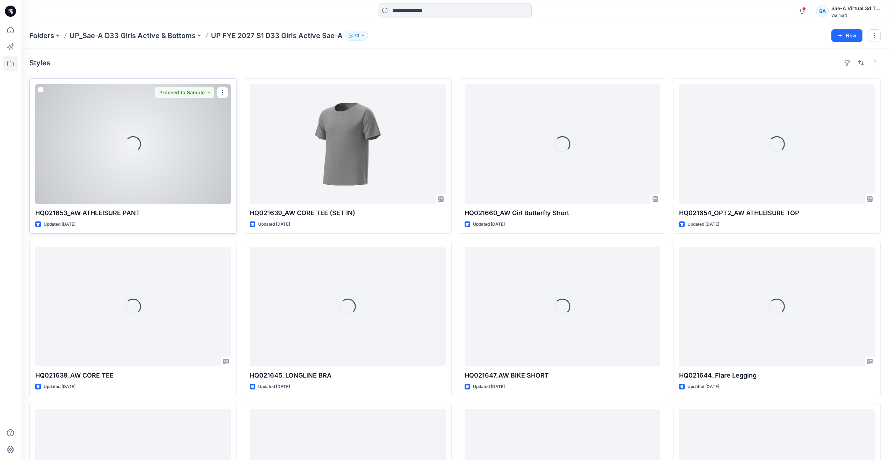
click at [136, 172] on div "Loading..." at bounding box center [133, 144] width 196 height 120
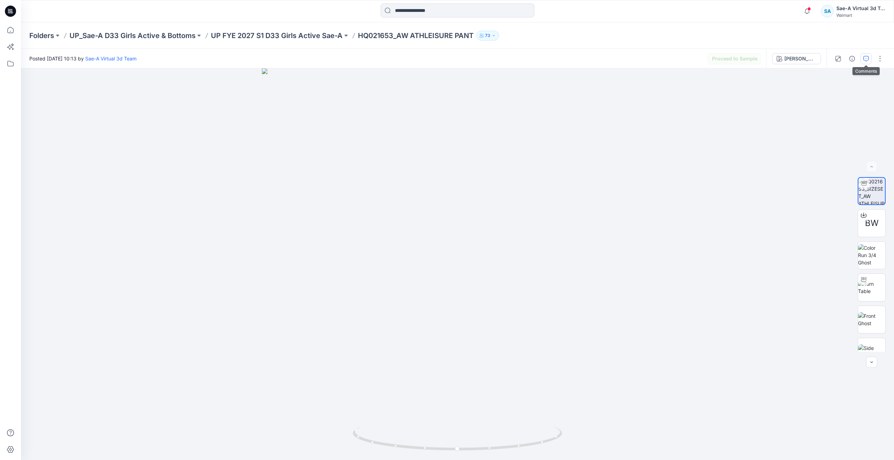
click at [867, 58] on icon "button" at bounding box center [866, 59] width 6 height 6
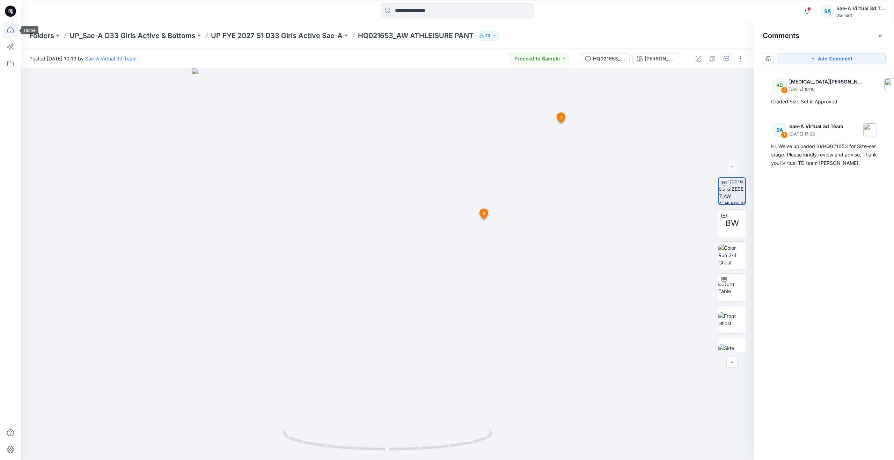
click at [15, 32] on icon at bounding box center [10, 29] width 15 height 15
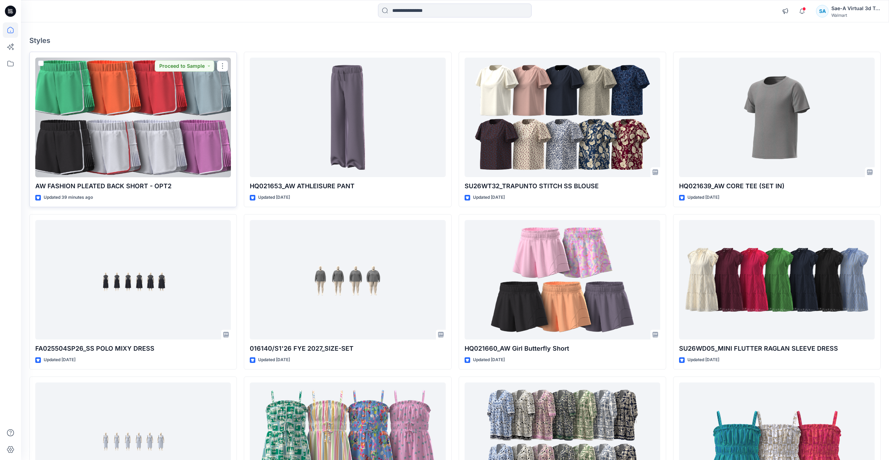
scroll to position [35, 0]
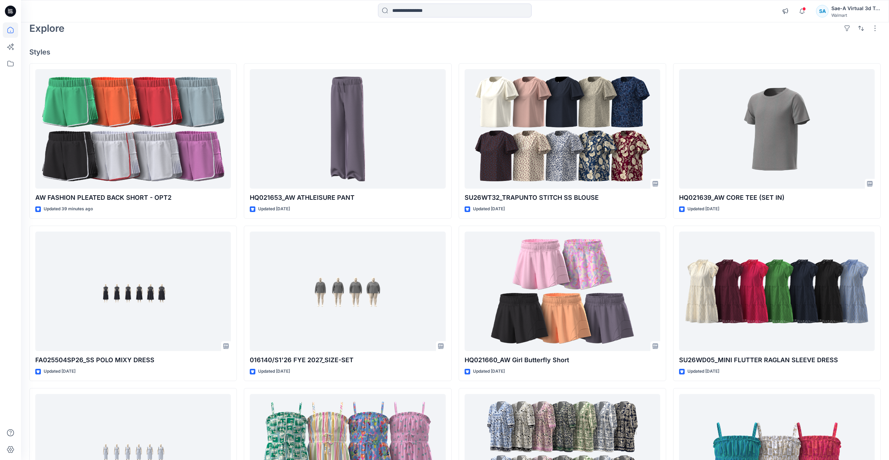
click at [132, 26] on div "Explore" at bounding box center [454, 28] width 851 height 17
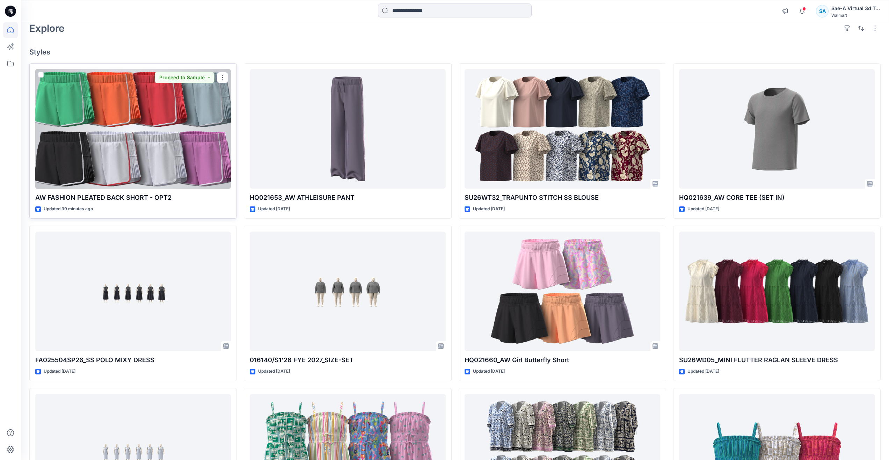
click at [130, 117] on div at bounding box center [133, 129] width 196 height 120
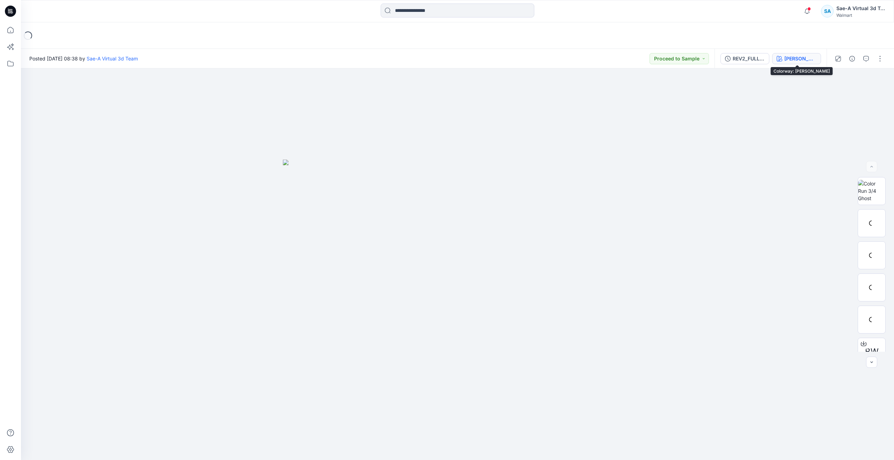
click at [801, 59] on div "JADE STONE" at bounding box center [800, 59] width 32 height 8
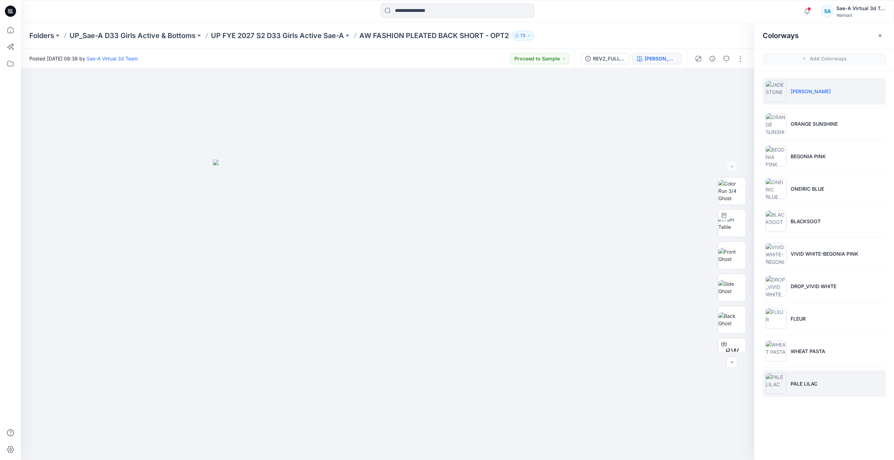
click at [798, 364] on ul "JADE STONE ORANGE SUNSHINE BEGONIA PINK ONEIRIC BLUE BLACKSOOT VIVID WHITE-BEGO…" at bounding box center [824, 237] width 140 height 333
click at [800, 378] on li "PALE LILAC" at bounding box center [824, 383] width 123 height 27
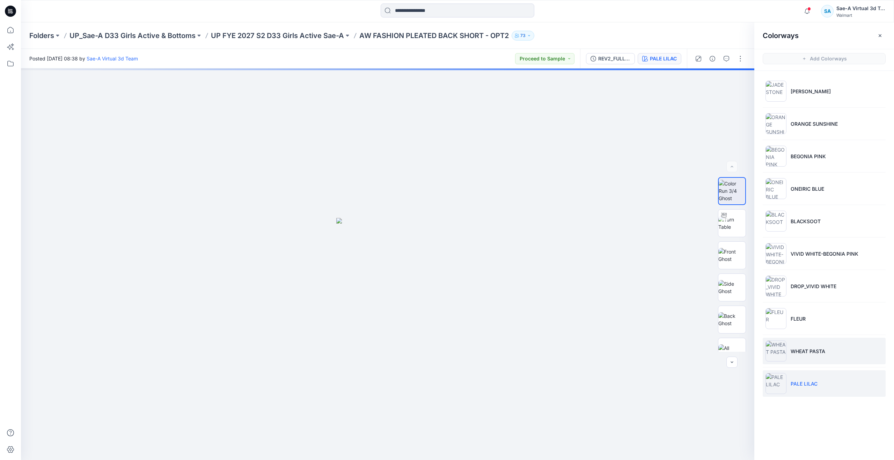
click at [806, 351] on p "WHEAT PASTA" at bounding box center [807, 350] width 35 height 7
click at [718, 219] on div at bounding box center [723, 214] width 11 height 11
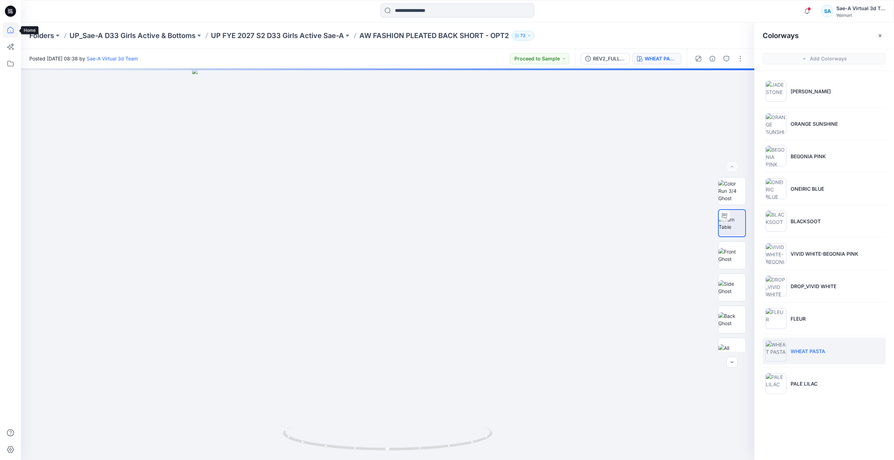
click at [16, 29] on icon at bounding box center [10, 29] width 15 height 15
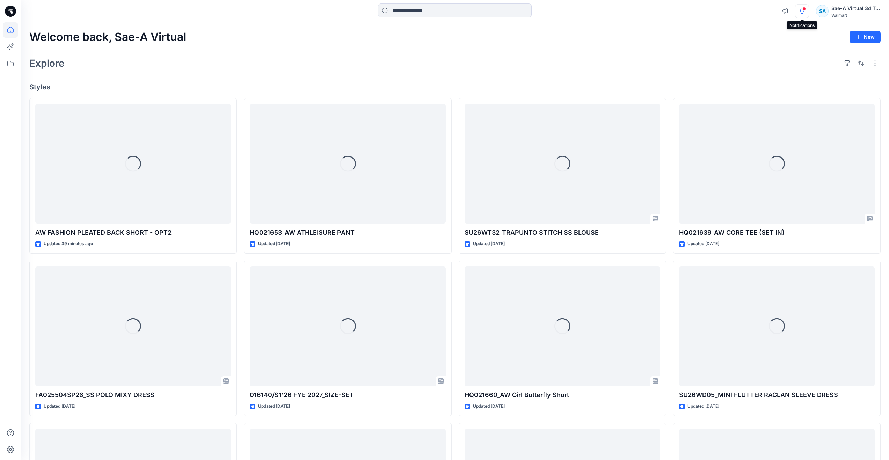
click at [802, 6] on icon "button" at bounding box center [801, 11] width 13 height 14
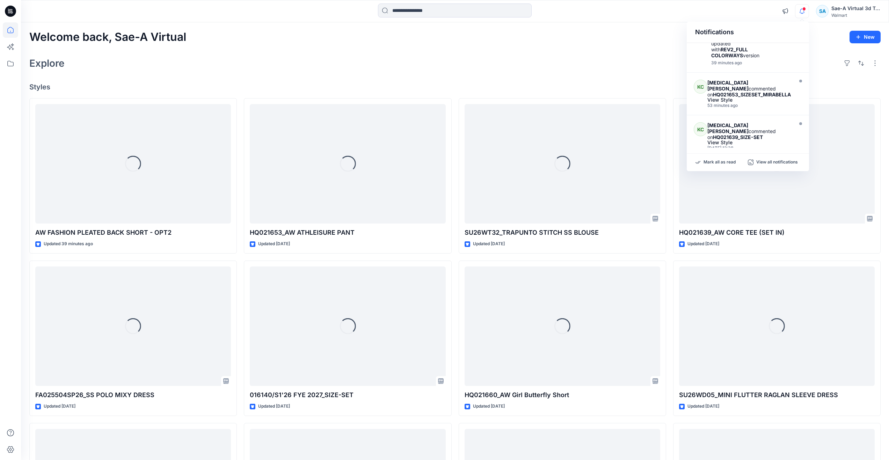
scroll to position [35, 0]
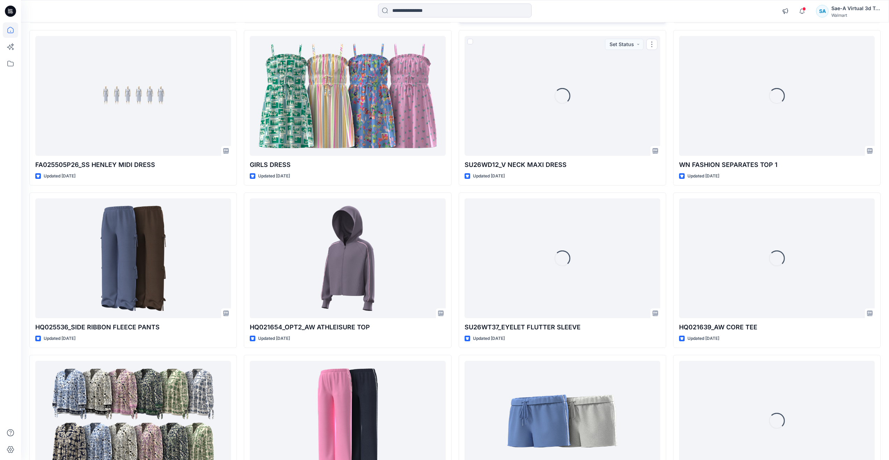
scroll to position [314, 0]
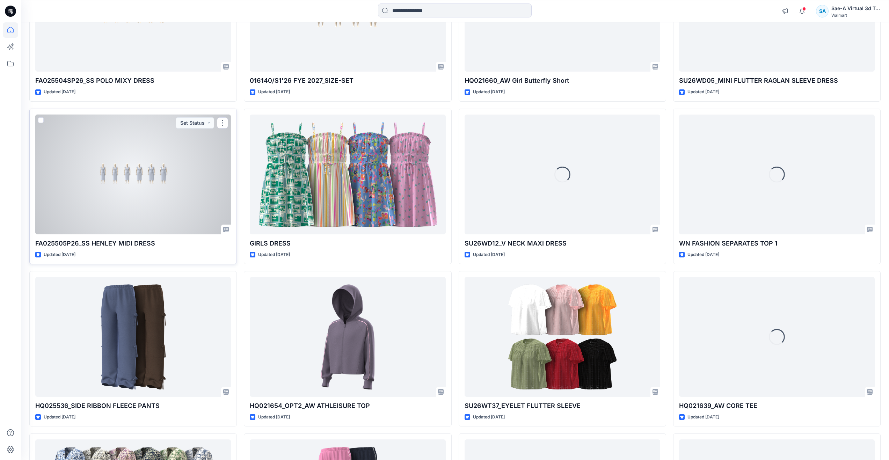
click at [148, 148] on div at bounding box center [133, 175] width 196 height 120
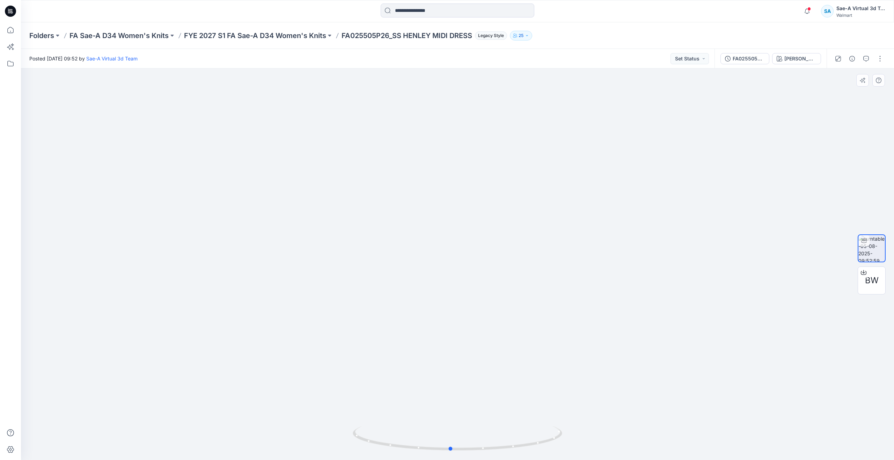
drag, startPoint x: 454, startPoint y: 449, endPoint x: 447, endPoint y: 424, distance: 26.8
click at [447, 424] on div at bounding box center [457, 263] width 873 height 391
click at [741, 61] on div "FA025505P26_SIZE-SET_SS HENLEY MIDI DRESS" at bounding box center [749, 59] width 32 height 8
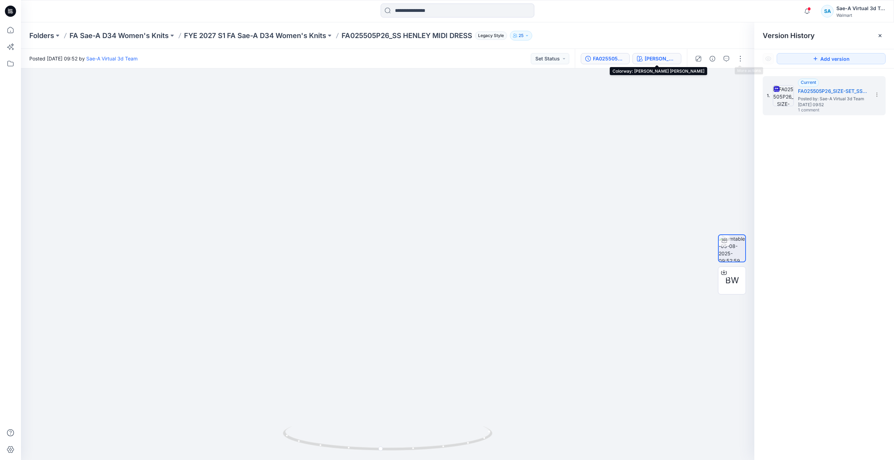
click at [648, 61] on div "GERTRUDE STRIPE_ VIVID WHITE" at bounding box center [661, 59] width 32 height 8
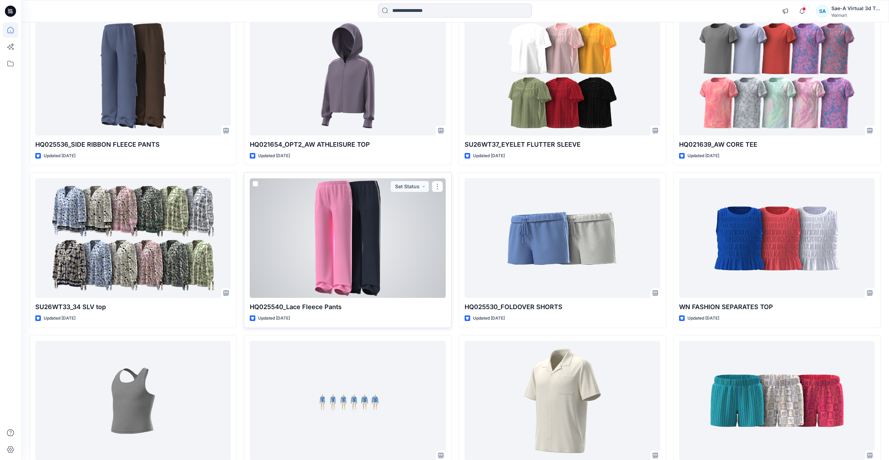
scroll to position [639, 0]
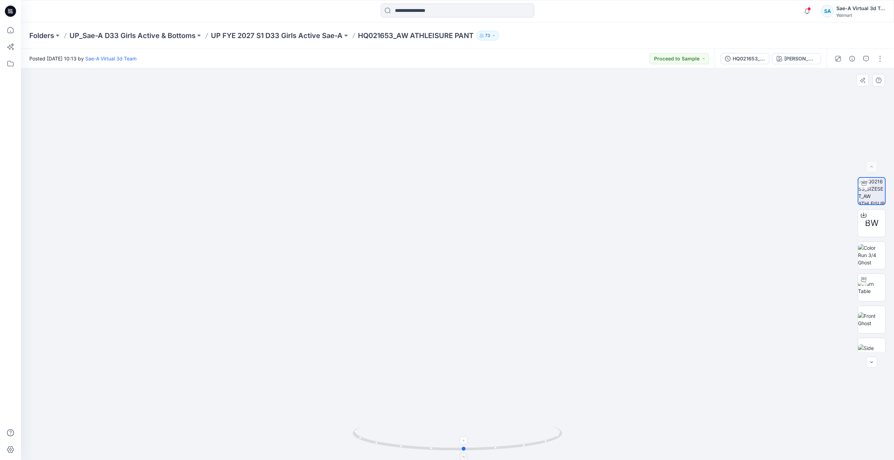
drag, startPoint x: 455, startPoint y: 448, endPoint x: 461, endPoint y: 426, distance: 23.0
click at [461, 426] on icon at bounding box center [458, 439] width 211 height 26
click at [865, 295] on img at bounding box center [871, 287] width 27 height 15
drag, startPoint x: 458, startPoint y: 447, endPoint x: 472, endPoint y: 417, distance: 33.1
click at [472, 417] on div at bounding box center [457, 263] width 873 height 391
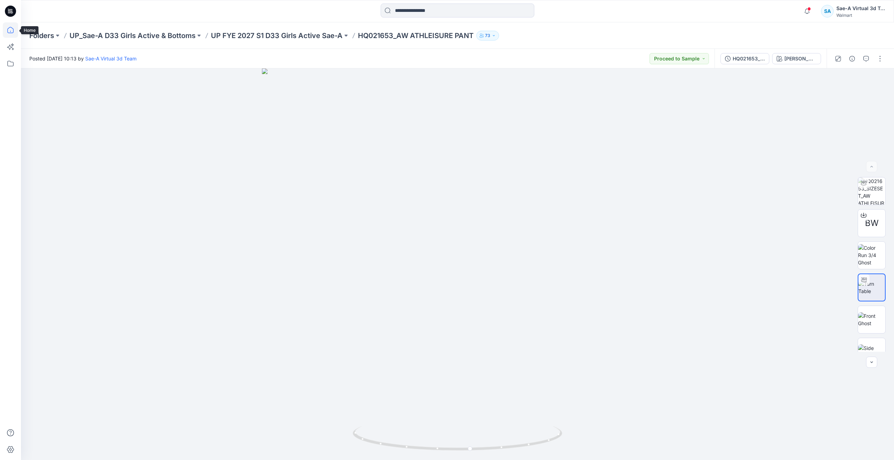
click at [14, 26] on icon at bounding box center [10, 29] width 15 height 15
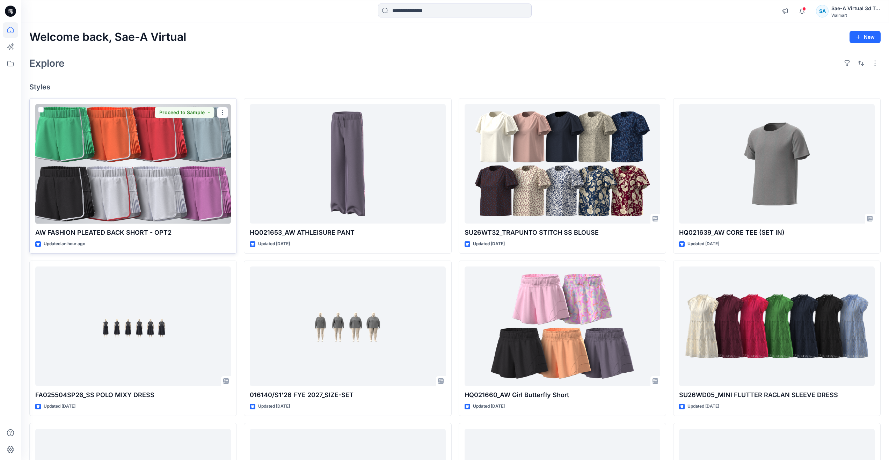
click at [137, 141] on div at bounding box center [133, 164] width 196 height 120
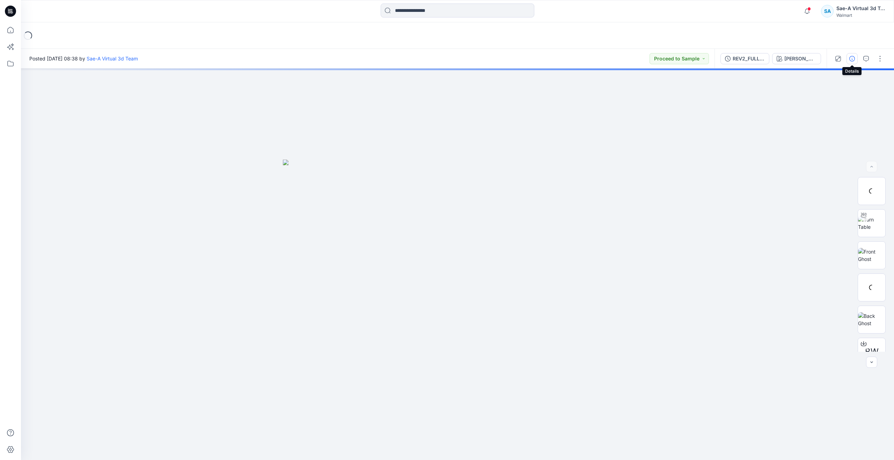
click at [853, 61] on icon "button" at bounding box center [852, 59] width 6 height 6
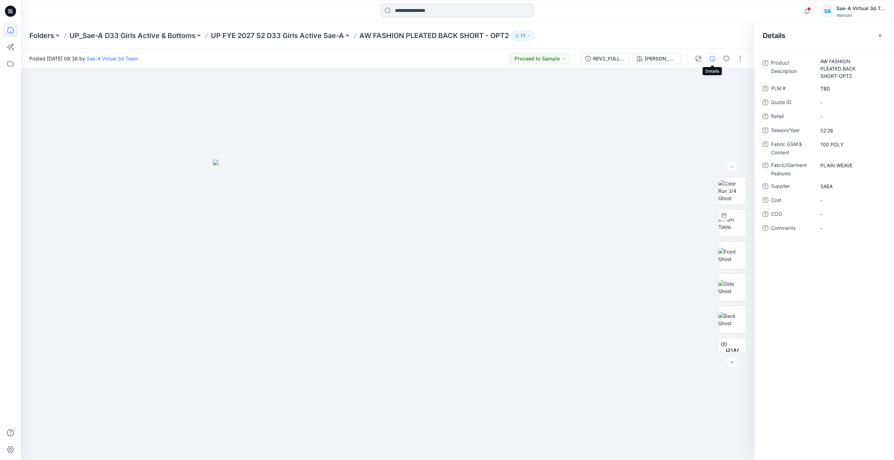
click at [18, 31] on icon at bounding box center [10, 29] width 15 height 15
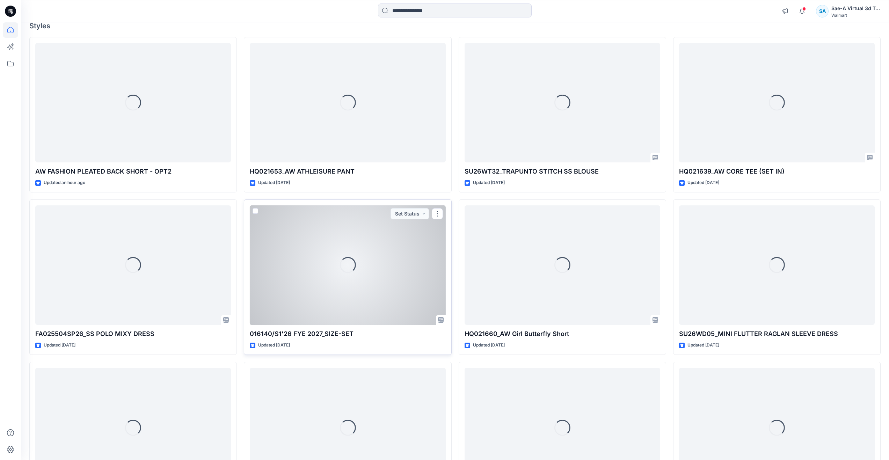
scroll to position [152, 0]
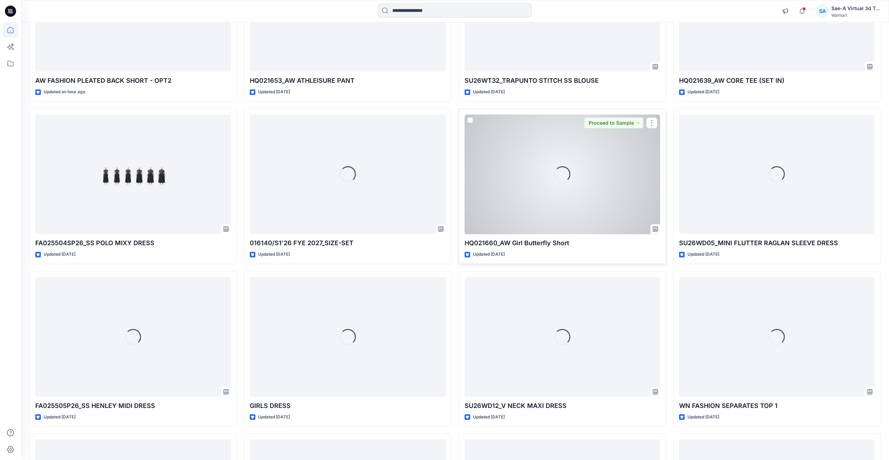
click at [561, 174] on div "Loading..." at bounding box center [562, 174] width 21 height 21
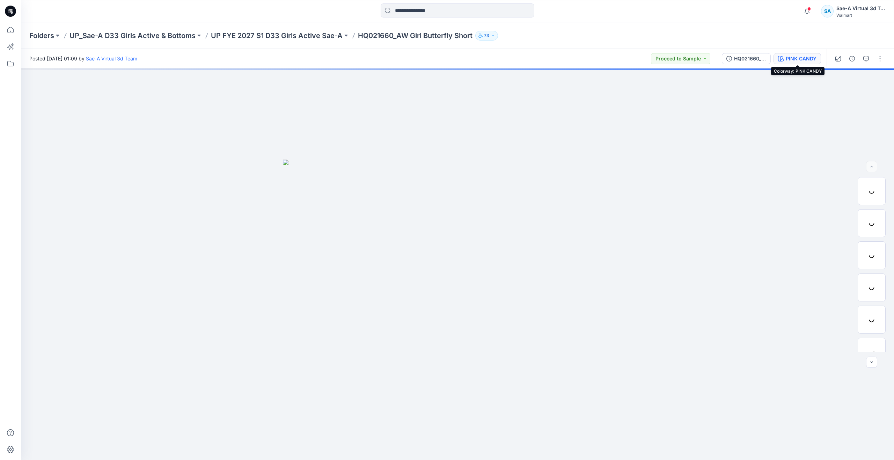
click at [806, 58] on div "PINK CANDY" at bounding box center [801, 59] width 31 height 8
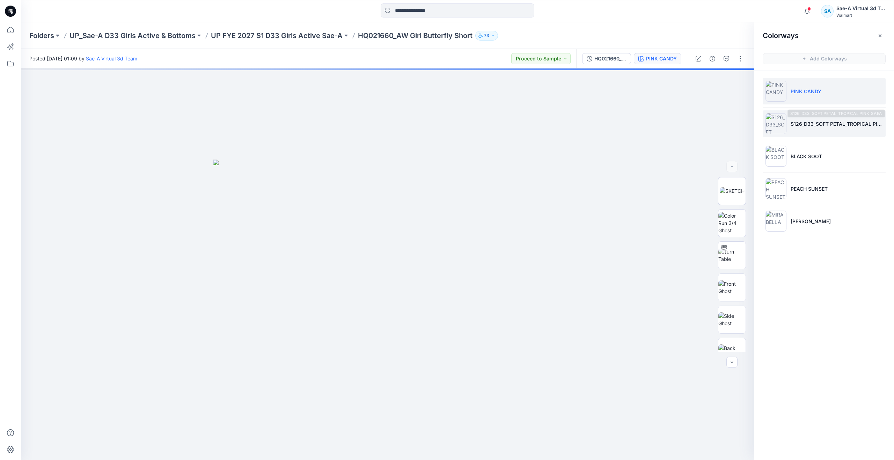
click at [803, 122] on p "S126_D33_SOFT PETAL_TROPICAL PINK_SAEA" at bounding box center [836, 123] width 92 height 7
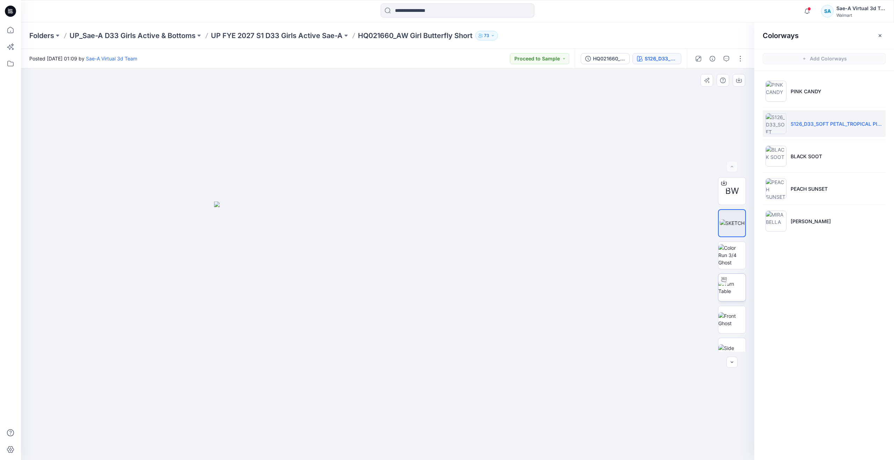
click at [734, 288] on img at bounding box center [731, 287] width 27 height 15
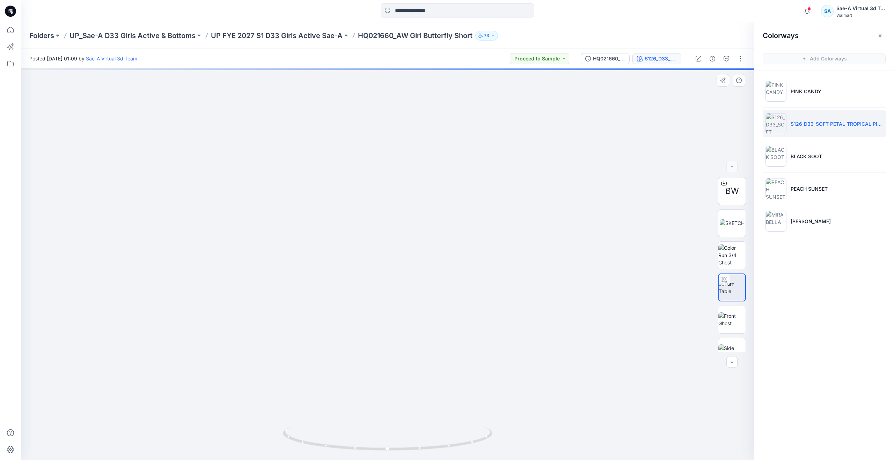
drag, startPoint x: 349, startPoint y: 347, endPoint x: 349, endPoint y: 340, distance: 7.7
drag, startPoint x: 389, startPoint y: 451, endPoint x: 465, endPoint y: 446, distance: 76.3
click at [465, 446] on icon at bounding box center [388, 439] width 211 height 26
drag, startPoint x: 452, startPoint y: 406, endPoint x: 449, endPoint y: 390, distance: 16.6
drag, startPoint x: 466, startPoint y: 444, endPoint x: 402, endPoint y: 403, distance: 75.9
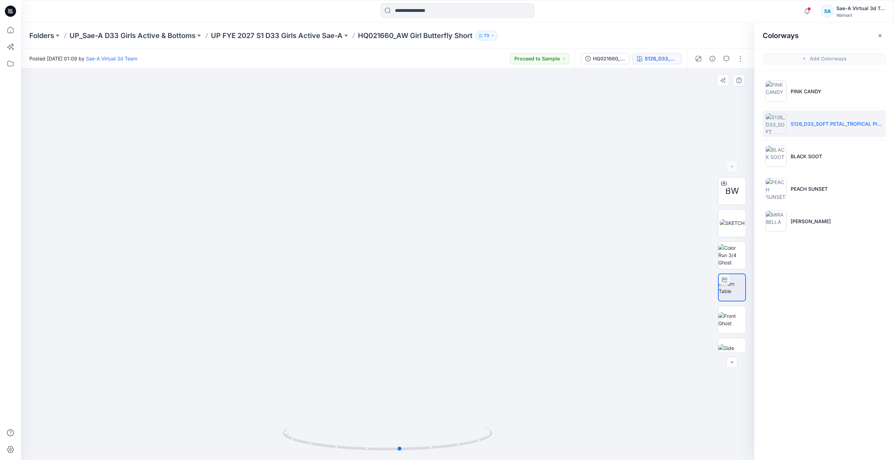
click at [402, 403] on div at bounding box center [387, 263] width 733 height 391
click at [11, 28] on icon at bounding box center [10, 29] width 15 height 15
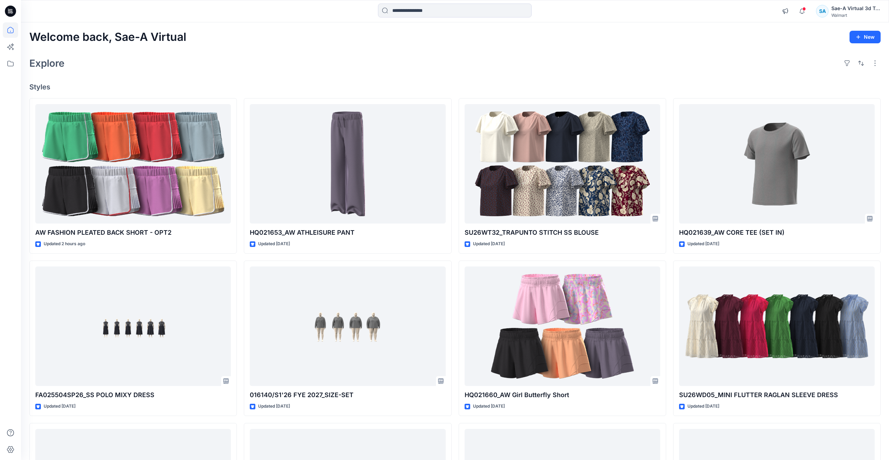
click at [187, 67] on div "Explore" at bounding box center [454, 63] width 851 height 17
